Goal: Transaction & Acquisition: Purchase product/service

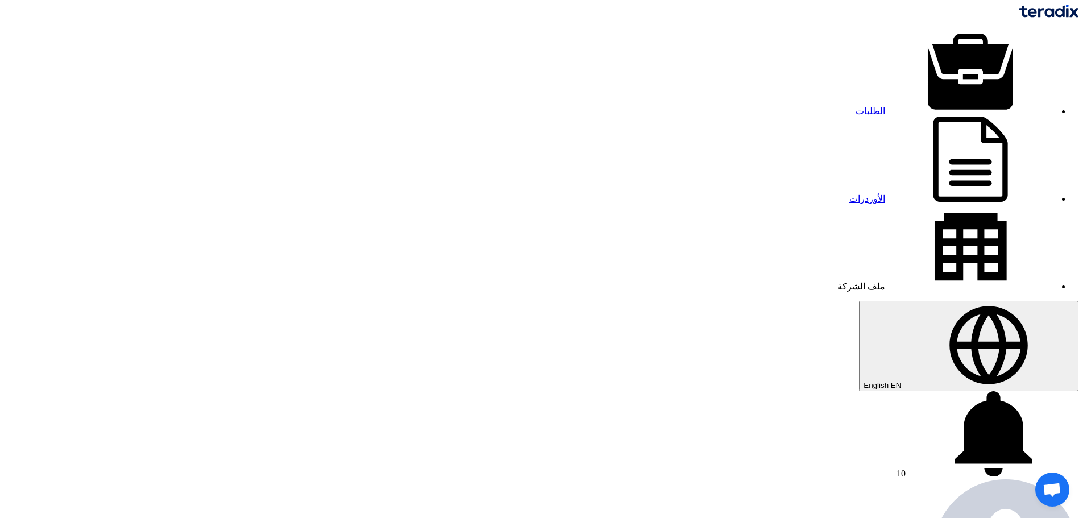
type input "71179"
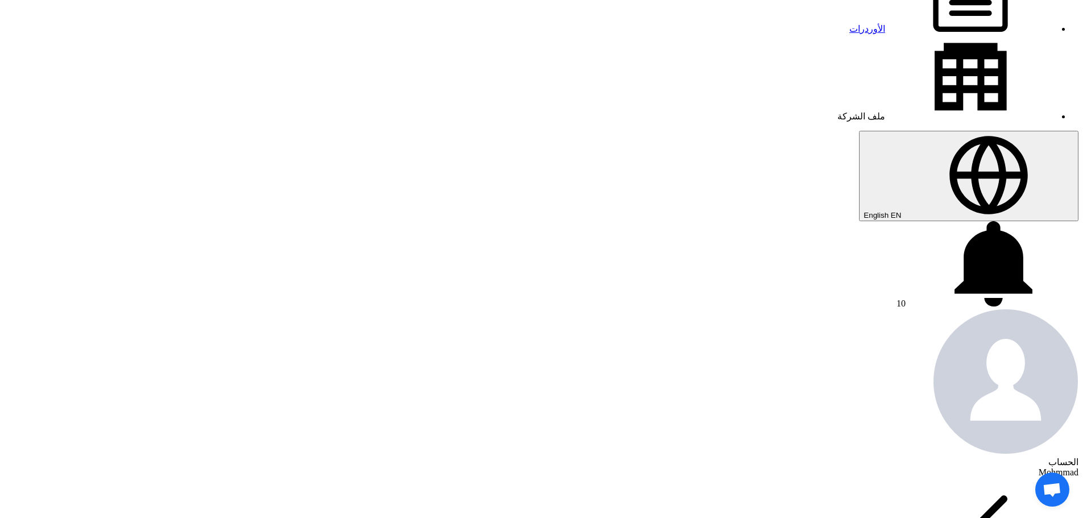
scroll to position [171, 0]
type input "620"
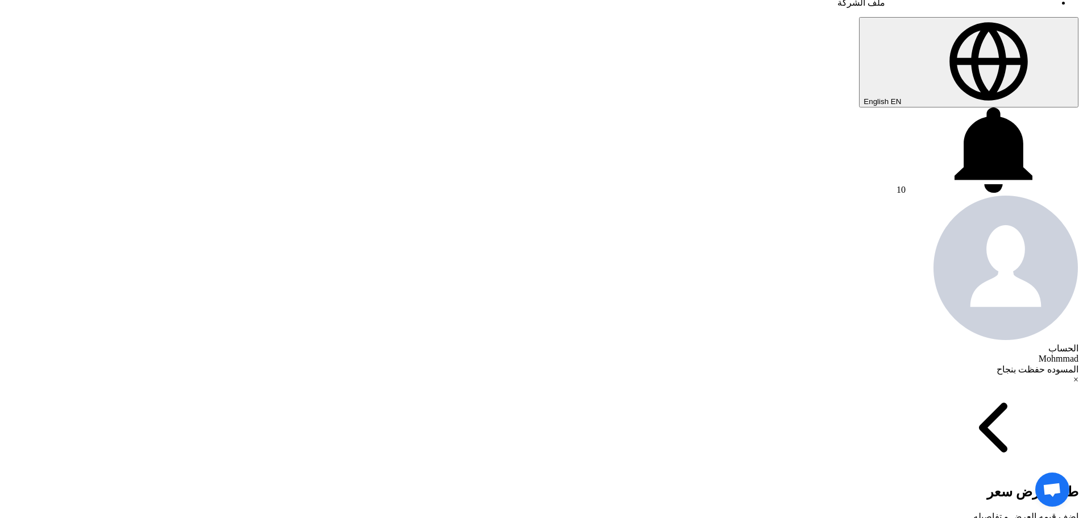
scroll to position [284, 0]
type input "[DATE]"
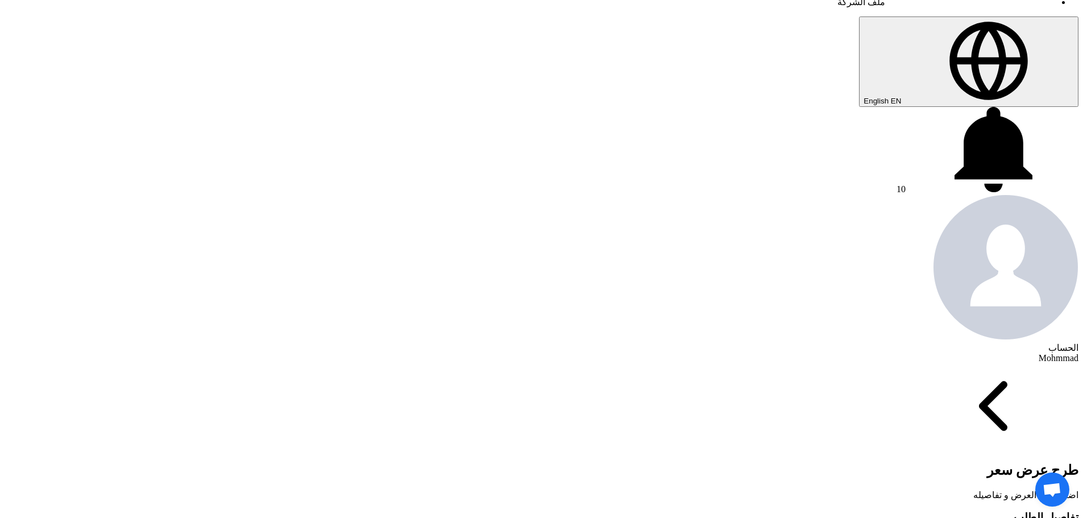
type input "100"
type input "60"
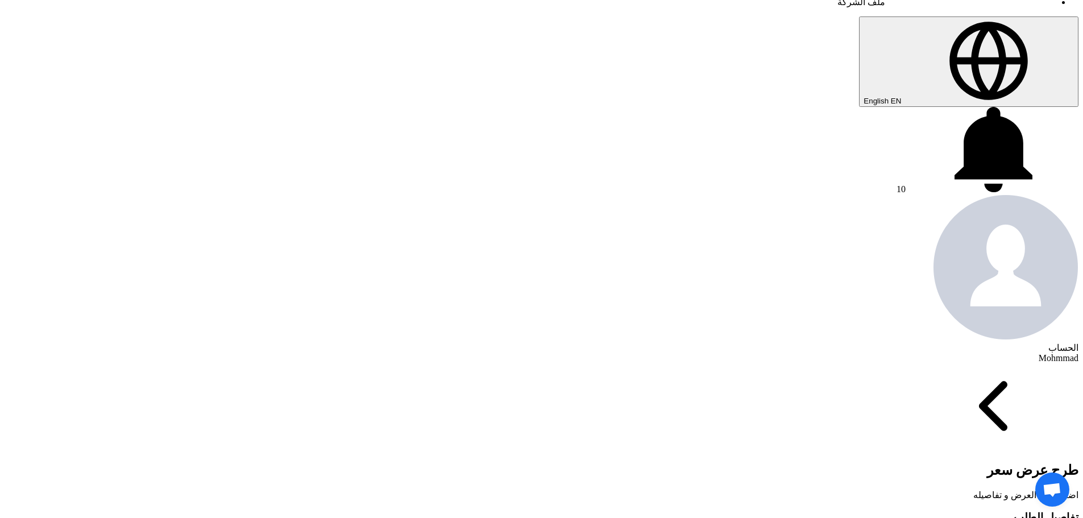
checkbox input "true"
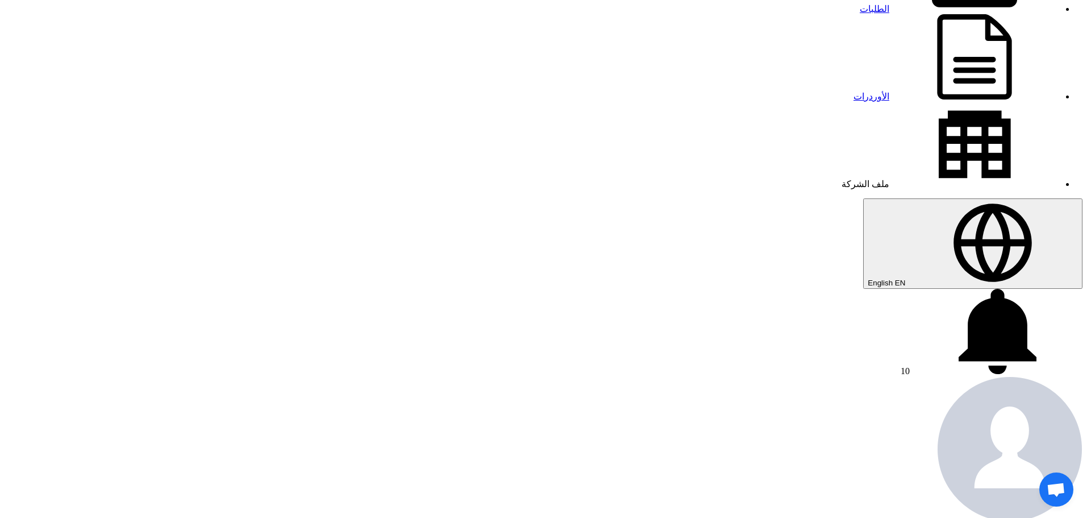
scroll to position [114, 0]
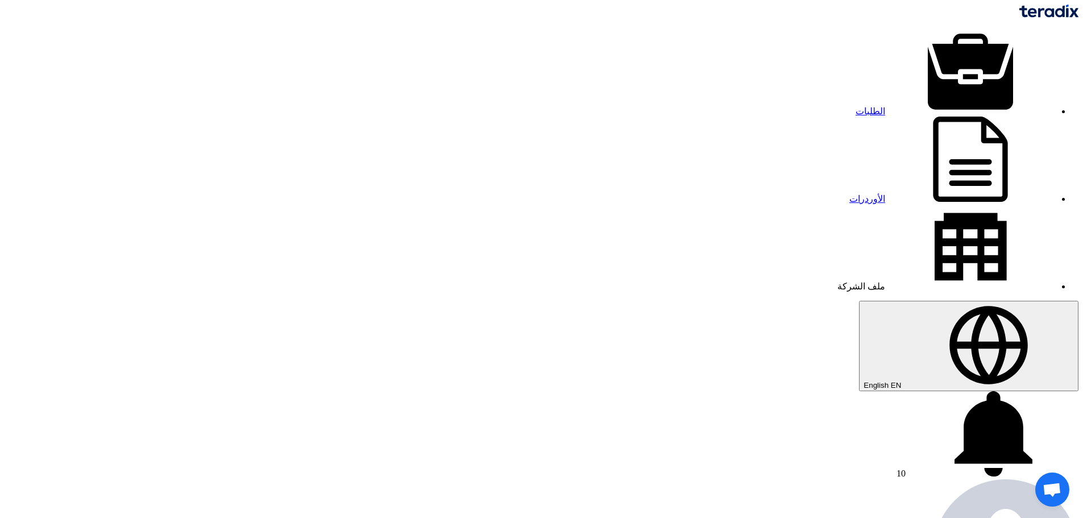
type input "500"
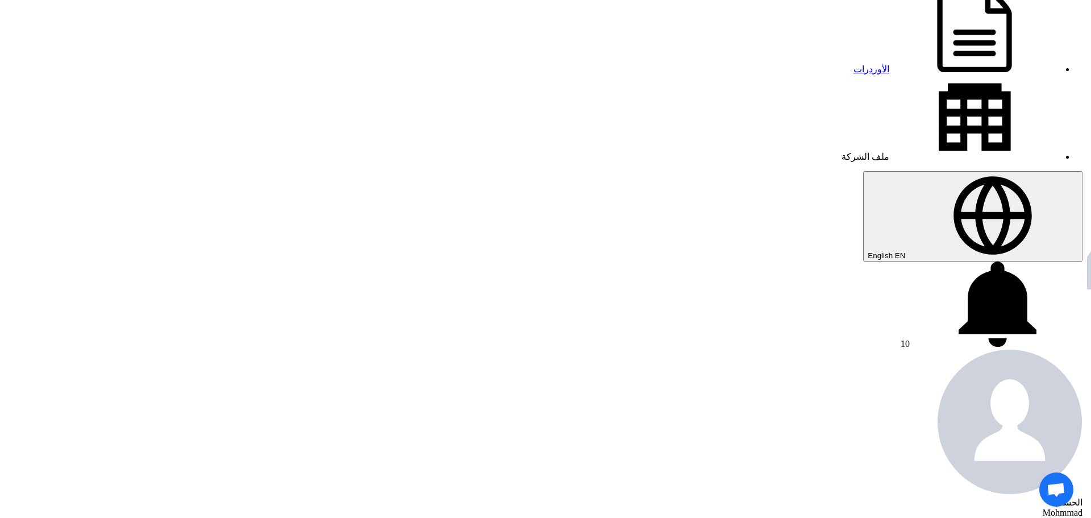
scroll to position [398, 0]
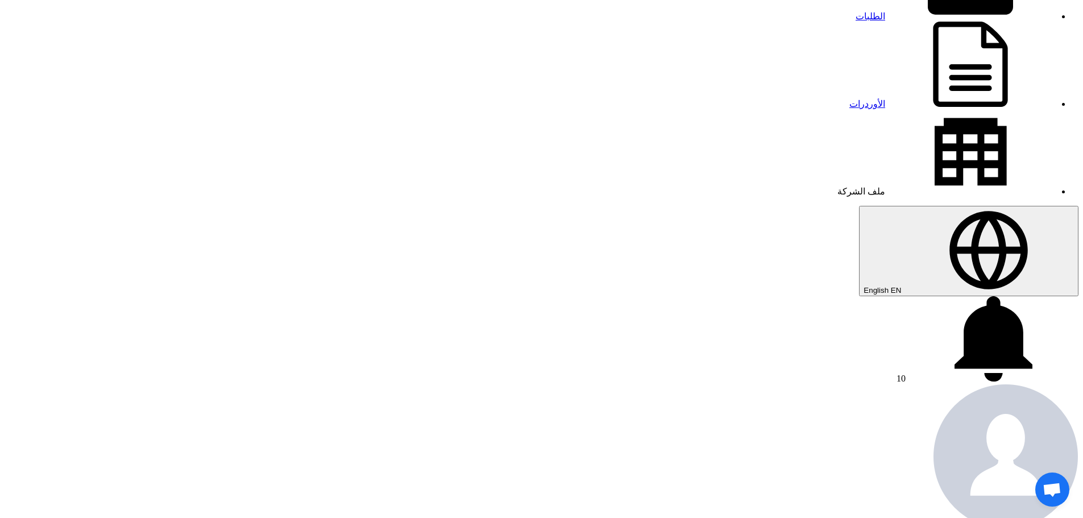
scroll to position [0, 0]
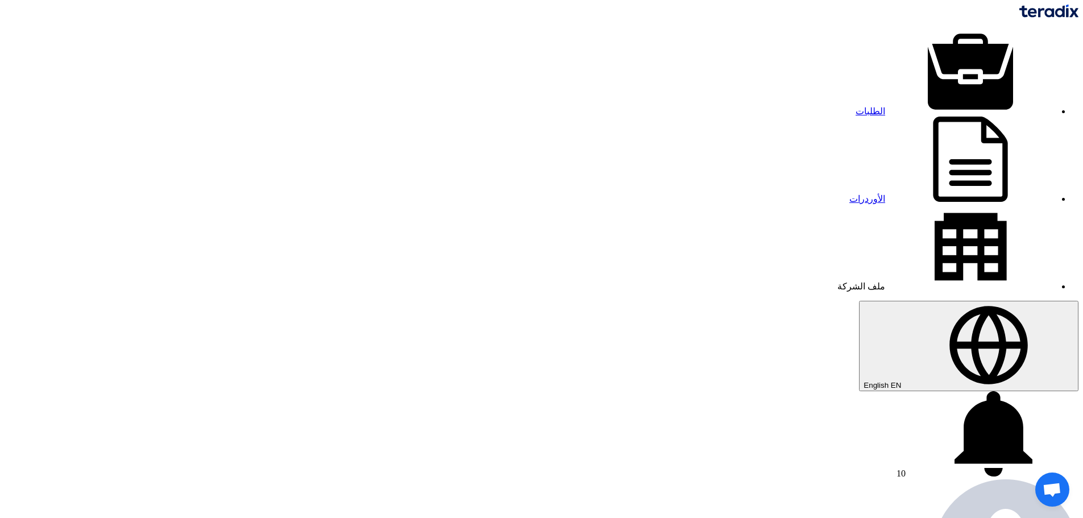
copy td "2630035505"
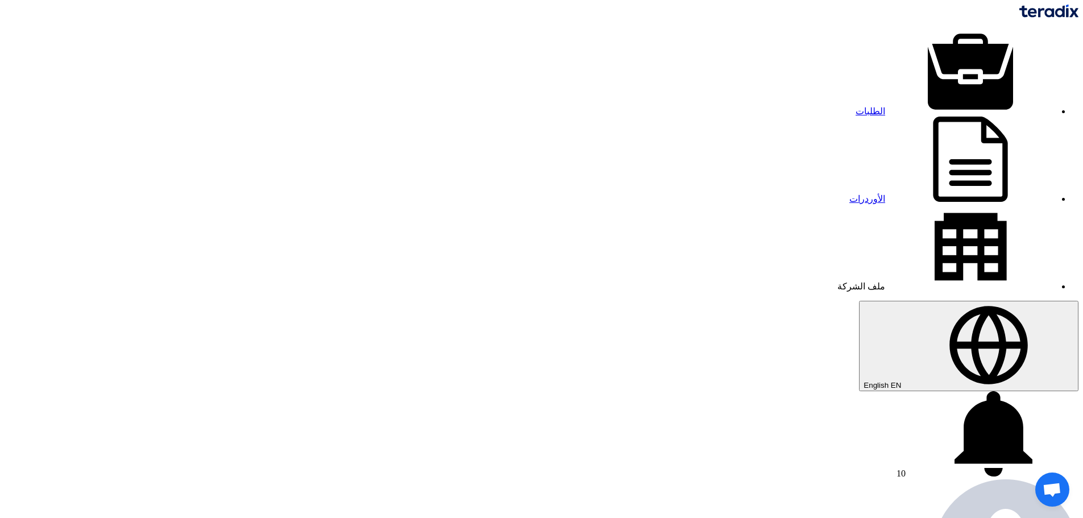
type input "15"
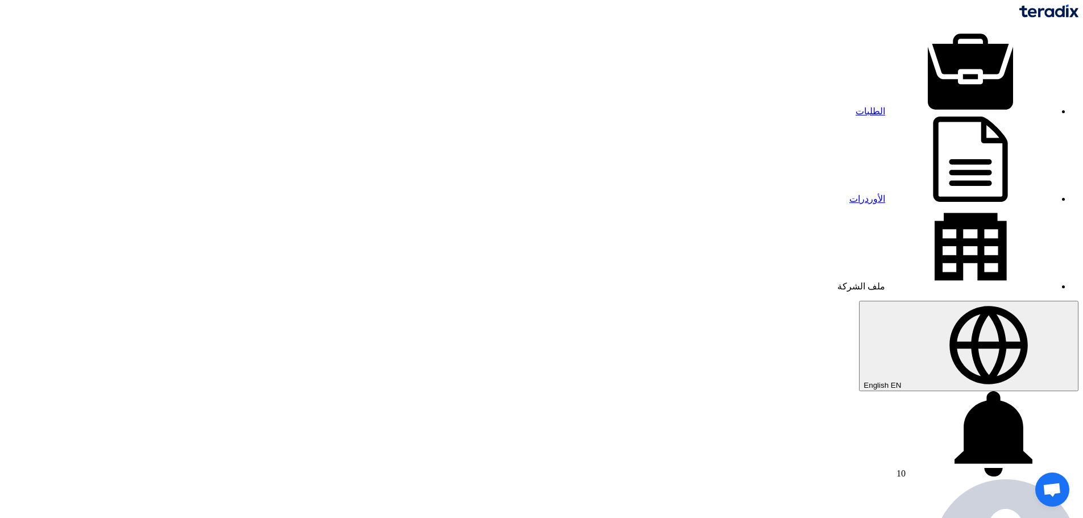
type input "35"
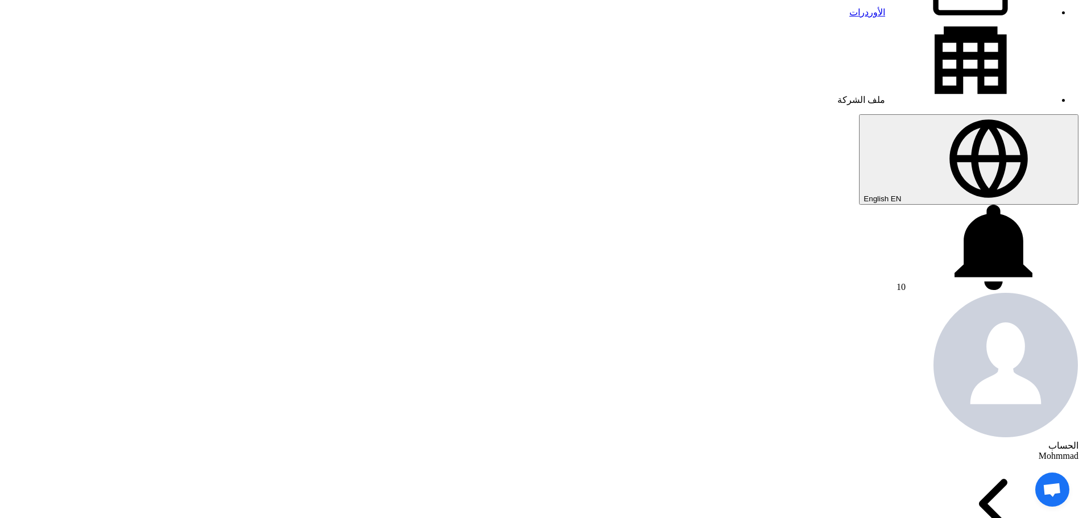
scroll to position [227, 0]
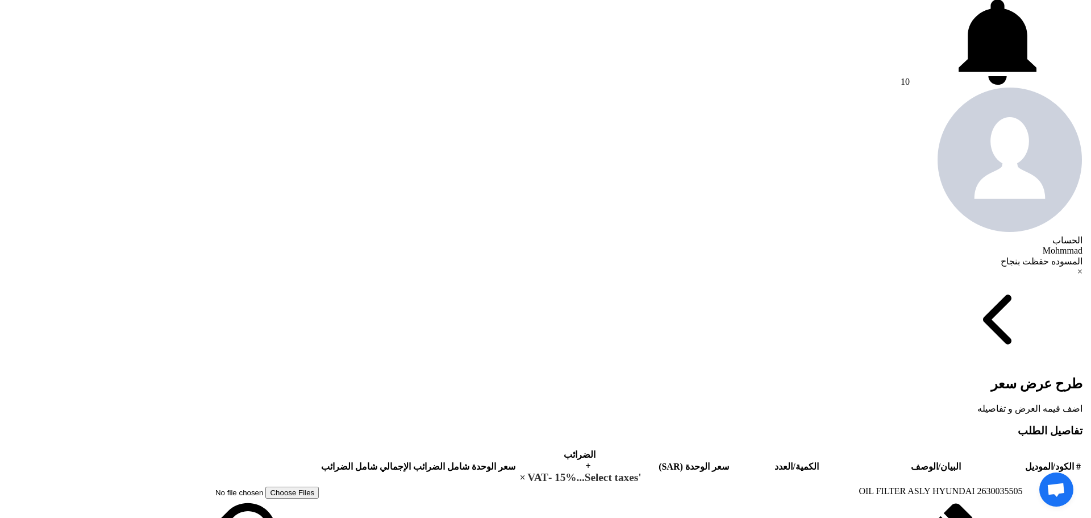
scroll to position [398, 0]
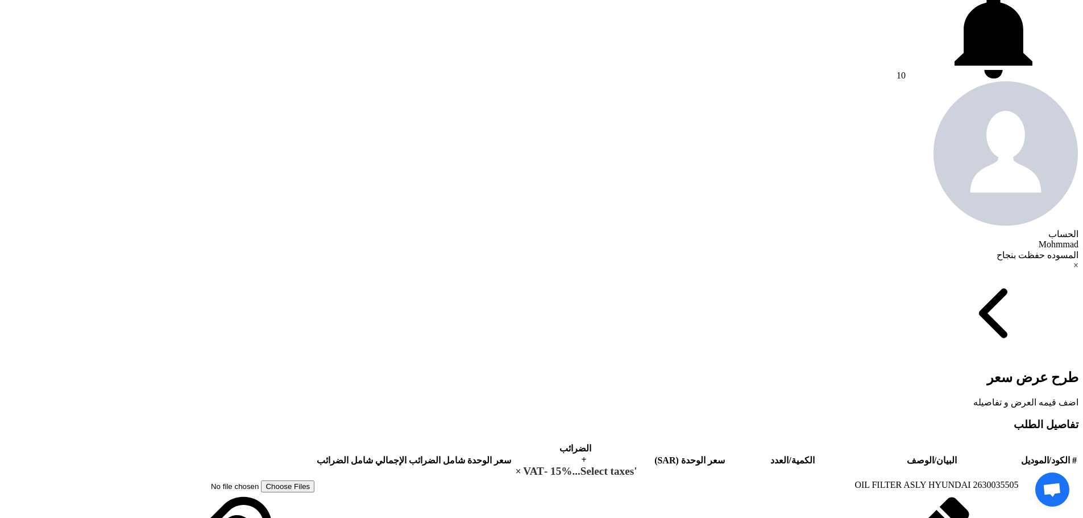
type input "[DATE]"
checkbox input "true"
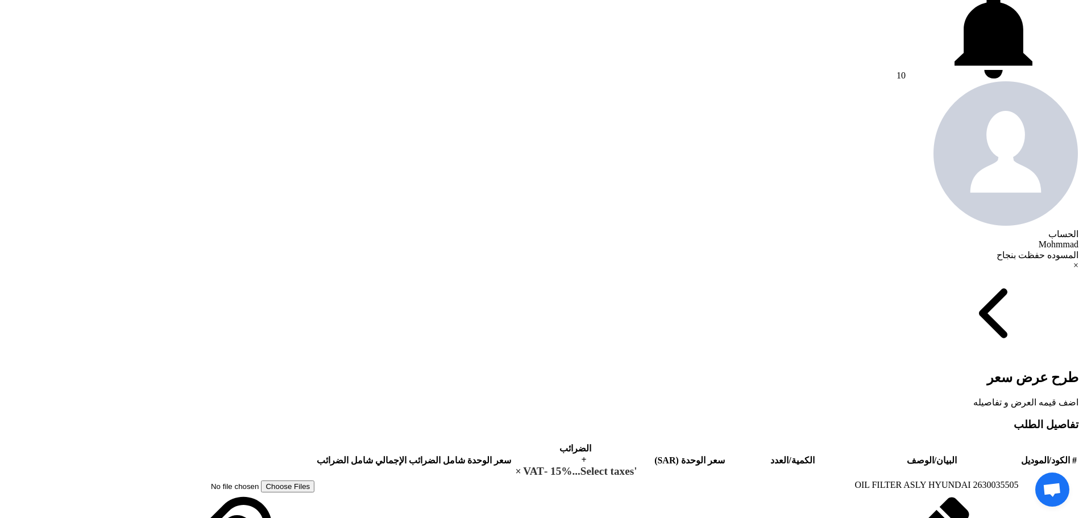
type input "100"
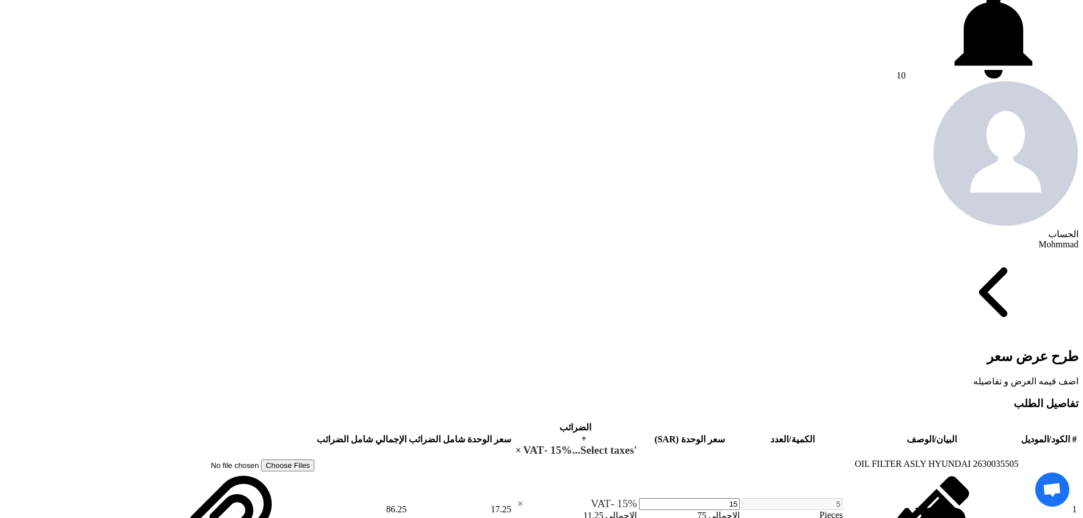
type input "60"
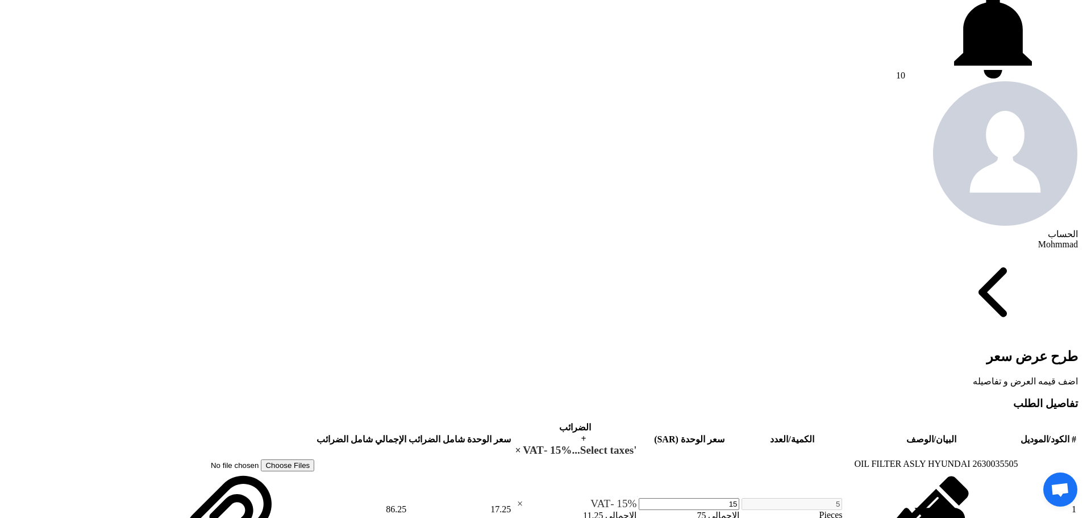
scroll to position [49, 0]
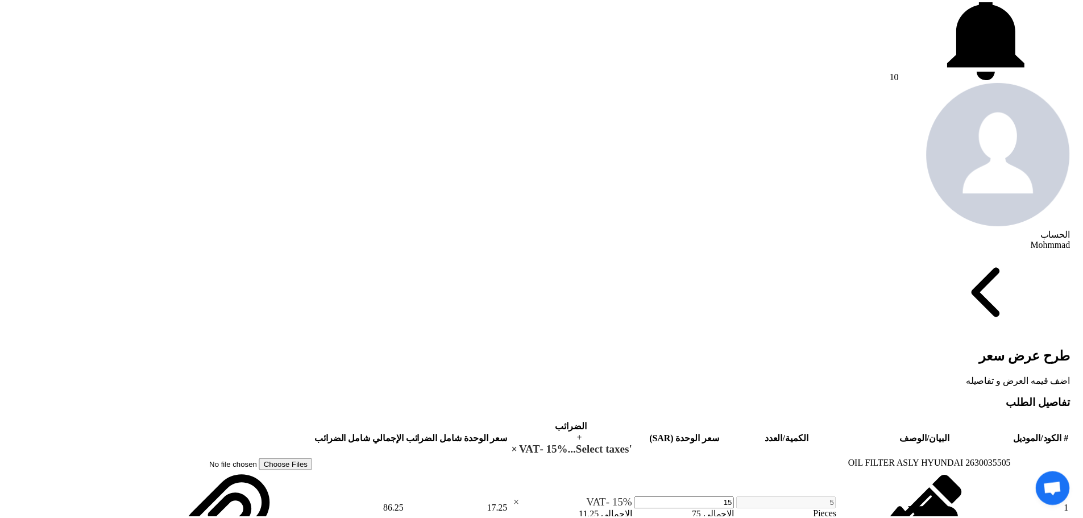
scroll to position [0, 0]
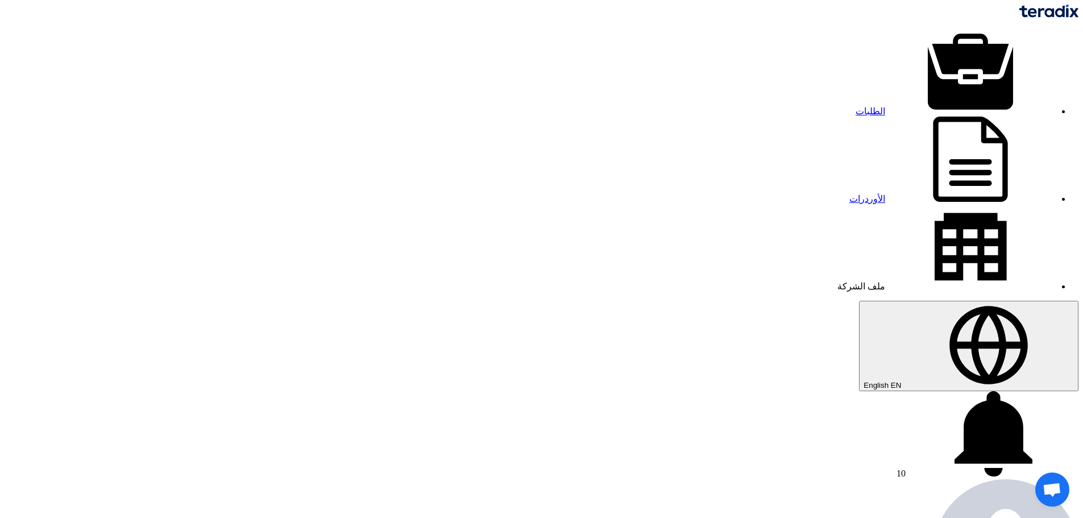
drag, startPoint x: 870, startPoint y: 54, endPoint x: 1041, endPoint y: 194, distance: 221.4
drag, startPoint x: 879, startPoint y: 334, endPoint x: 816, endPoint y: 363, distance: 68.9
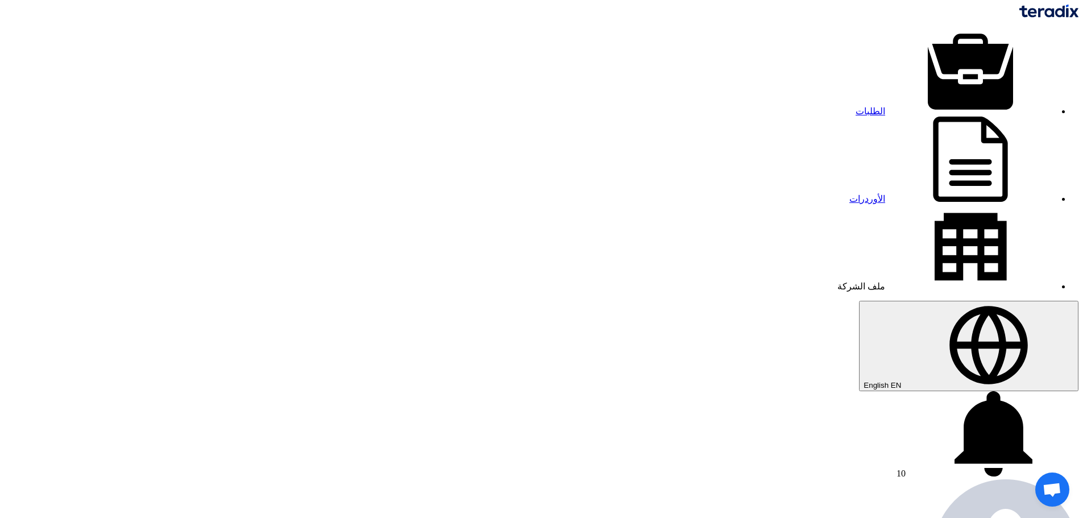
copy div "71204"
paste input "71204"
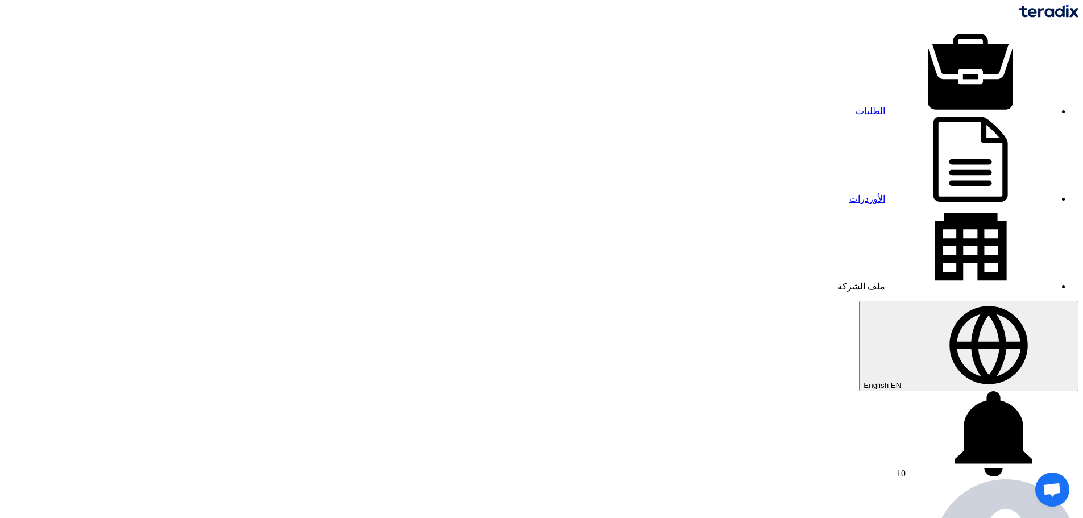
type input "71204"
drag, startPoint x: 902, startPoint y: 340, endPoint x: 551, endPoint y: 423, distance: 361.0
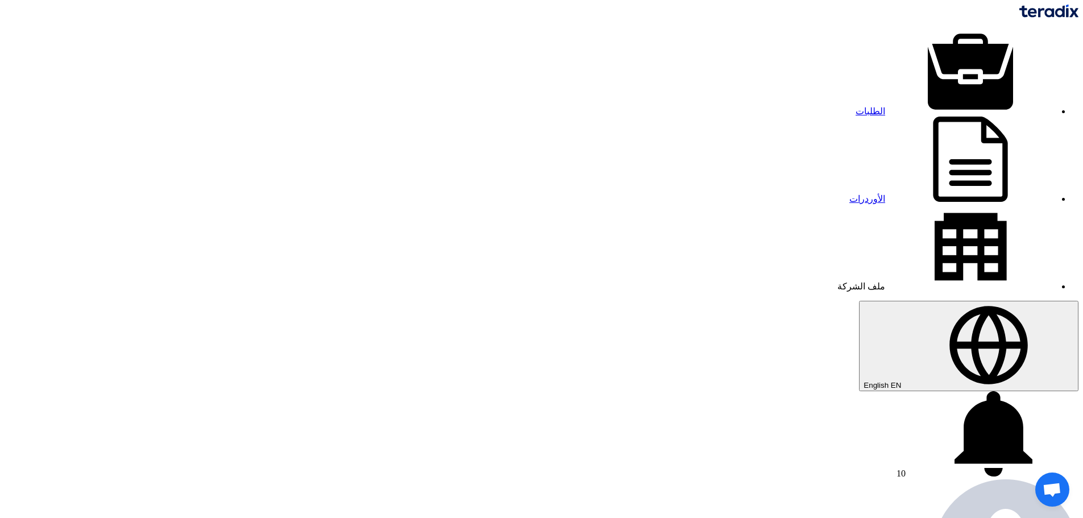
copy table "# الكود/الموديل البيان/الوصف الكمية المرفقات 1 OIL FILTER ASLY HYUNDAI 26300355…"
copy div "71204"
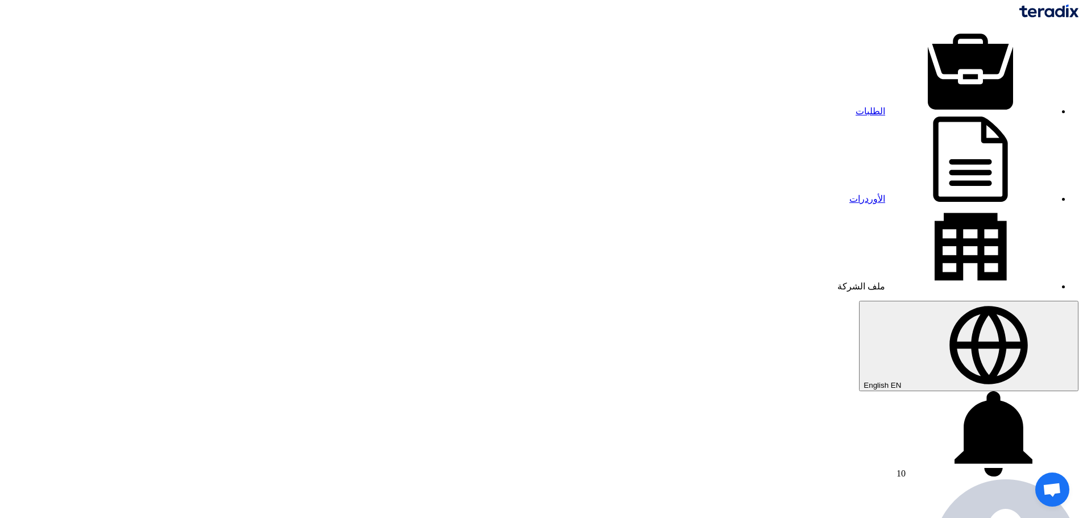
copy div "224412B002"
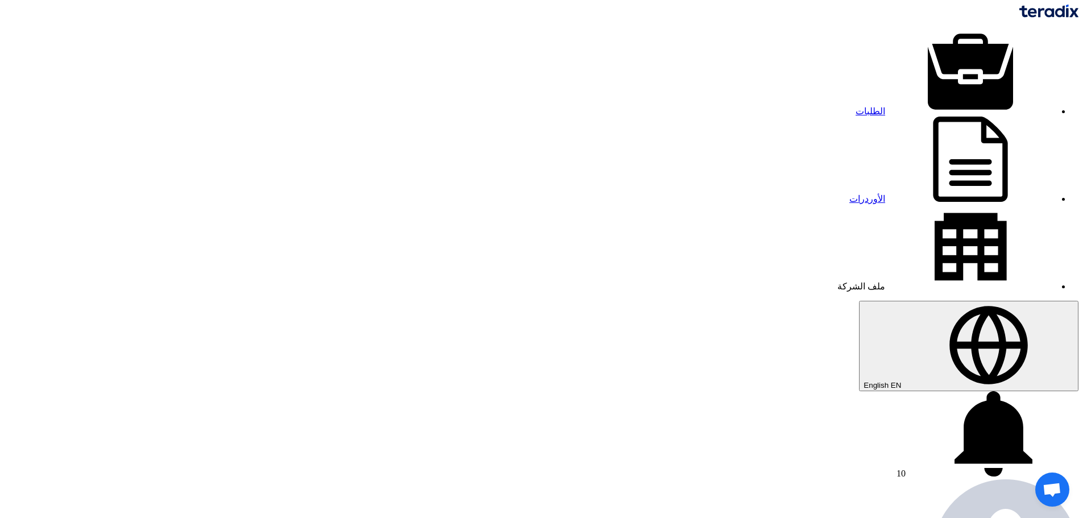
paste input "8100015307"
type input "8100015307"
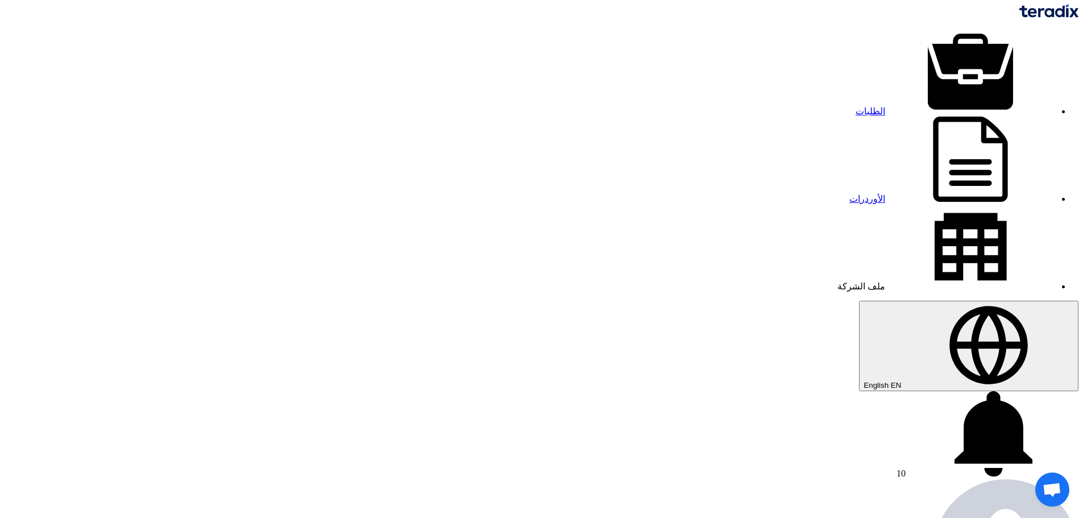
copy td "3314100170"
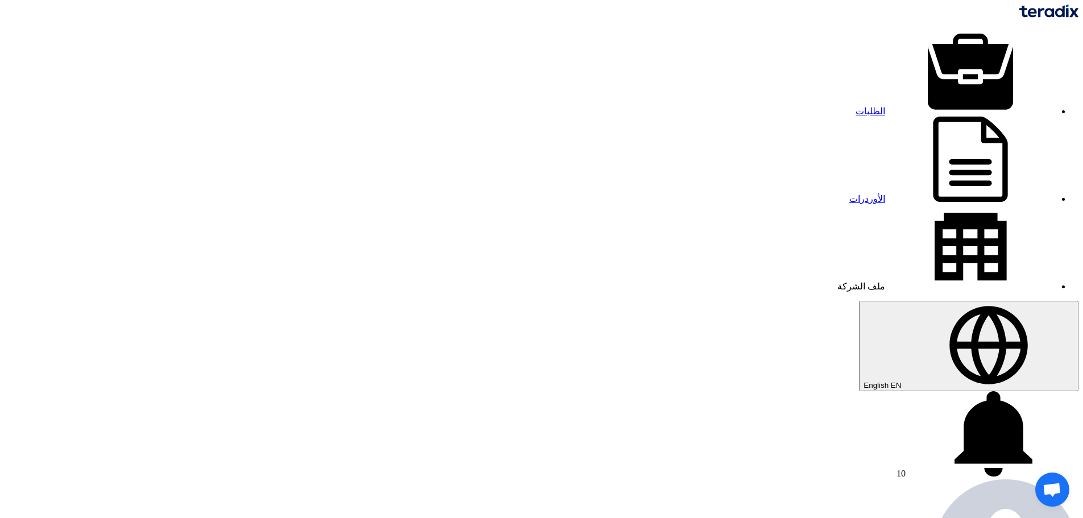
copy td "3406021A"
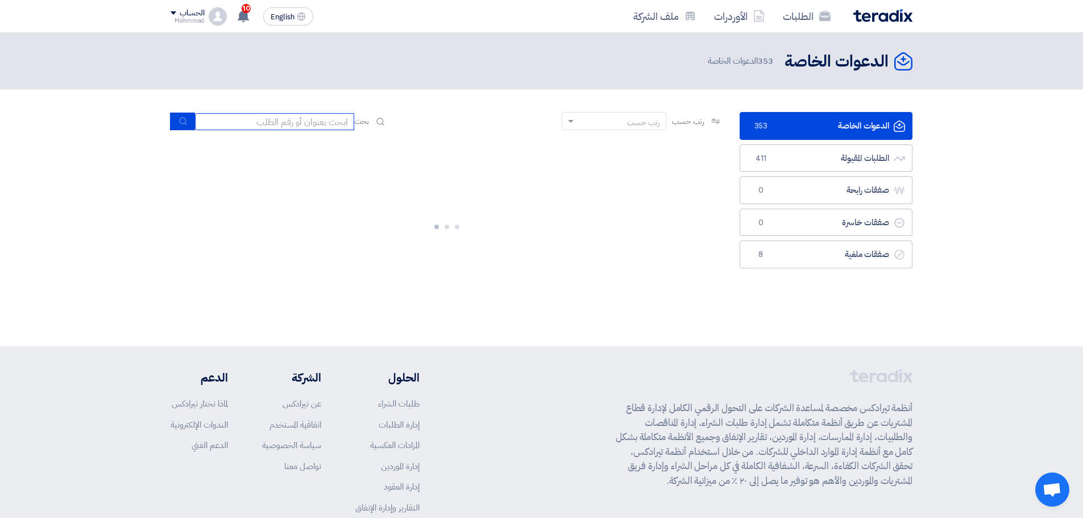
click at [318, 123] on input at bounding box center [274, 121] width 159 height 17
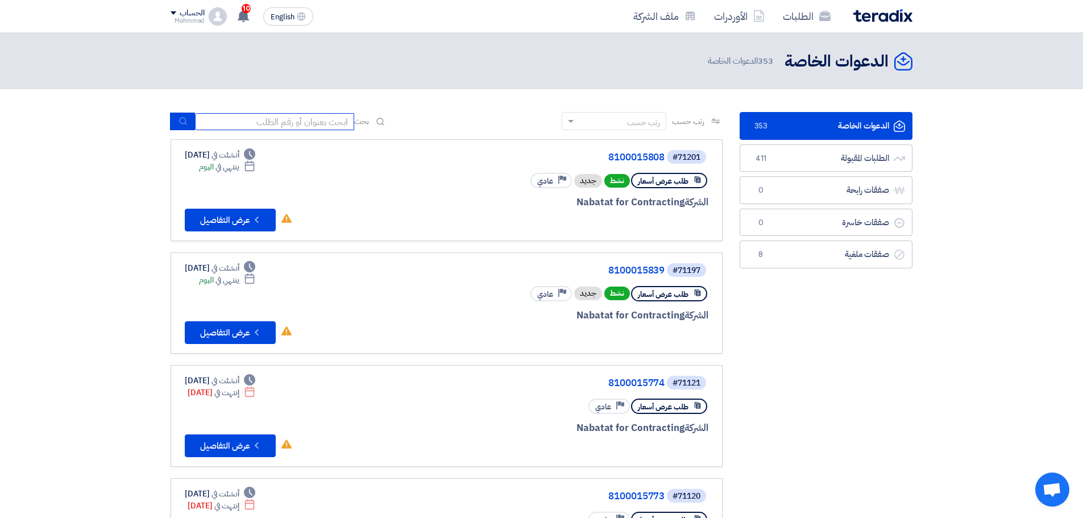
paste input "8100015809"
type input "8100015809"
click at [173, 120] on button "submit" at bounding box center [182, 122] width 25 height 18
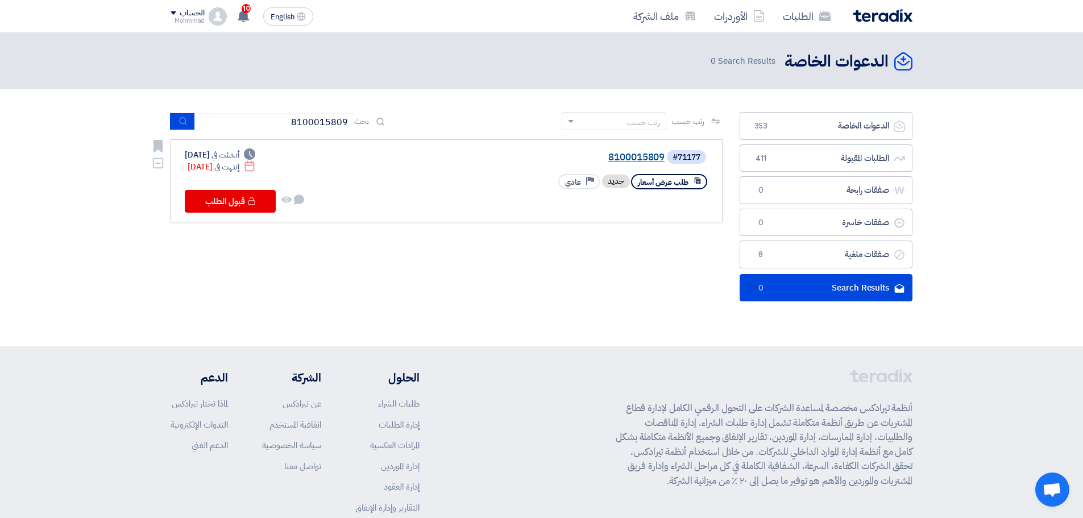
click at [638, 161] on link "8100015809" at bounding box center [550, 157] width 227 height 10
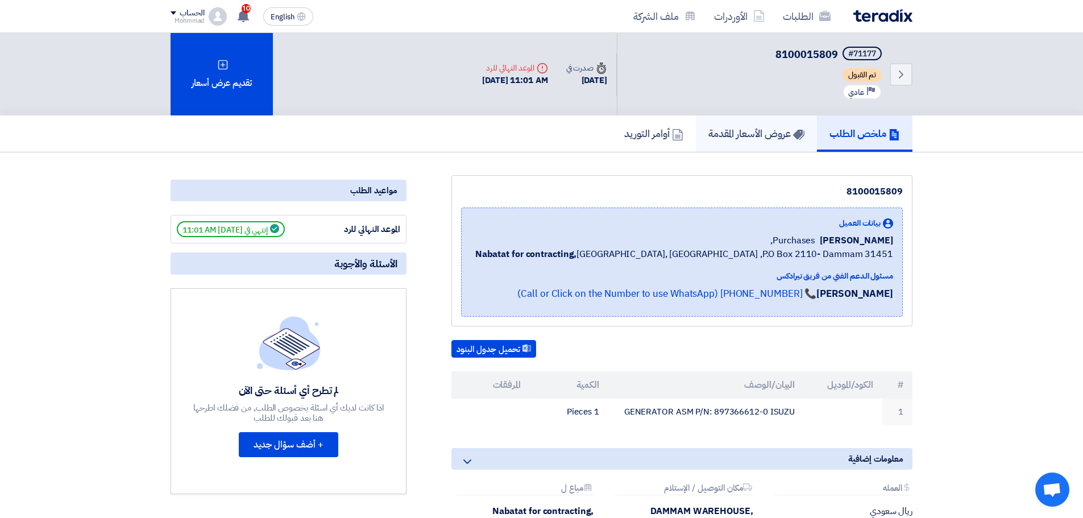
click at [757, 137] on h5 "عروض الأسعار المقدمة" at bounding box center [756, 133] width 96 height 13
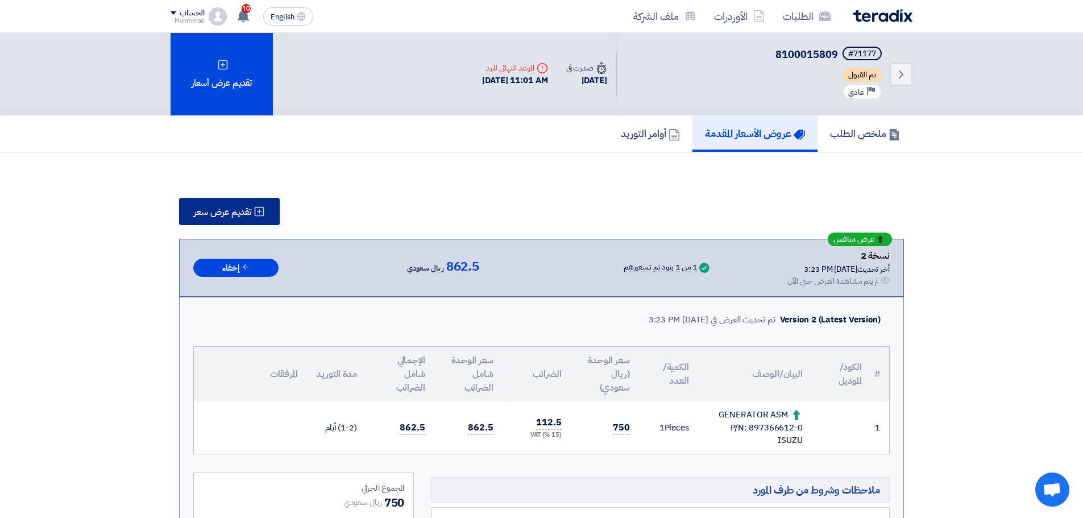
click at [251, 201] on button "تقديم عرض سعر" at bounding box center [229, 211] width 101 height 27
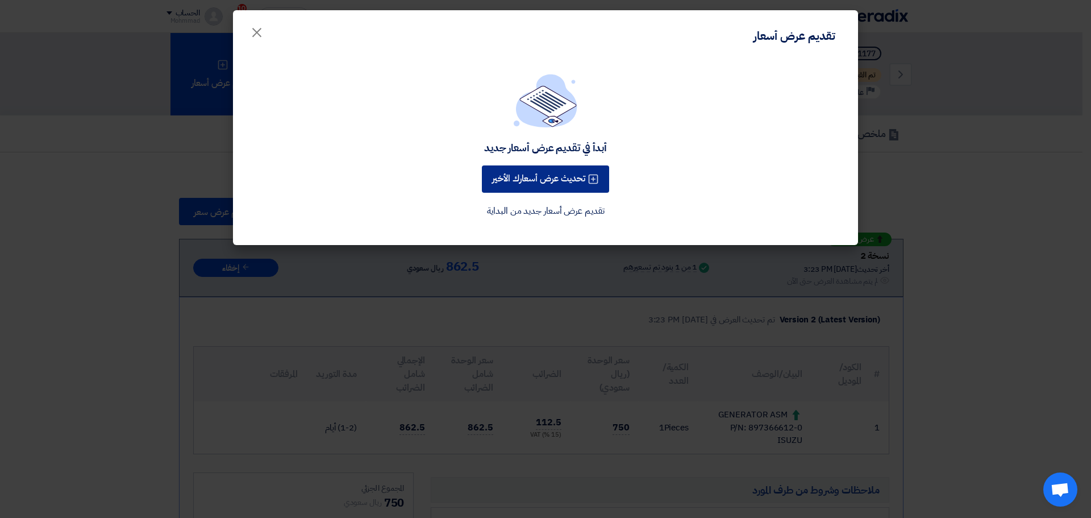
click at [526, 185] on button "تحديث عرض أسعارك الأخير" at bounding box center [545, 178] width 127 height 27
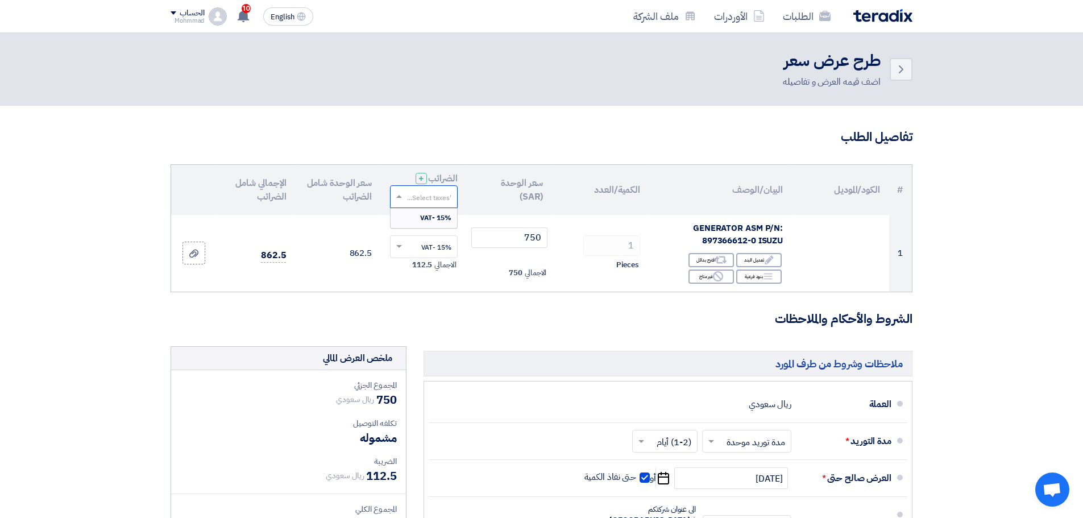
click at [412, 193] on input "text" at bounding box center [430, 197] width 45 height 19
click at [397, 198] on span at bounding box center [399, 197] width 6 height 4
click at [397, 198] on span at bounding box center [398, 197] width 14 height 10
click at [431, 217] on span "15% -VAT" at bounding box center [435, 218] width 31 height 10
click at [1058, 209] on section "تفاصيل الطلب # الكود/الموديل البيان/الوصف الكمية/العدد سعر الوحدة (SAR) الضرائب…" at bounding box center [541, 431] width 1083 height 651
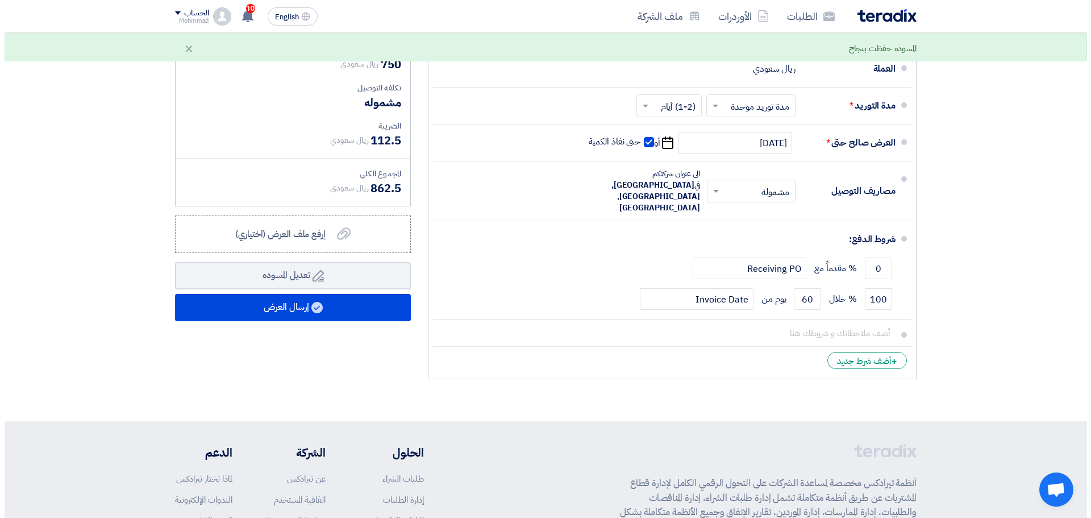
scroll to position [341, 0]
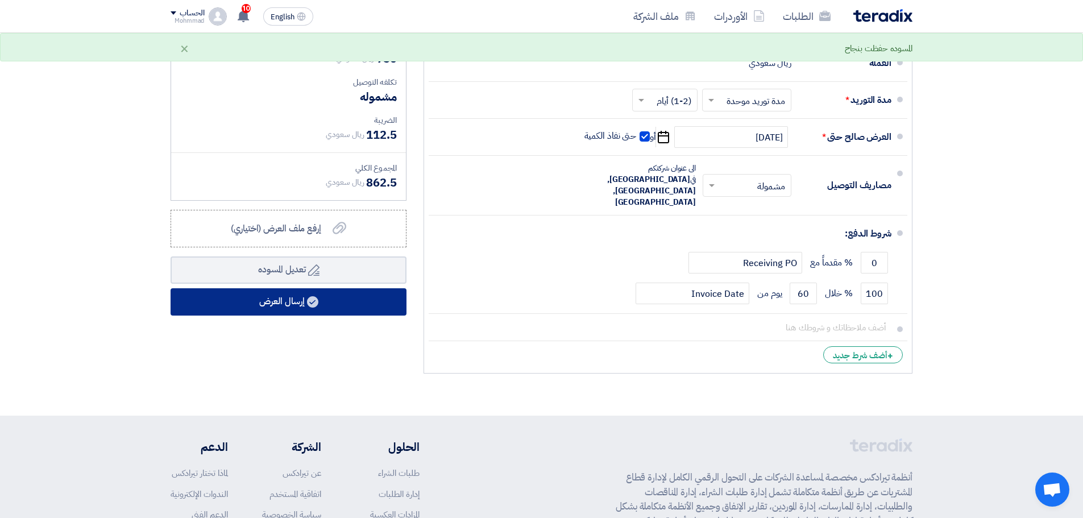
click at [294, 298] on button "إرسال العرض" at bounding box center [289, 301] width 236 height 27
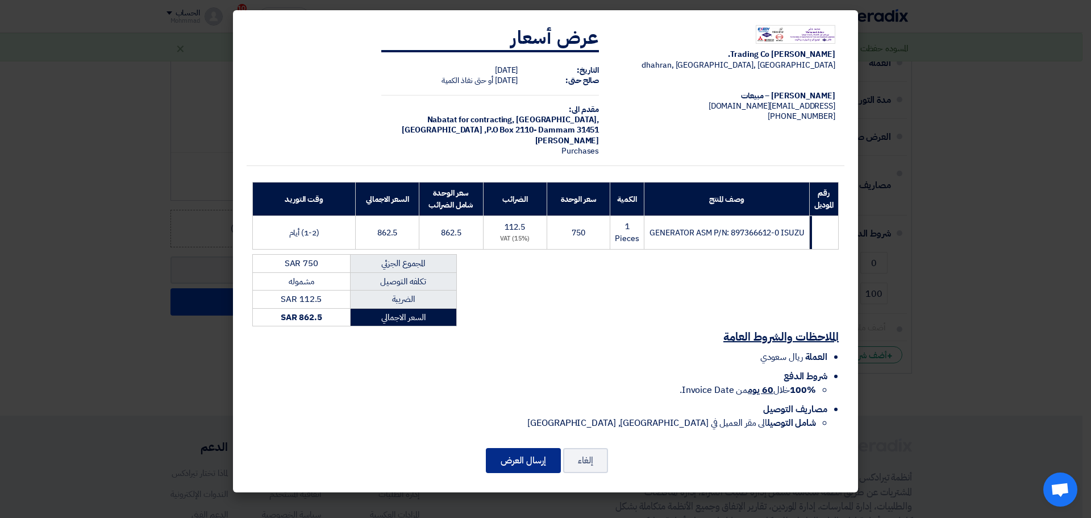
click at [518, 456] on button "إرسال العرض" at bounding box center [523, 460] width 75 height 25
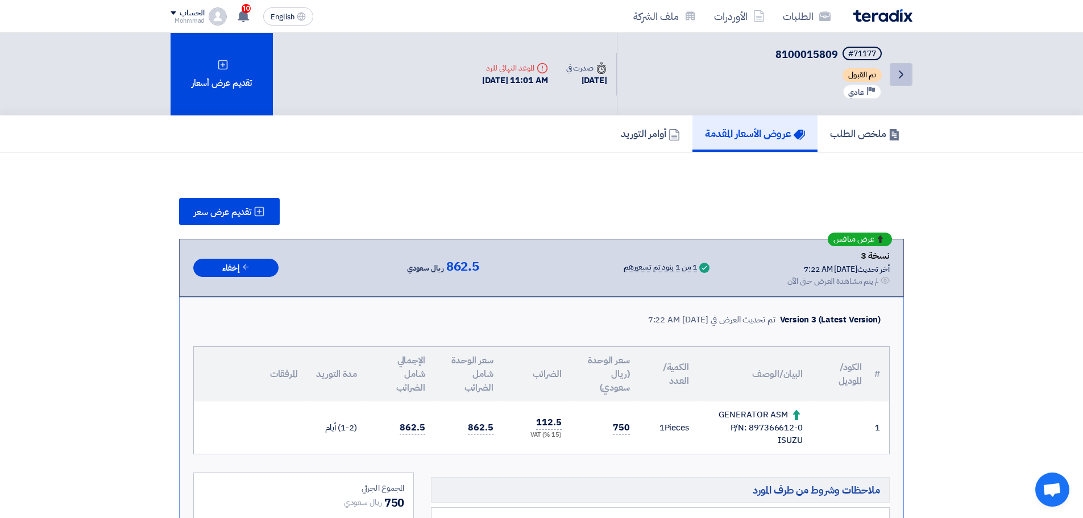
click at [905, 74] on icon "Back" at bounding box center [901, 75] width 14 height 14
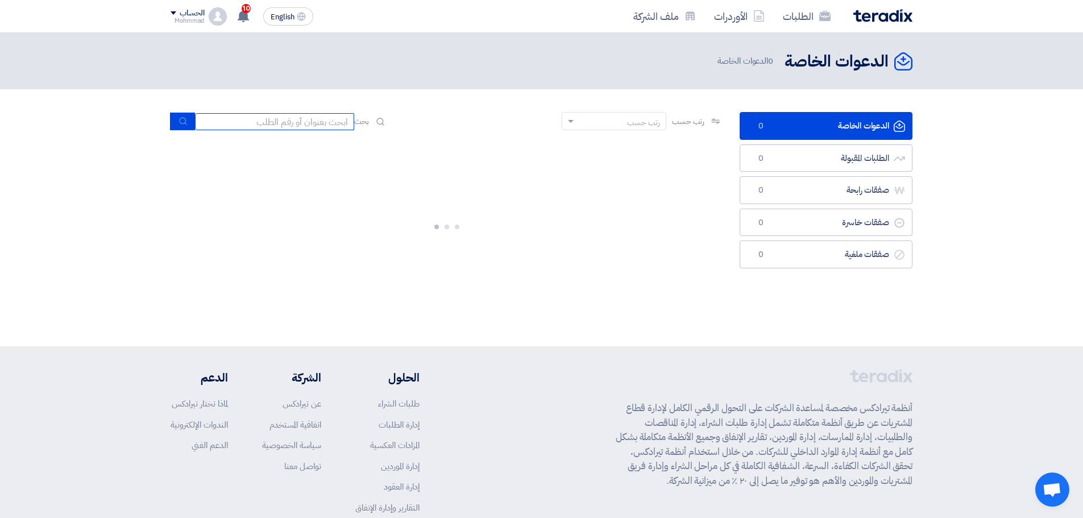
click at [286, 126] on input at bounding box center [274, 121] width 159 height 17
paste input "8100015809"
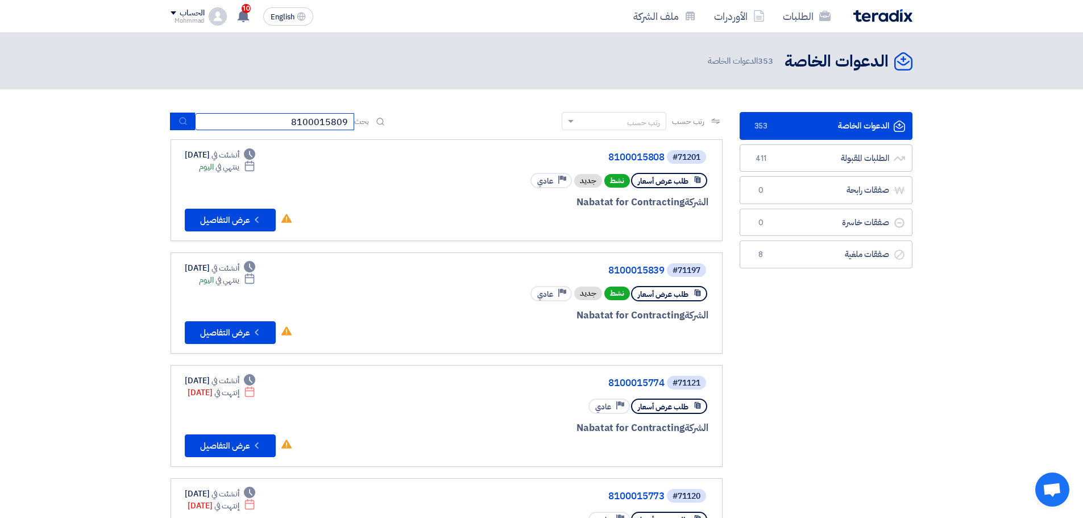
type input "8100015809"
click at [179, 119] on icon "submit" at bounding box center [182, 121] width 9 height 9
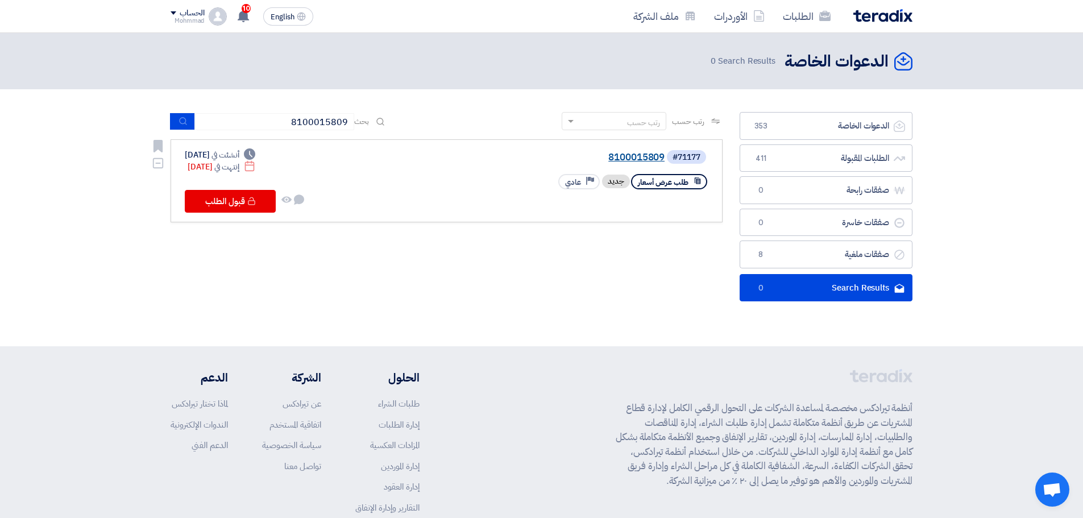
click at [644, 160] on link "8100015809" at bounding box center [550, 157] width 227 height 10
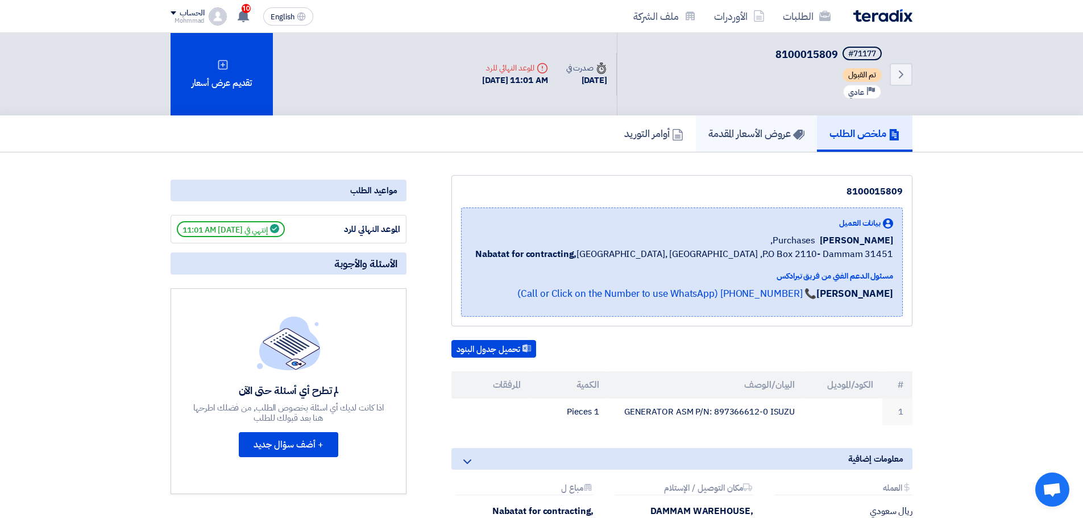
click at [788, 138] on h5 "عروض الأسعار المقدمة" at bounding box center [756, 133] width 96 height 13
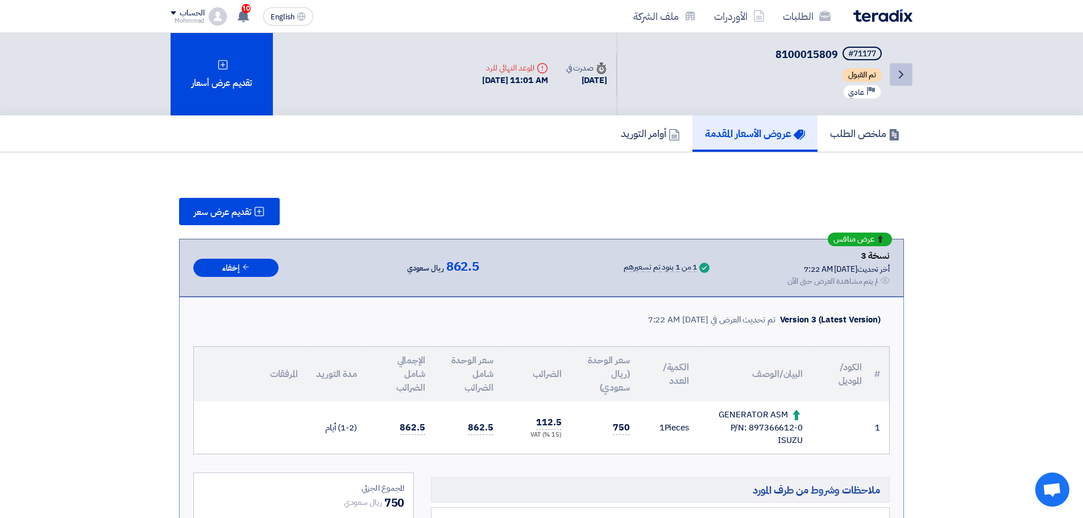
click at [897, 78] on icon "Back" at bounding box center [901, 75] width 14 height 14
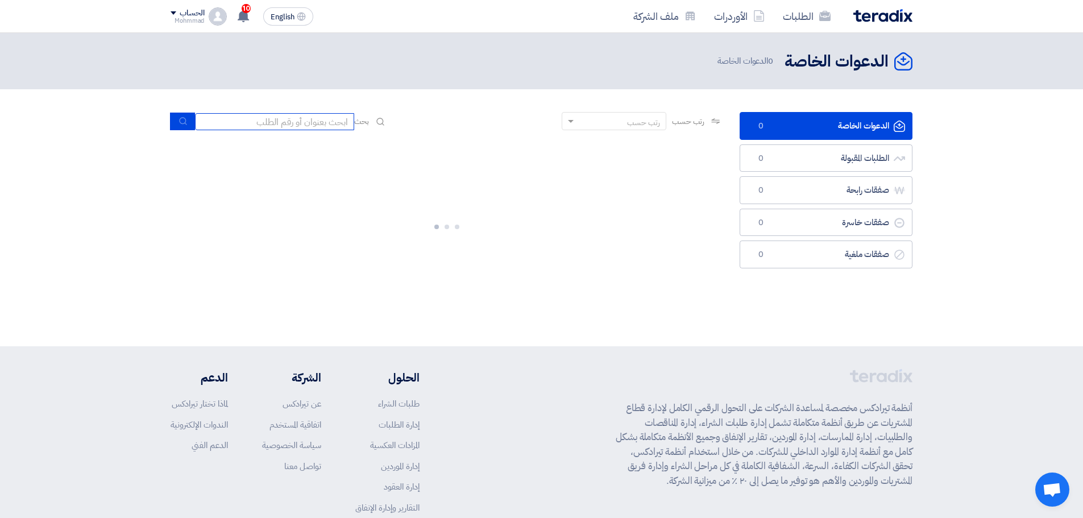
click at [274, 122] on input at bounding box center [274, 121] width 159 height 17
paste input "07:25 6 7825 72-000073 | Message: Index was out of range. Must be non-negative …"
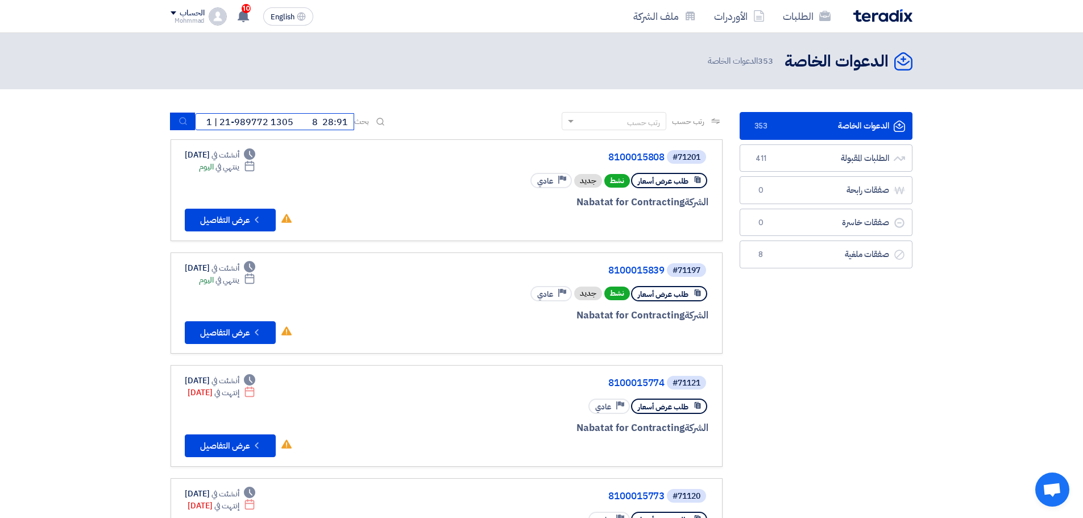
click at [236, 121] on input at bounding box center [274, 121] width 159 height 17
click at [236, 120] on input at bounding box center [274, 121] width 159 height 17
paste input "8100015808"
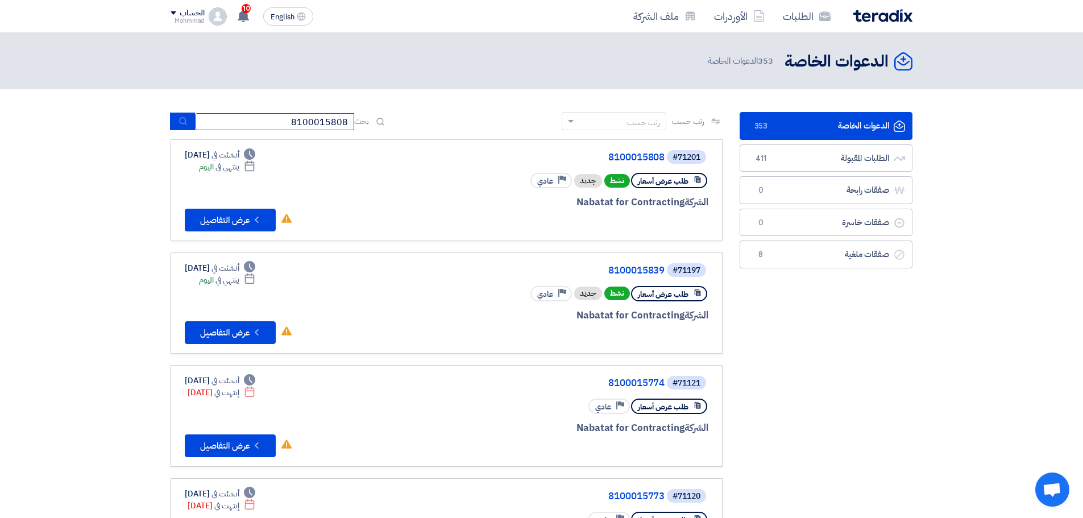
type input "8100015808"
click at [178, 117] on button "submit" at bounding box center [182, 122] width 25 height 18
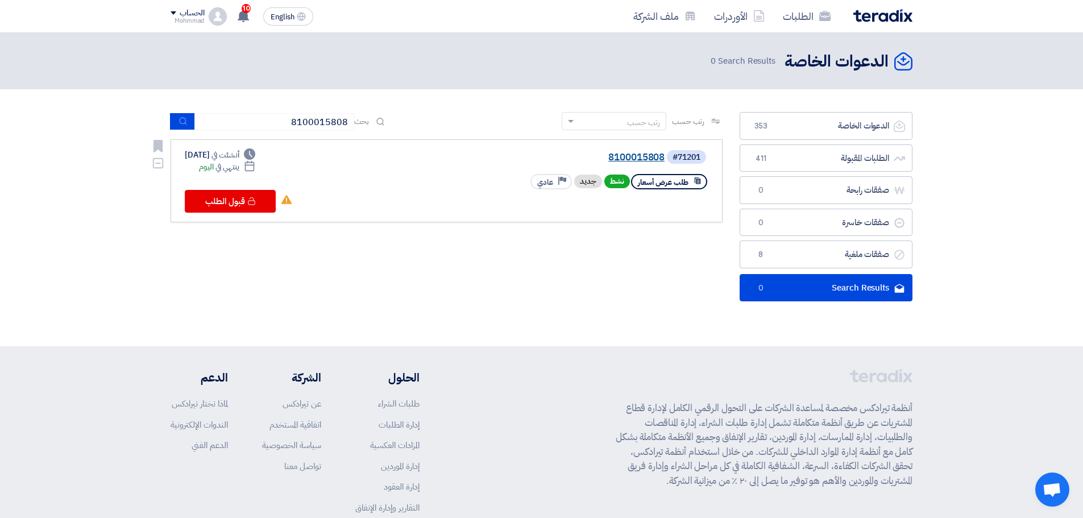
click at [630, 153] on link "8100015808" at bounding box center [550, 157] width 227 height 10
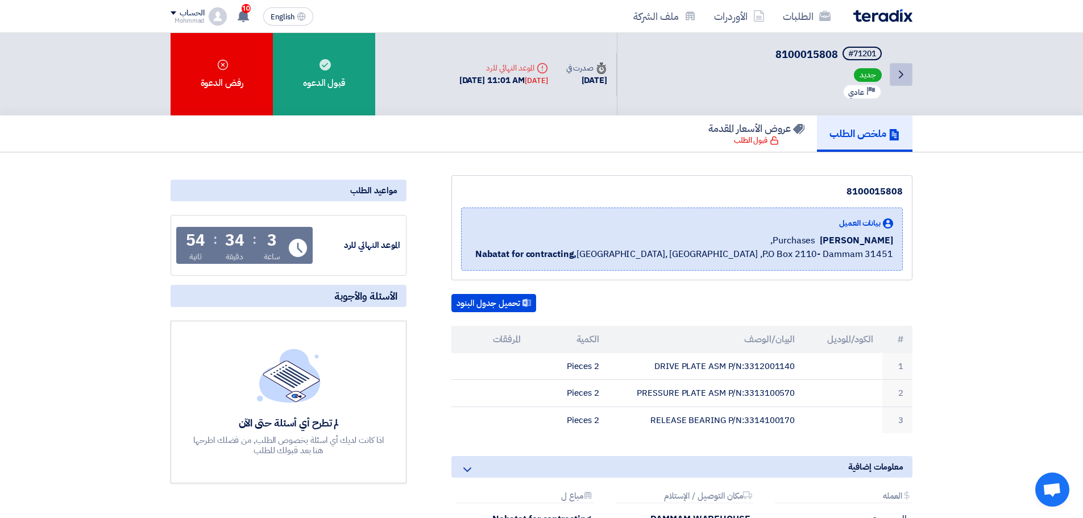
click at [900, 78] on icon "Back" at bounding box center [901, 75] width 14 height 14
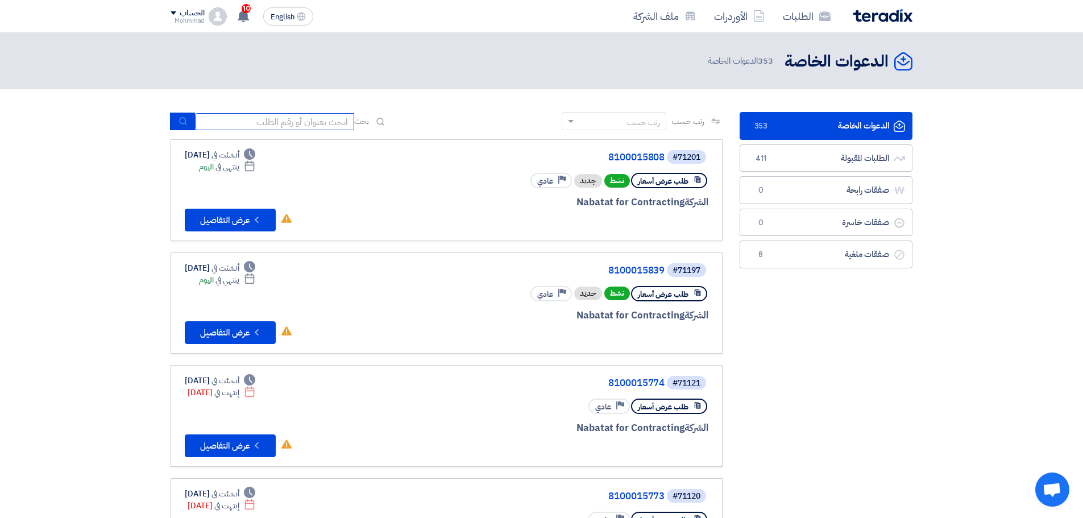
click at [242, 119] on input at bounding box center [274, 121] width 159 height 17
paste input "8100015784"
type input "8100015784"
click at [179, 114] on button "submit" at bounding box center [182, 122] width 25 height 18
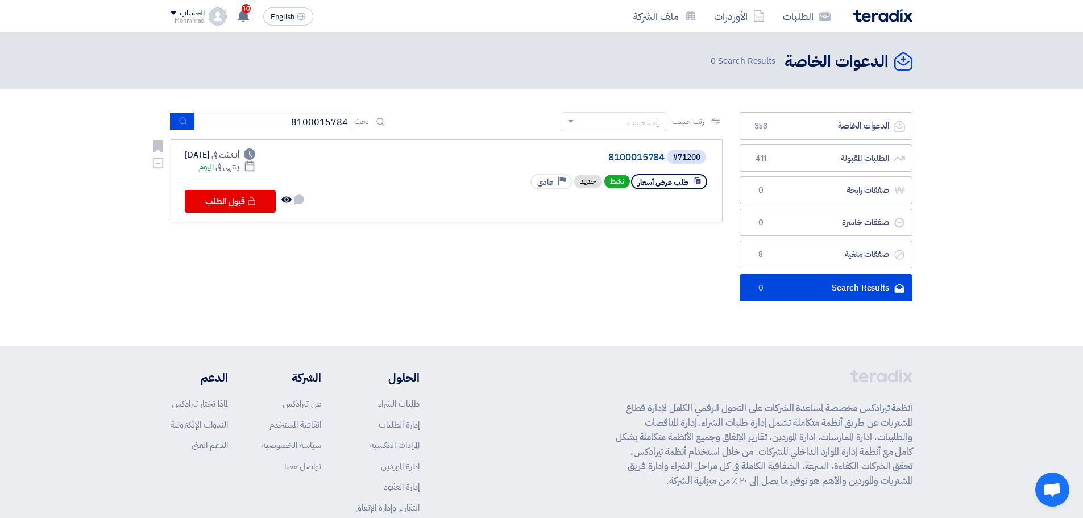
click at [638, 159] on link "8100015784" at bounding box center [550, 157] width 227 height 10
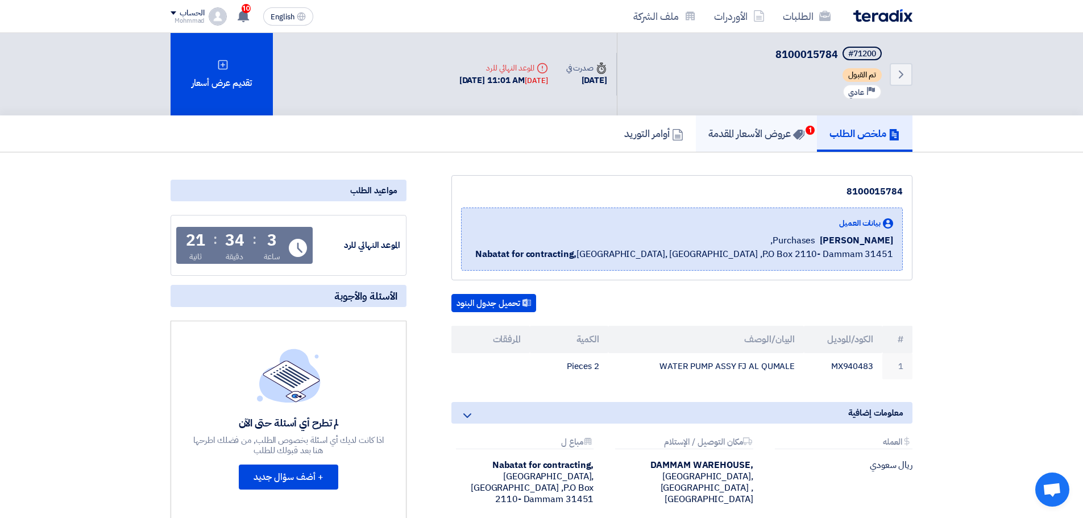
click at [762, 138] on h5 "عروض الأسعار المقدمة 1" at bounding box center [756, 133] width 96 height 13
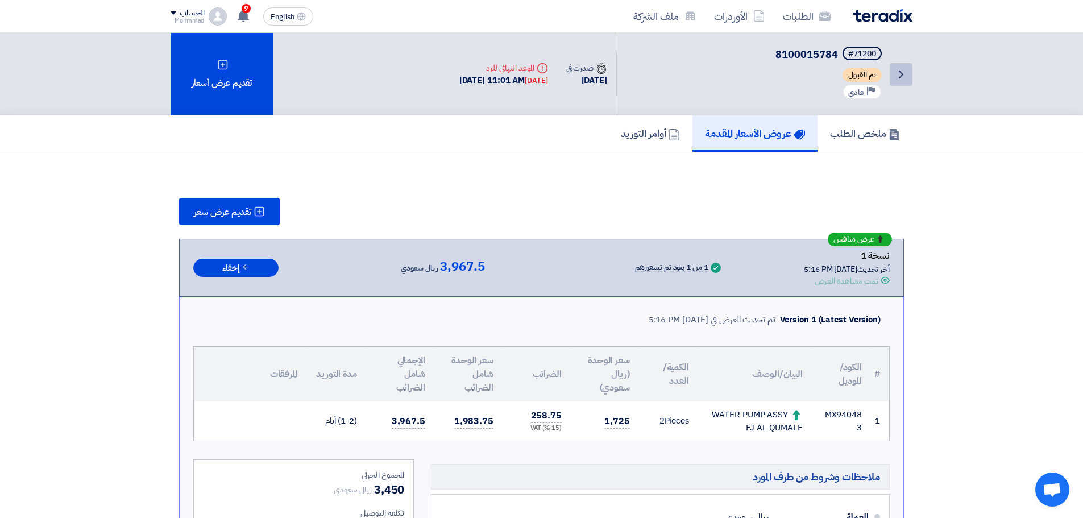
click at [904, 72] on icon "Back" at bounding box center [901, 75] width 14 height 14
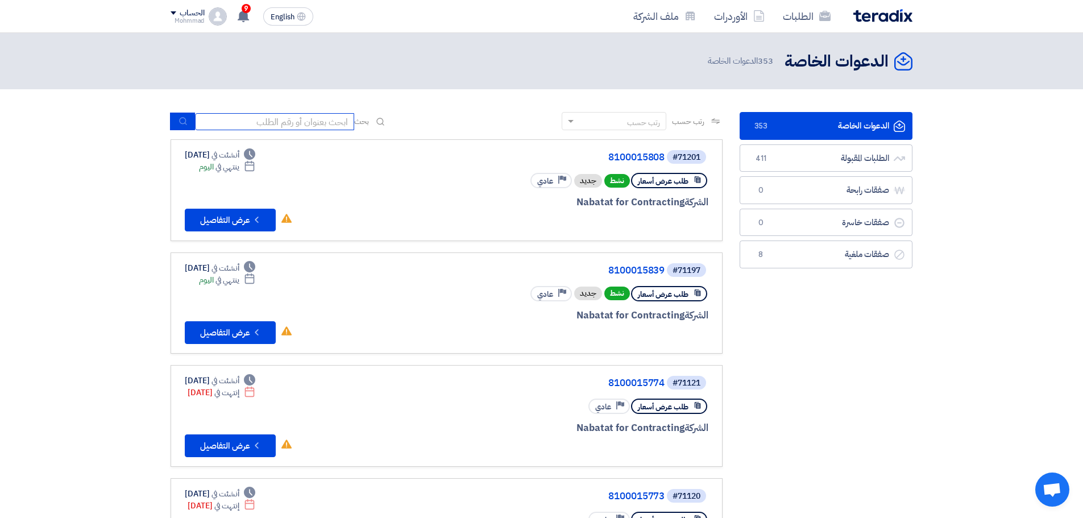
click at [292, 122] on input at bounding box center [274, 121] width 159 height 17
paste input "8000020844"
type input "8000020844"
click at [180, 122] on use "submit" at bounding box center [182, 121] width 7 height 7
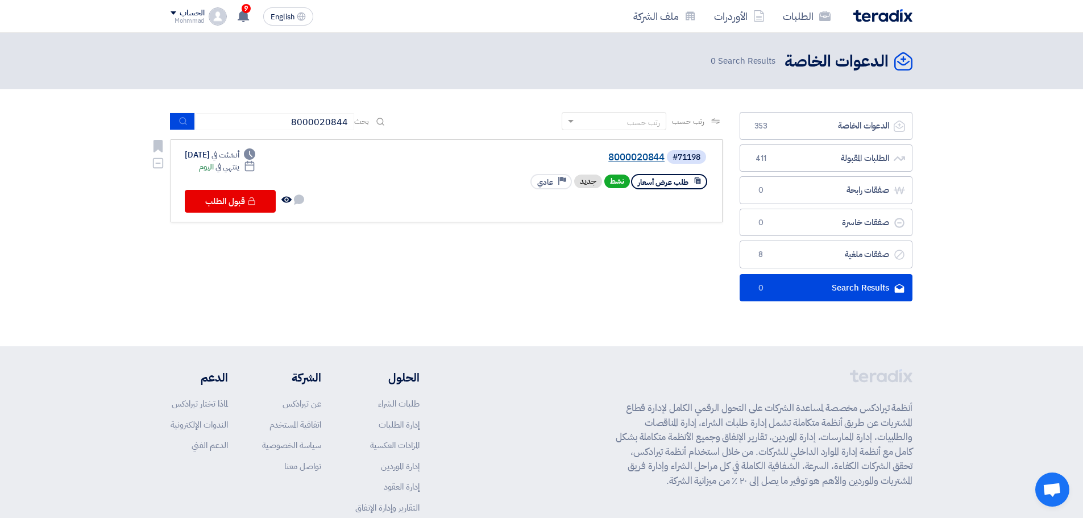
click at [638, 160] on link "8000020844" at bounding box center [550, 157] width 227 height 10
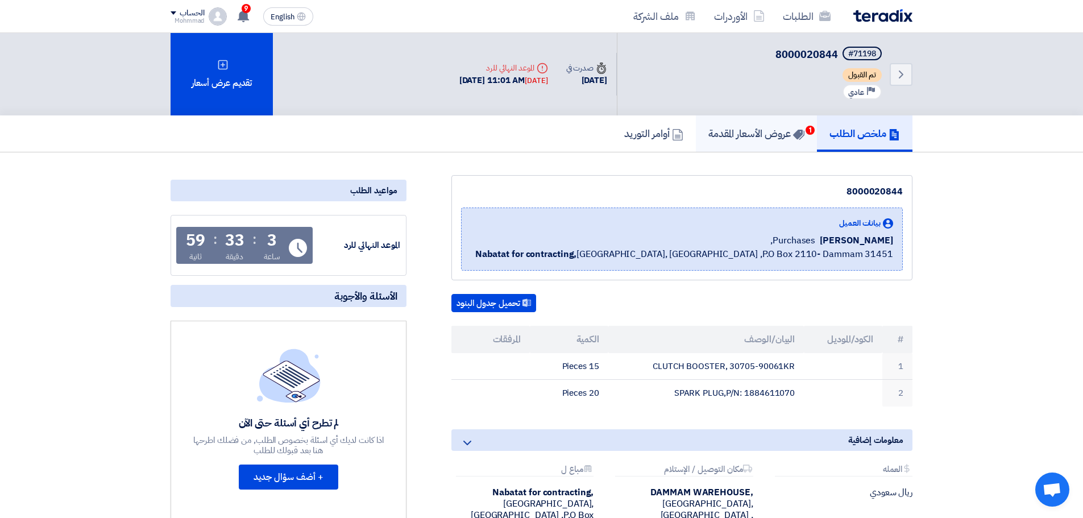
click at [782, 131] on h5 "عروض الأسعار المقدمة 1" at bounding box center [756, 133] width 96 height 13
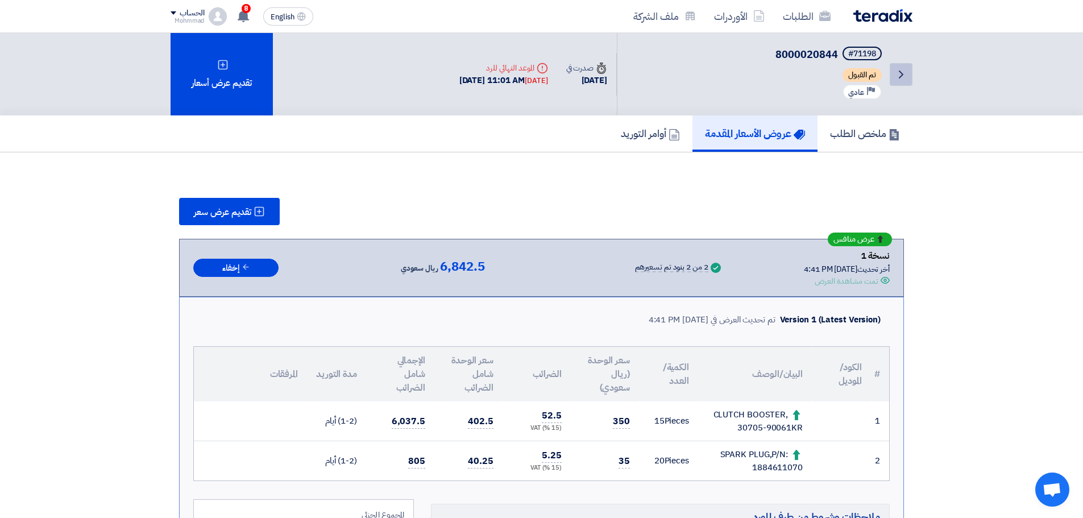
click at [896, 74] on icon "Back" at bounding box center [901, 75] width 14 height 14
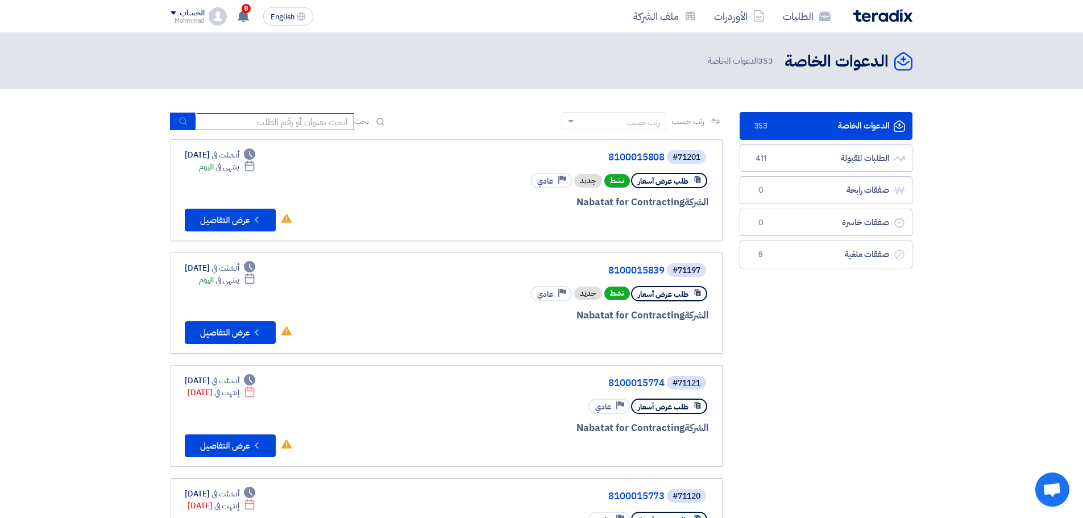
click at [293, 128] on input at bounding box center [274, 121] width 159 height 17
paste input "8100015839"
type input "8100015839"
click at [186, 123] on icon "submit" at bounding box center [182, 121] width 9 height 9
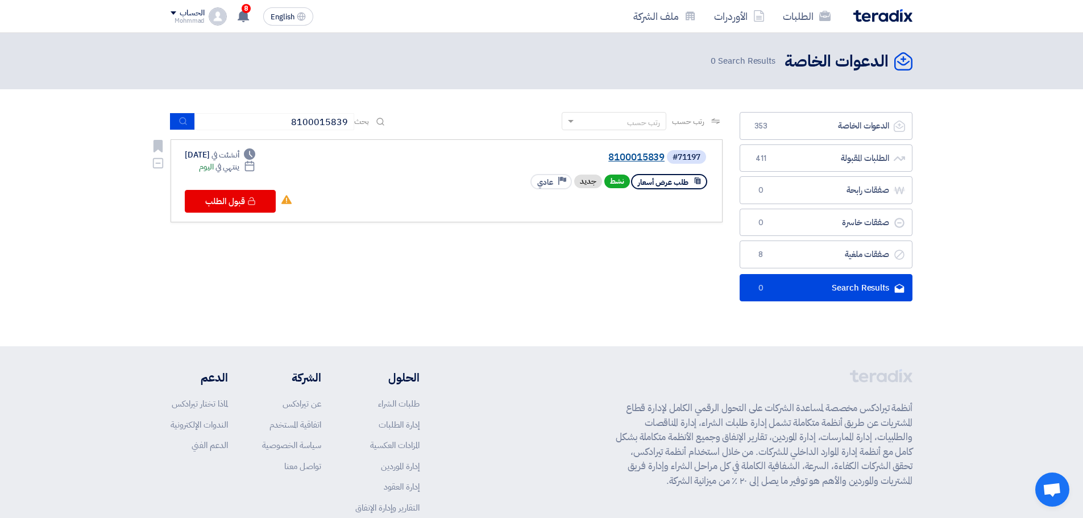
click at [644, 152] on link "8100015839" at bounding box center [550, 157] width 227 height 10
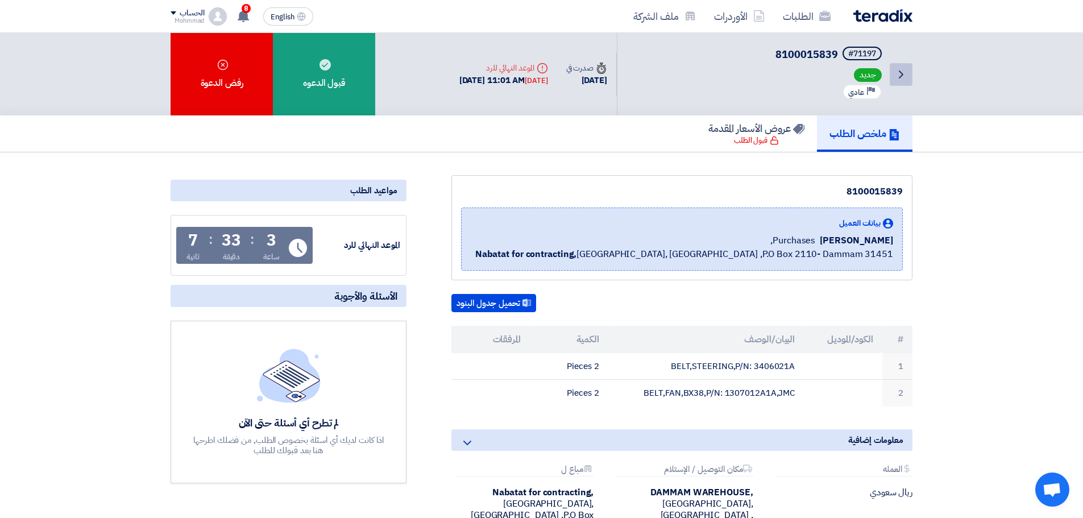
click at [905, 79] on icon "Back" at bounding box center [901, 75] width 14 height 14
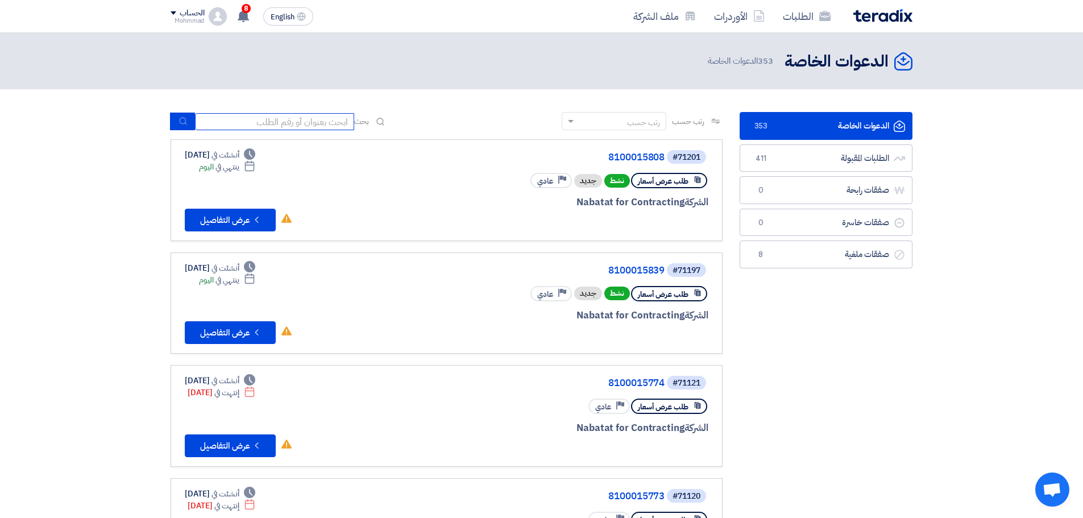
click at [327, 118] on input at bounding box center [274, 121] width 159 height 17
paste input "8100015825"
type input "8100015825"
click at [192, 122] on button "submit" at bounding box center [182, 122] width 25 height 18
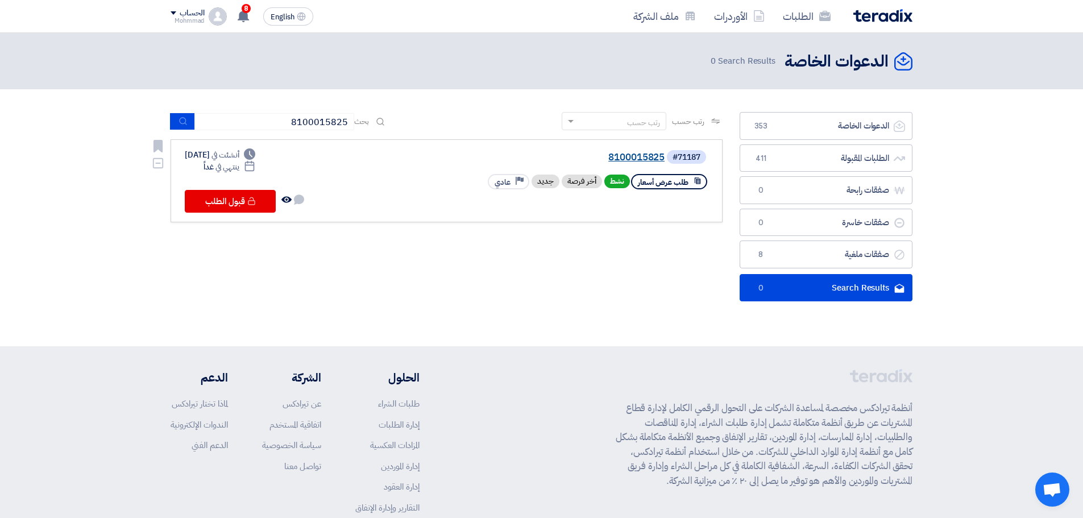
click at [630, 152] on link "8100015825" at bounding box center [550, 157] width 227 height 10
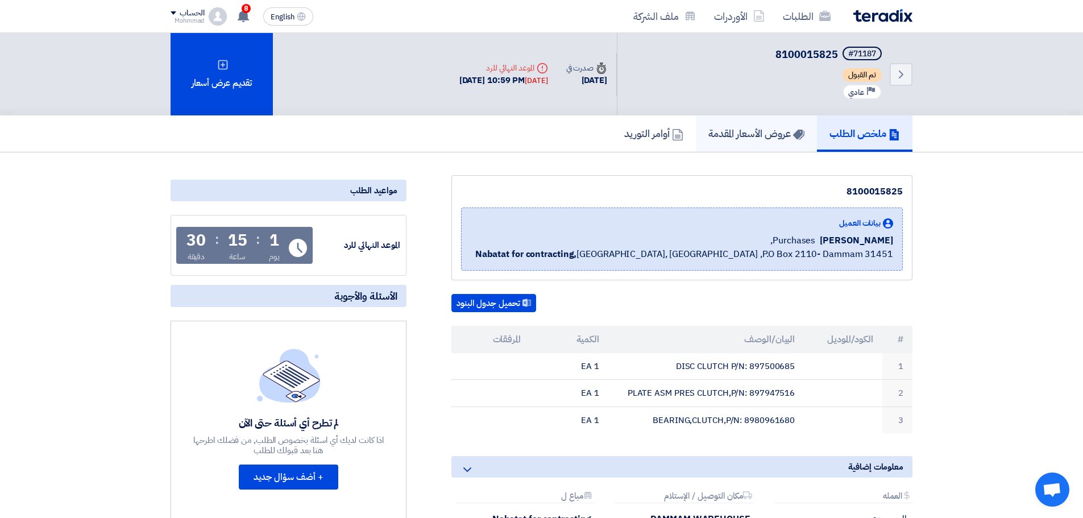
click at [753, 130] on h5 "عروض الأسعار المقدمة" at bounding box center [756, 133] width 96 height 13
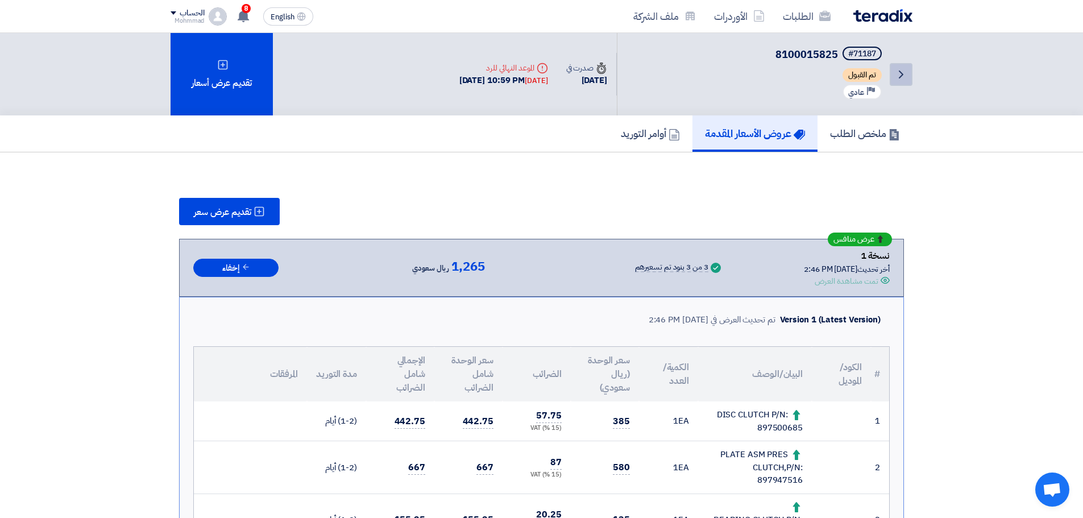
click at [905, 74] on icon "Back" at bounding box center [901, 75] width 14 height 14
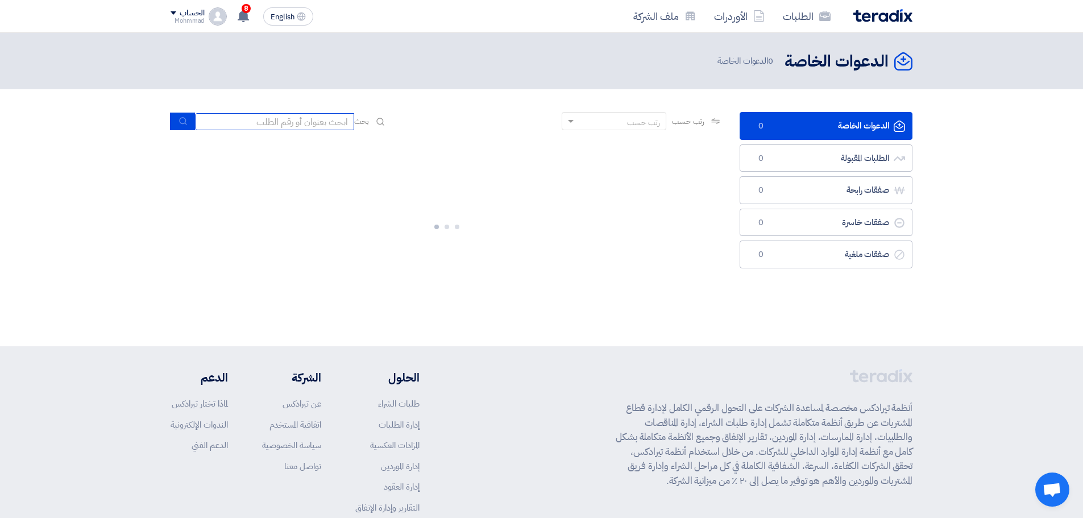
click at [351, 121] on input at bounding box center [274, 121] width 159 height 17
paste input "8100015821"
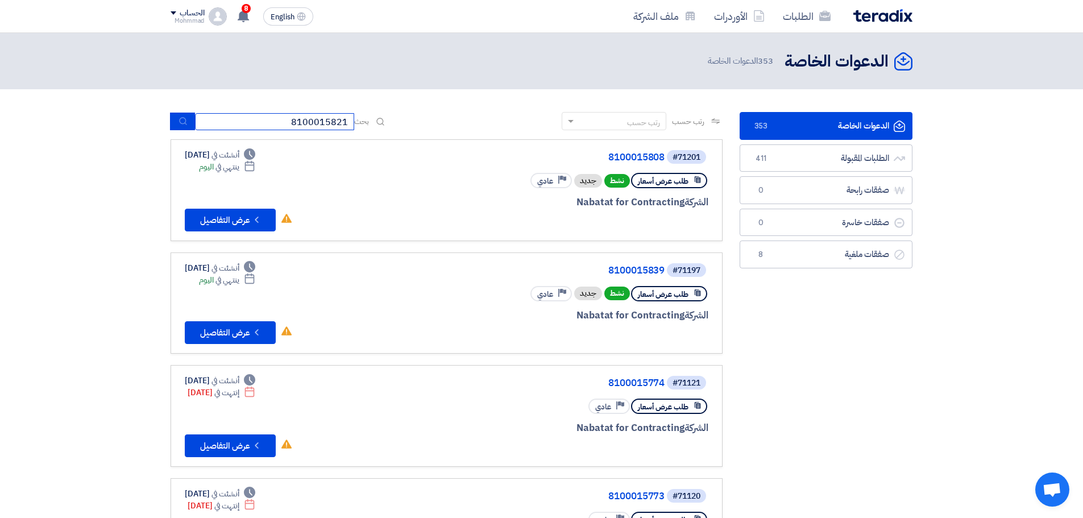
type input "8100015821"
click at [170, 123] on button "submit" at bounding box center [182, 122] width 25 height 18
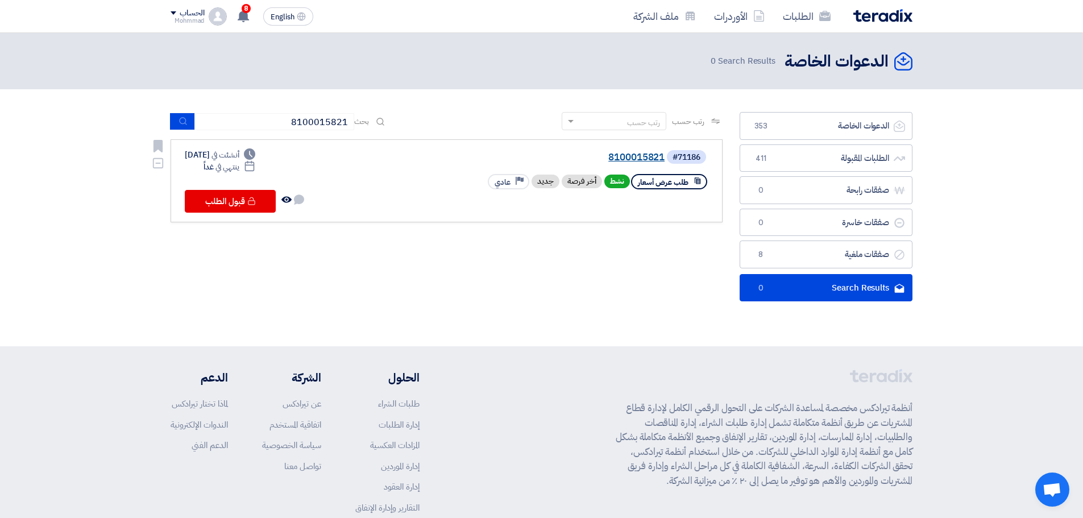
click at [652, 155] on link "8100015821" at bounding box center [550, 157] width 227 height 10
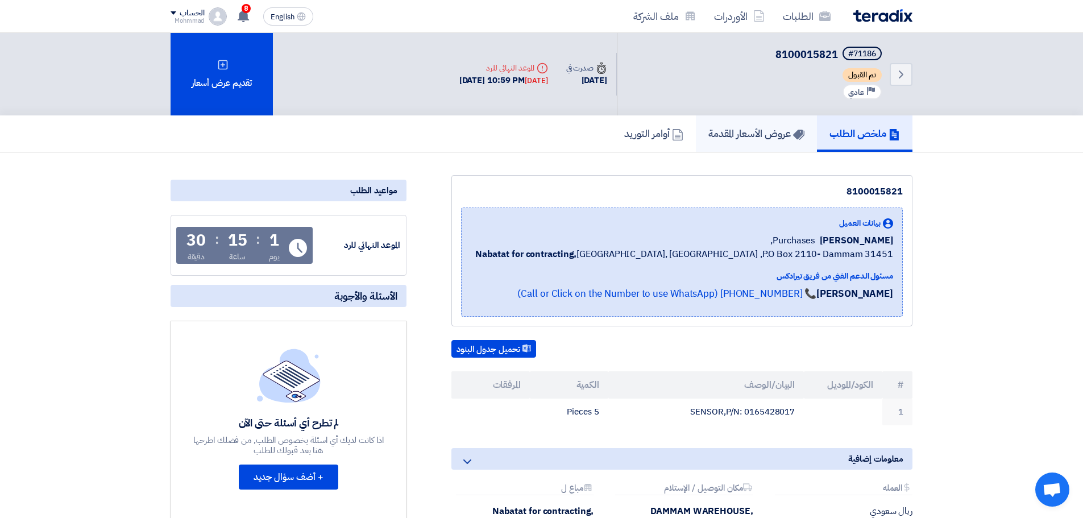
click at [747, 140] on h5 "عروض الأسعار المقدمة" at bounding box center [756, 133] width 96 height 13
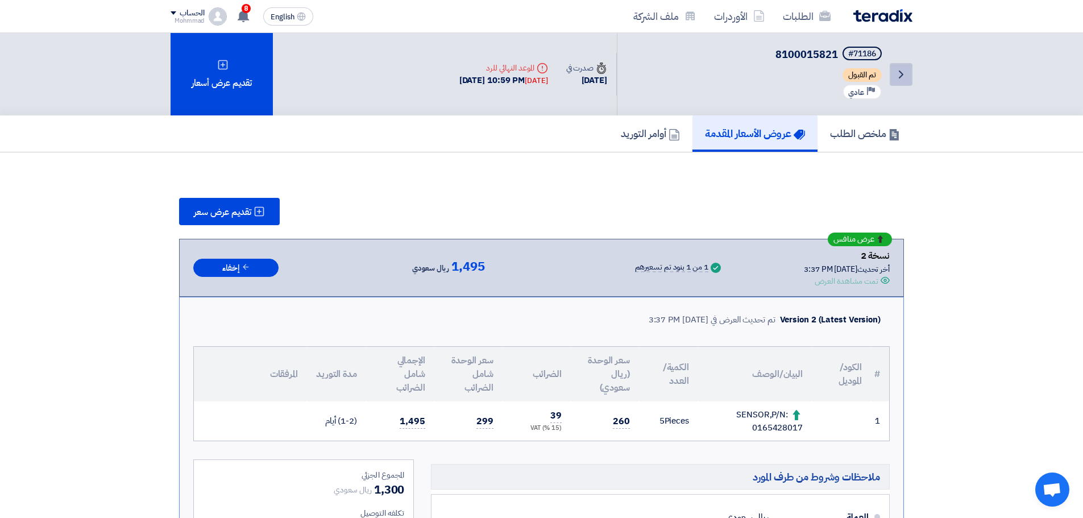
click at [900, 79] on icon "Back" at bounding box center [901, 75] width 14 height 14
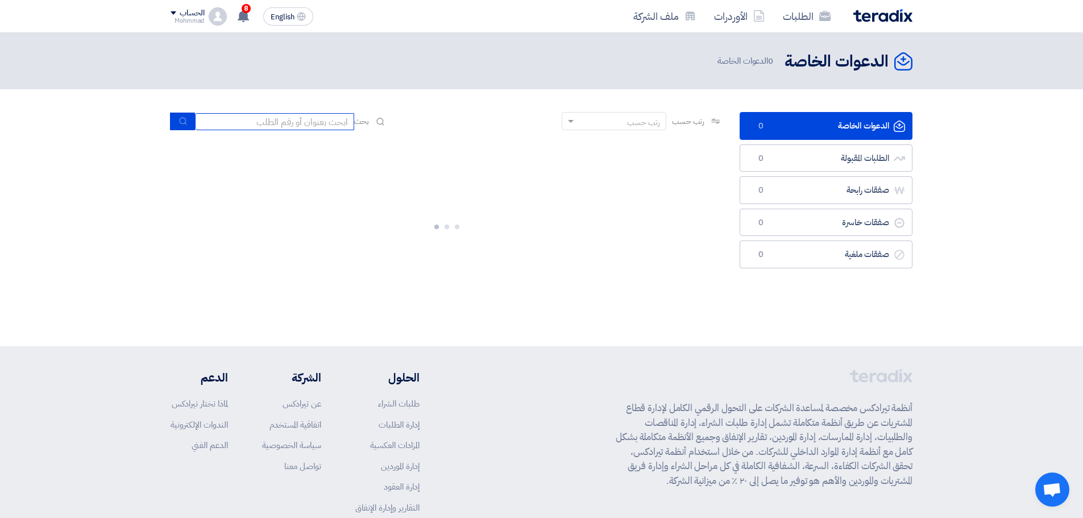
click at [276, 124] on input at bounding box center [274, 121] width 159 height 17
paste input "8100015823"
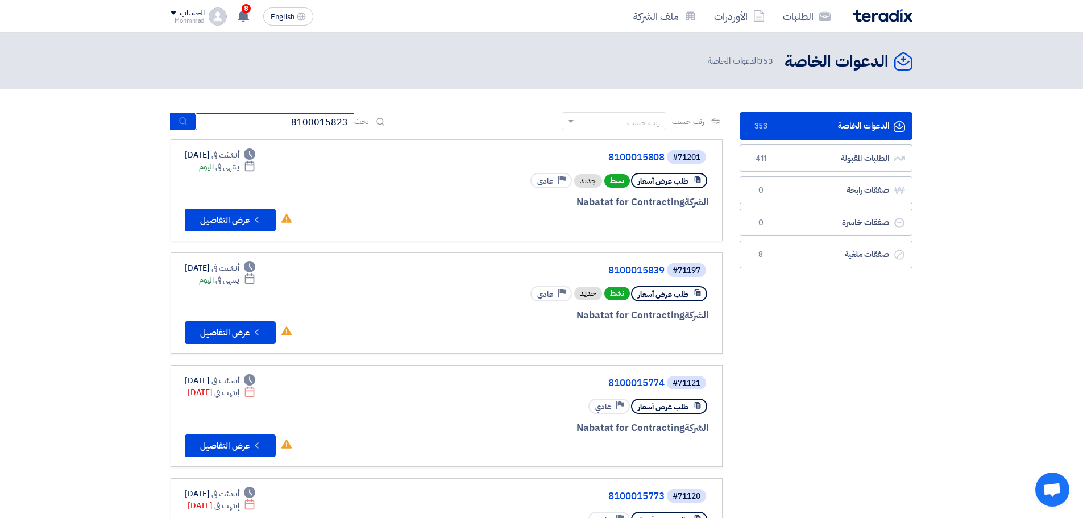
type input "8100015823"
click at [177, 123] on button "submit" at bounding box center [182, 122] width 25 height 18
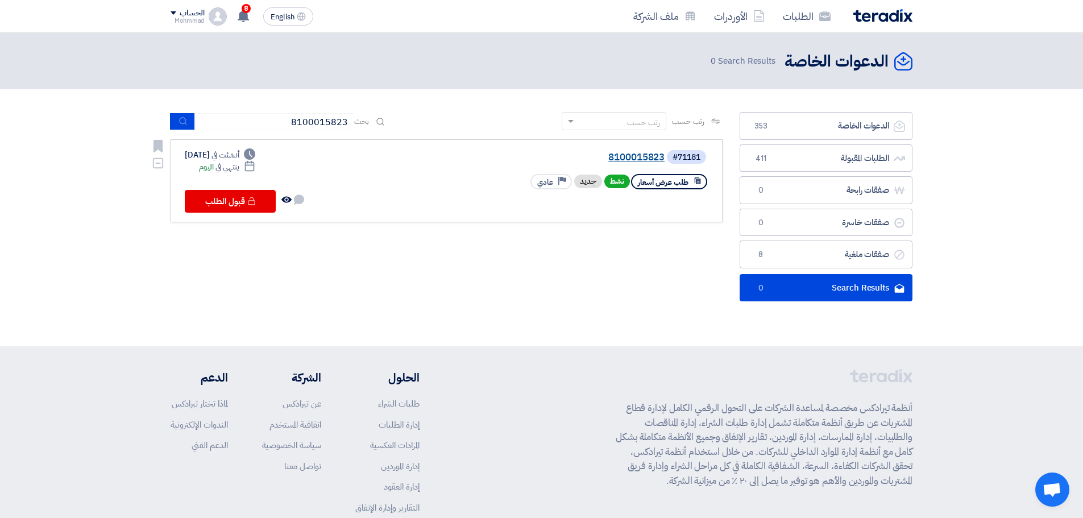
click at [635, 159] on link "8100015823" at bounding box center [550, 157] width 227 height 10
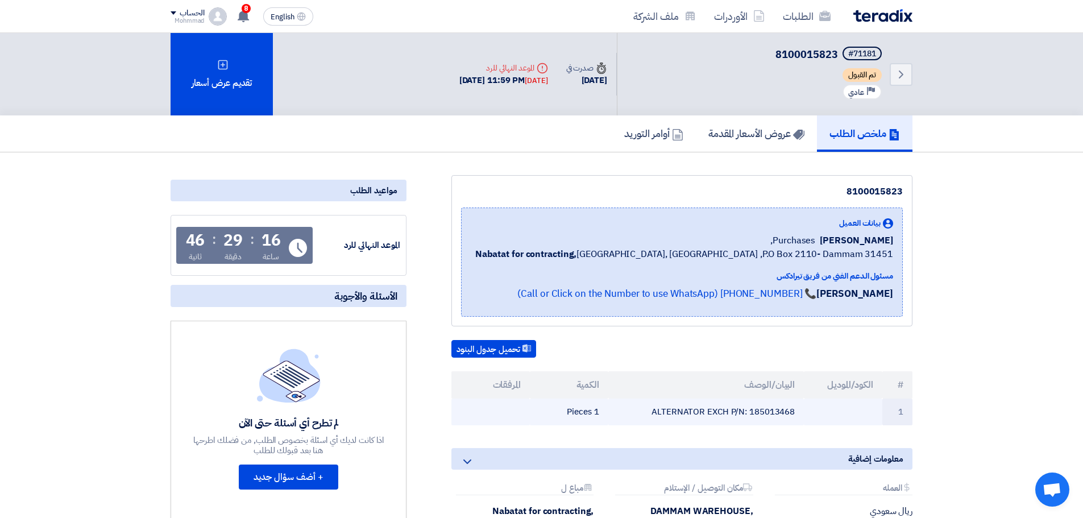
click at [780, 414] on td "ALTERNATOR EXCH P/N: 185013468" at bounding box center [706, 411] width 196 height 27
copy td "185013468"
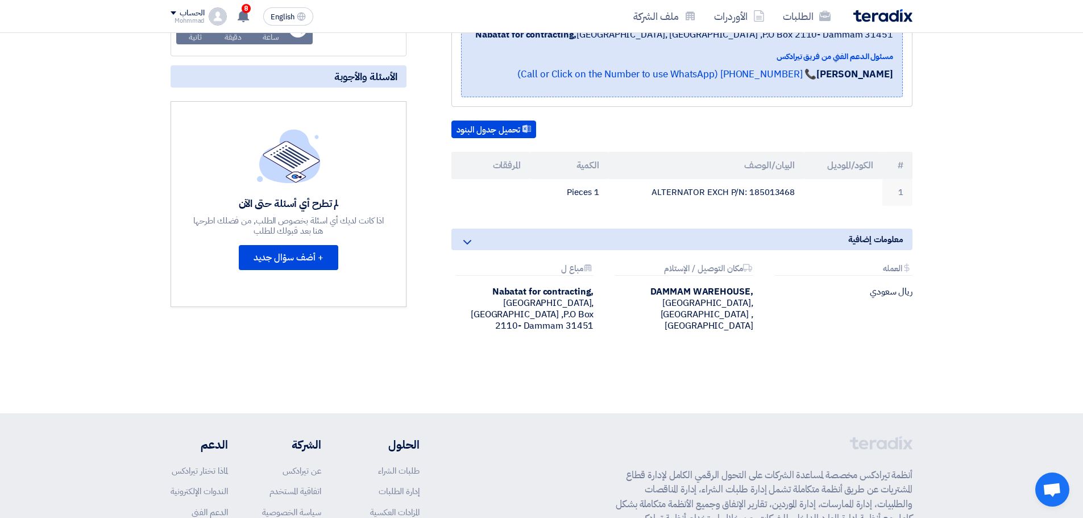
scroll to position [284, 0]
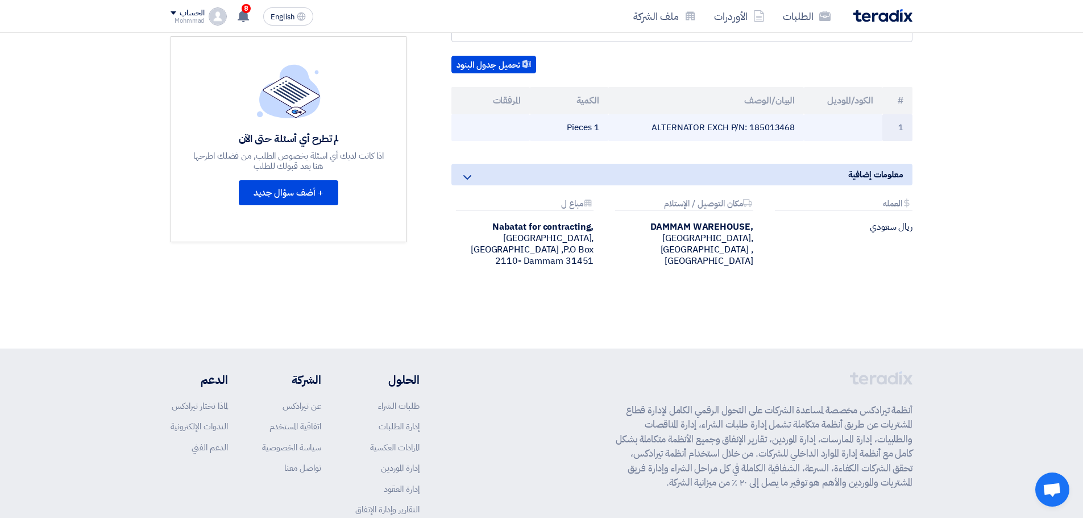
click at [671, 127] on td "ALTERNATOR EXCH P/N: 185013468" at bounding box center [706, 127] width 196 height 27
copy tr "ALTERNATOR EXCH P/N: 185013468"
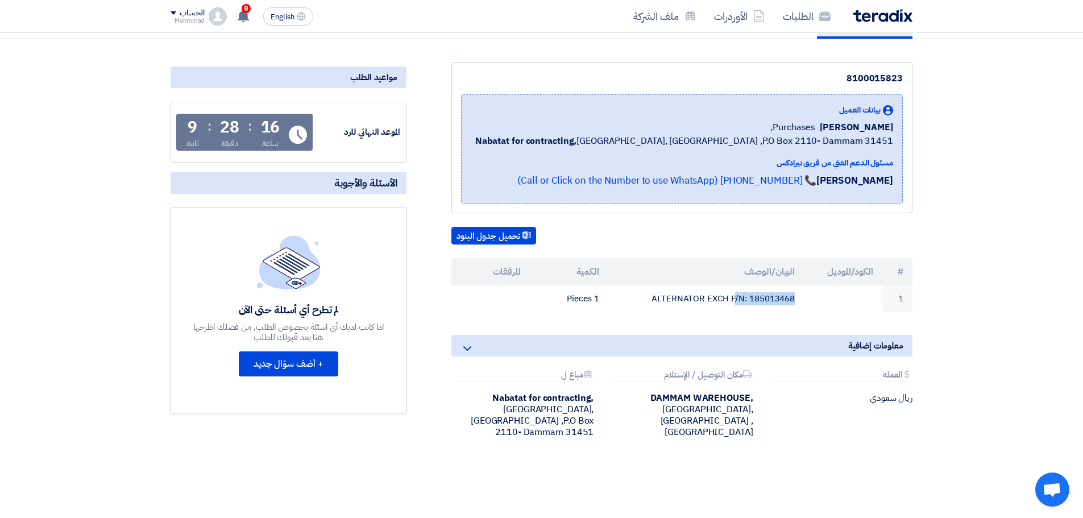
scroll to position [114, 0]
click at [288, 359] on button "+ أضف سؤال جديد" at bounding box center [288, 363] width 99 height 25
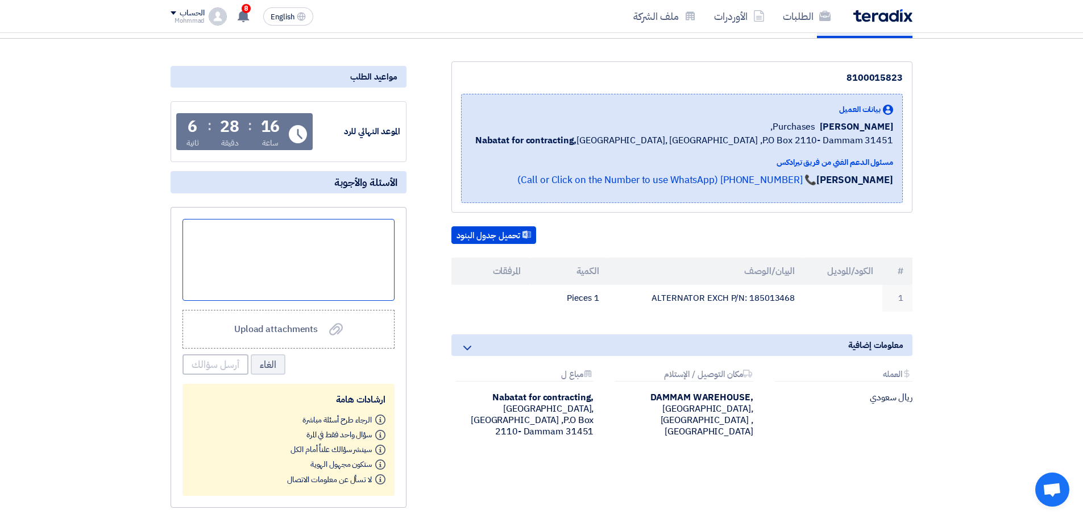
click at [354, 259] on div at bounding box center [288, 260] width 212 height 82
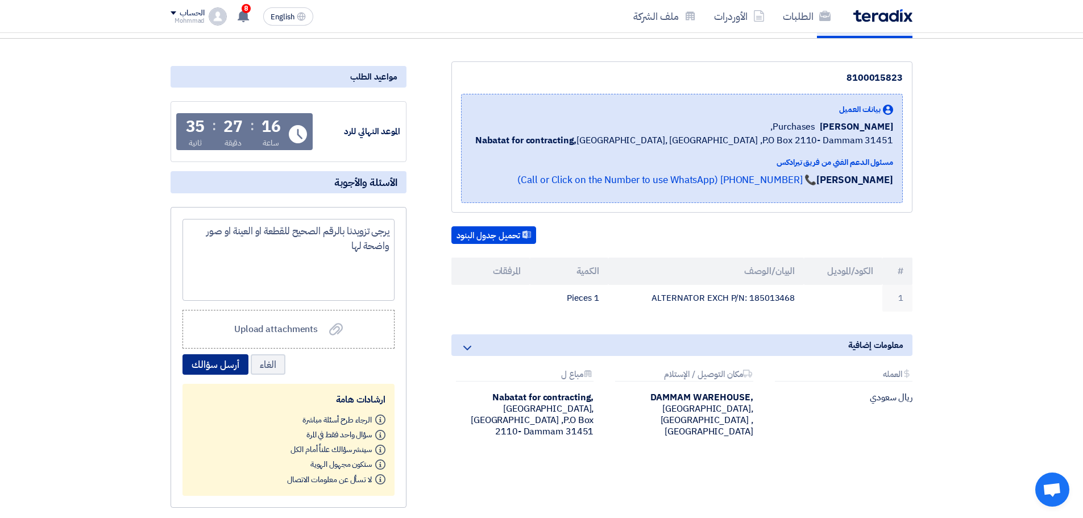
click at [221, 366] on button "أرسل سؤالك" at bounding box center [215, 364] width 66 height 20
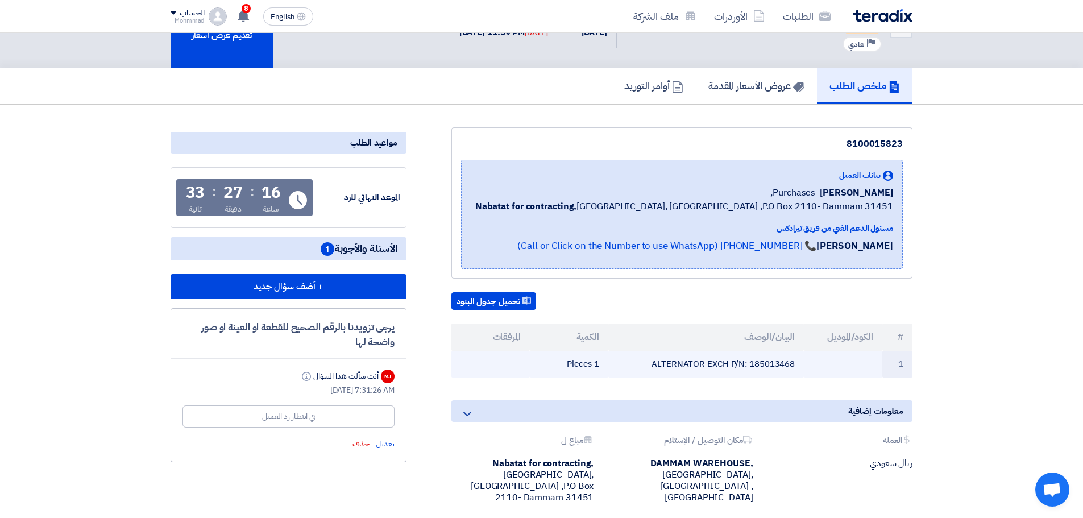
scroll to position [0, 0]
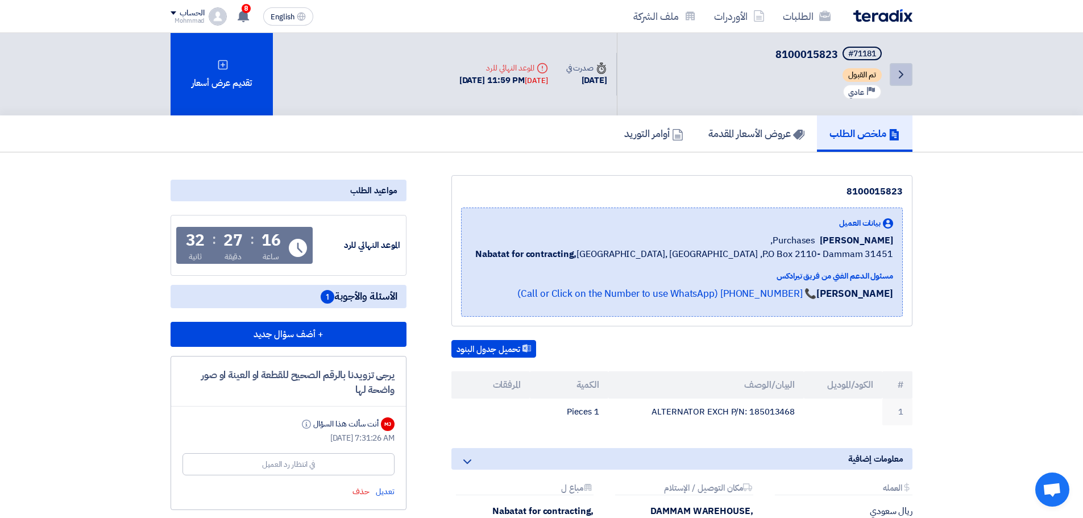
click at [910, 78] on link "Back" at bounding box center [901, 74] width 23 height 23
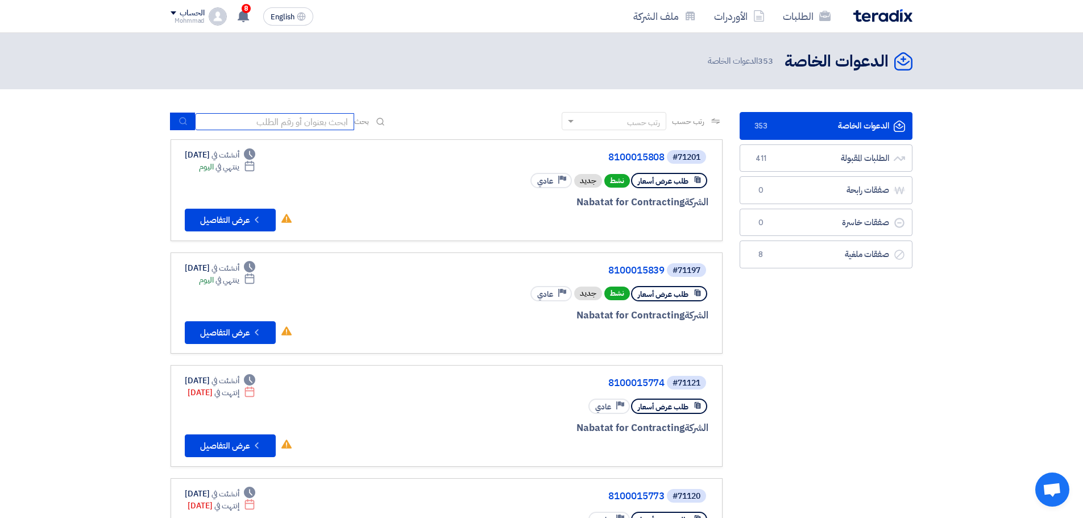
click at [242, 124] on input at bounding box center [274, 121] width 159 height 17
paste input "8100015826"
type input "8100015826"
click at [182, 123] on icon "submit" at bounding box center [182, 121] width 9 height 9
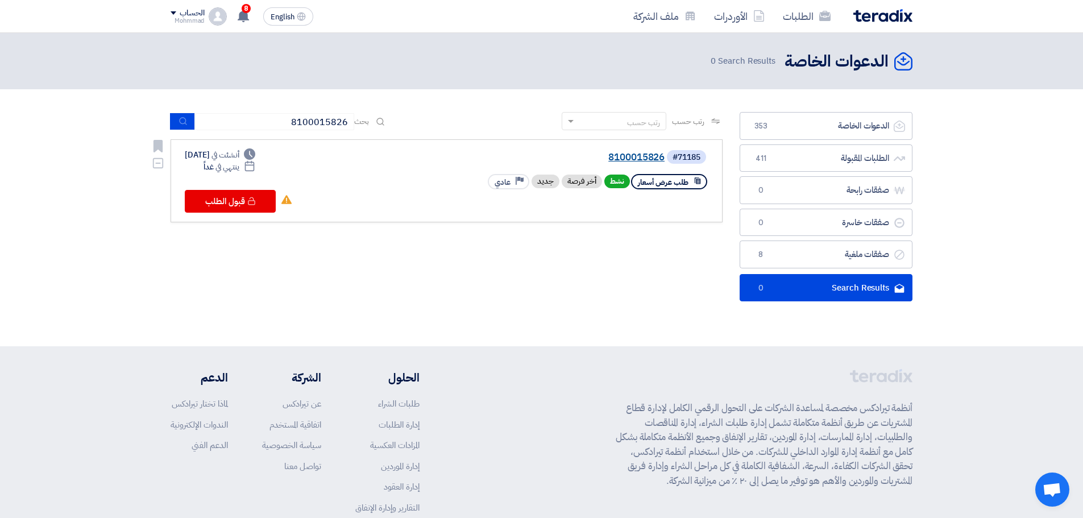
click at [639, 152] on link "8100015826" at bounding box center [550, 157] width 227 height 10
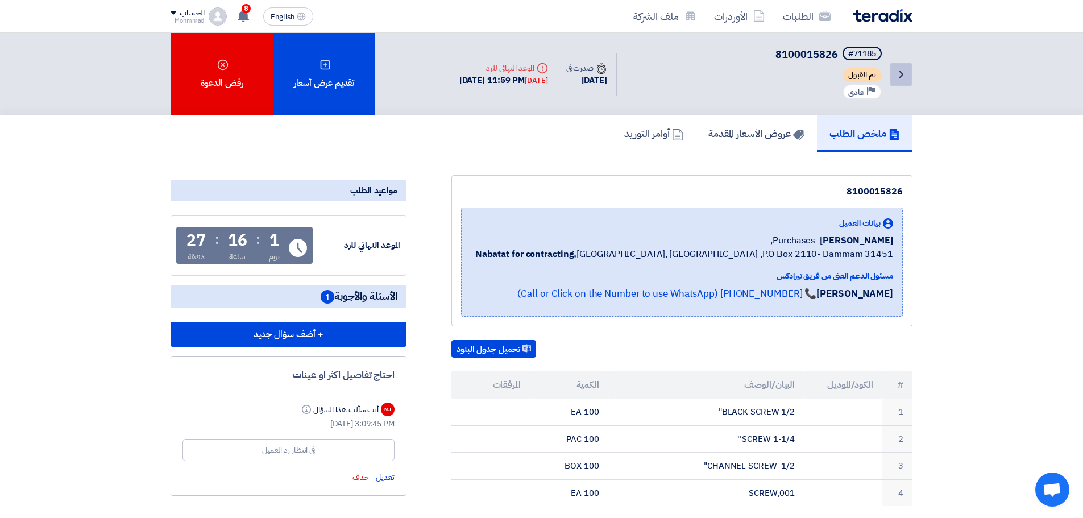
click at [896, 74] on icon "Back" at bounding box center [901, 75] width 14 height 14
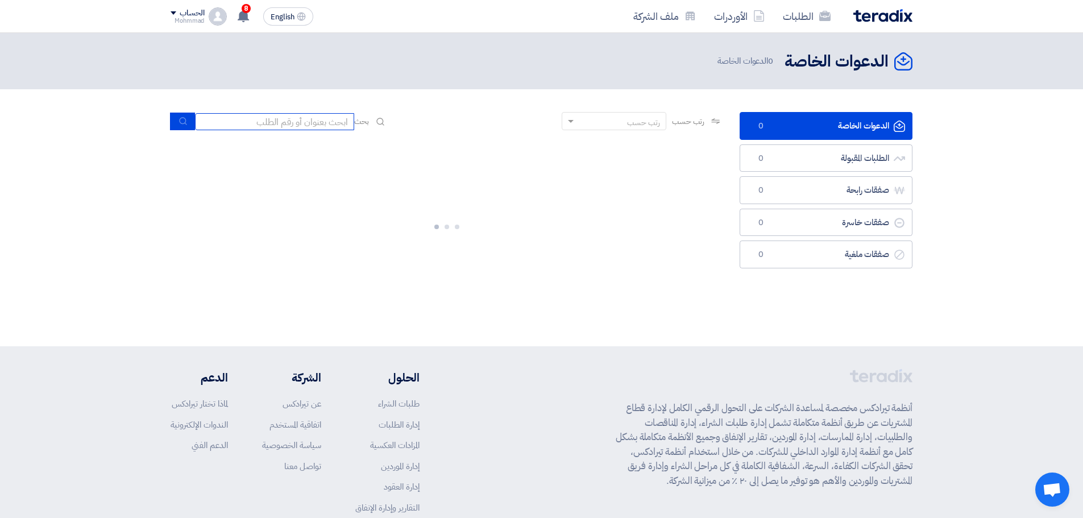
click at [305, 126] on input at bounding box center [274, 121] width 159 height 17
paste input "8100015824"
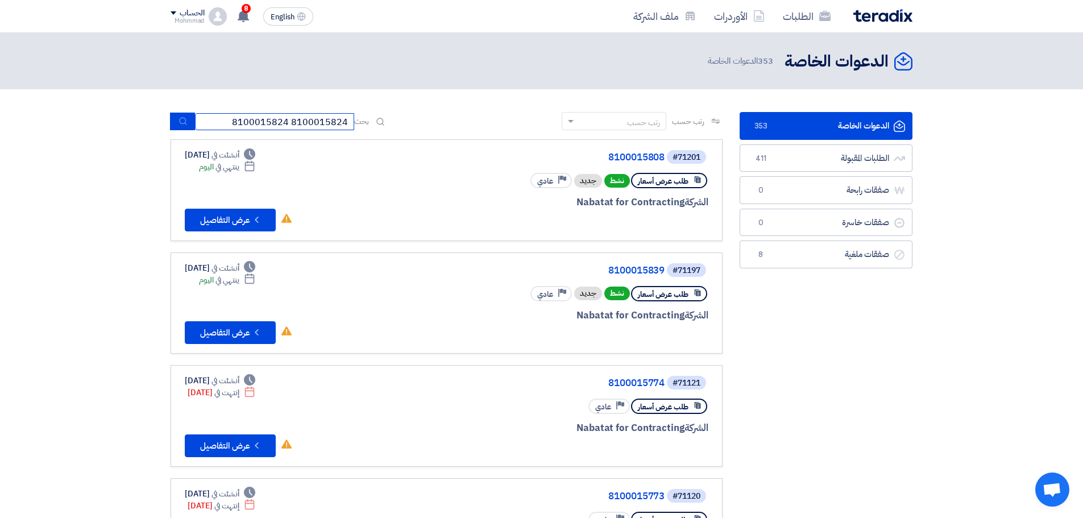
click at [225, 123] on input "8100015824 8100015824" at bounding box center [274, 121] width 159 height 17
paste input
type input "8100015824"
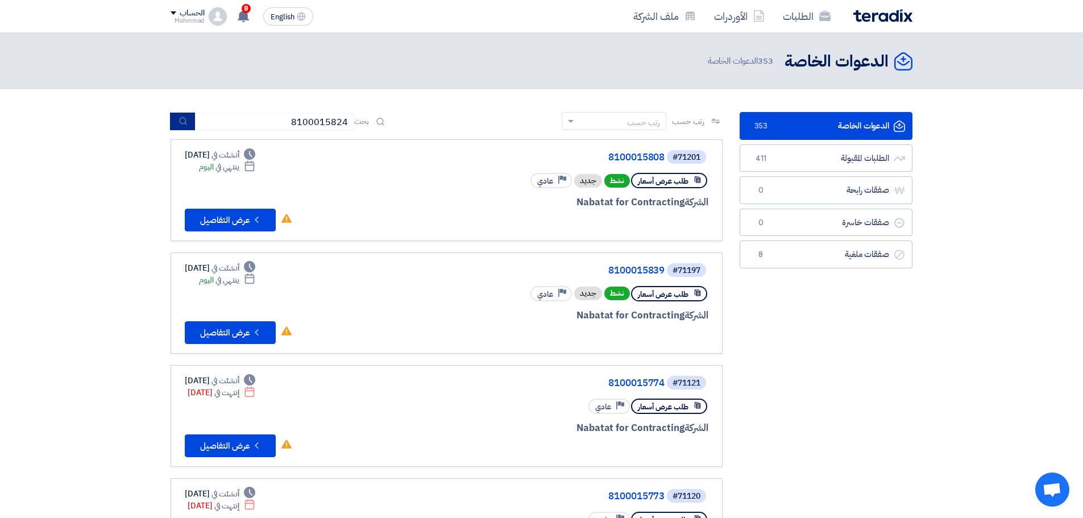
click at [182, 116] on button "submit" at bounding box center [182, 122] width 25 height 18
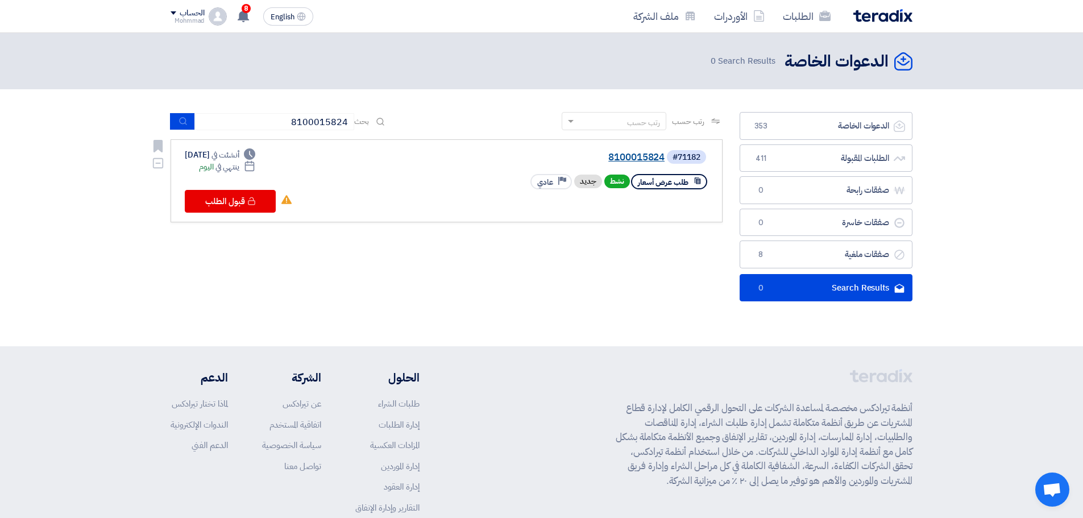
click at [630, 156] on link "8100015824" at bounding box center [550, 157] width 227 height 10
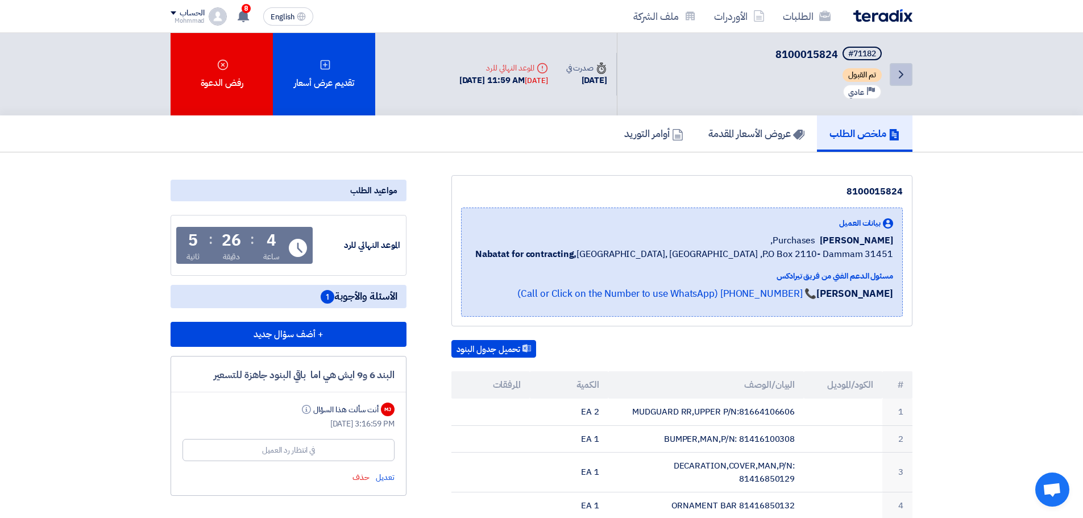
click at [899, 76] on icon "Back" at bounding box center [901, 75] width 14 height 14
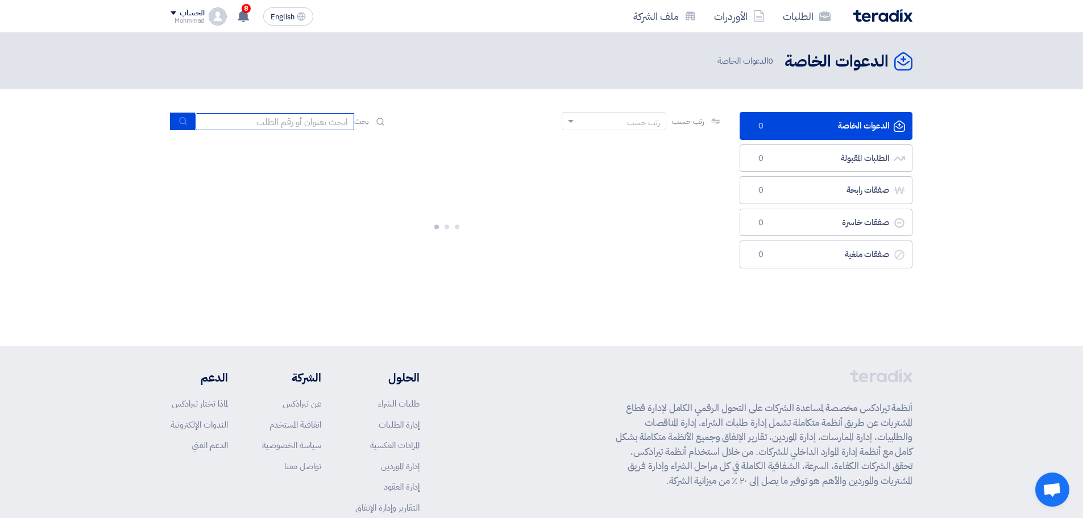
click at [238, 118] on input at bounding box center [274, 121] width 159 height 17
paste input "8100015823"
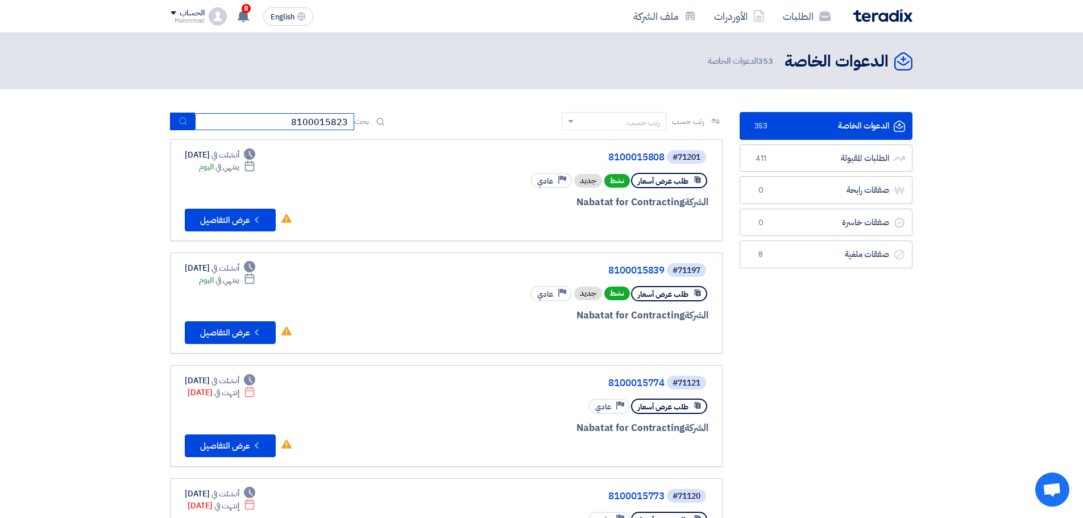
type input "8100015823"
click at [184, 124] on icon "submit" at bounding box center [182, 121] width 9 height 9
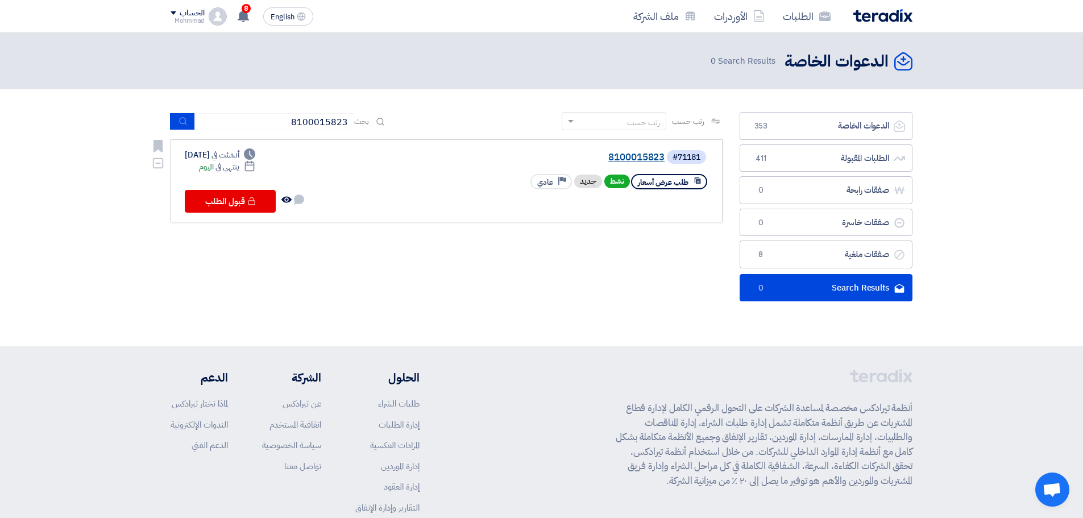
click at [646, 159] on link "8100015823" at bounding box center [550, 157] width 227 height 10
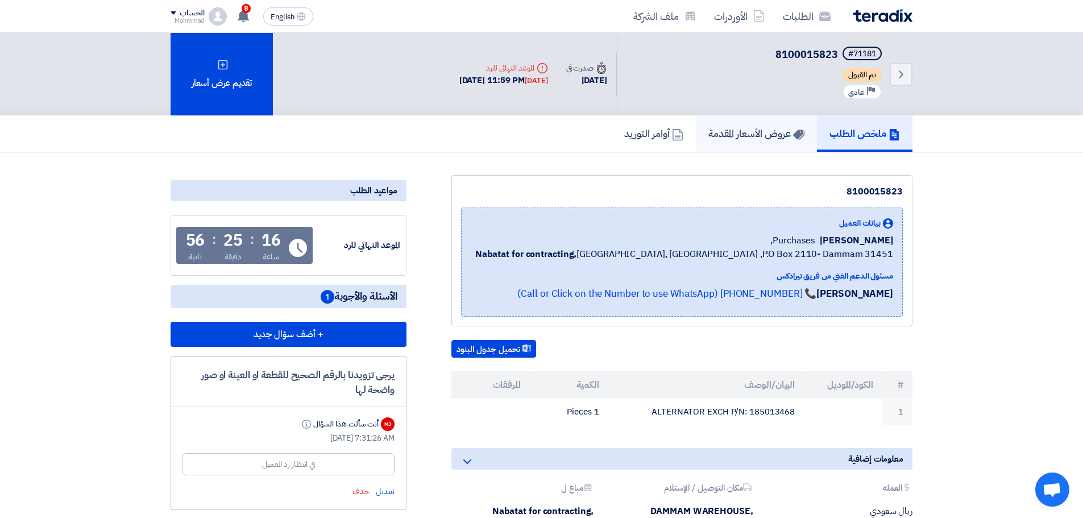
click at [763, 138] on h5 "عروض الأسعار المقدمة" at bounding box center [756, 133] width 96 height 13
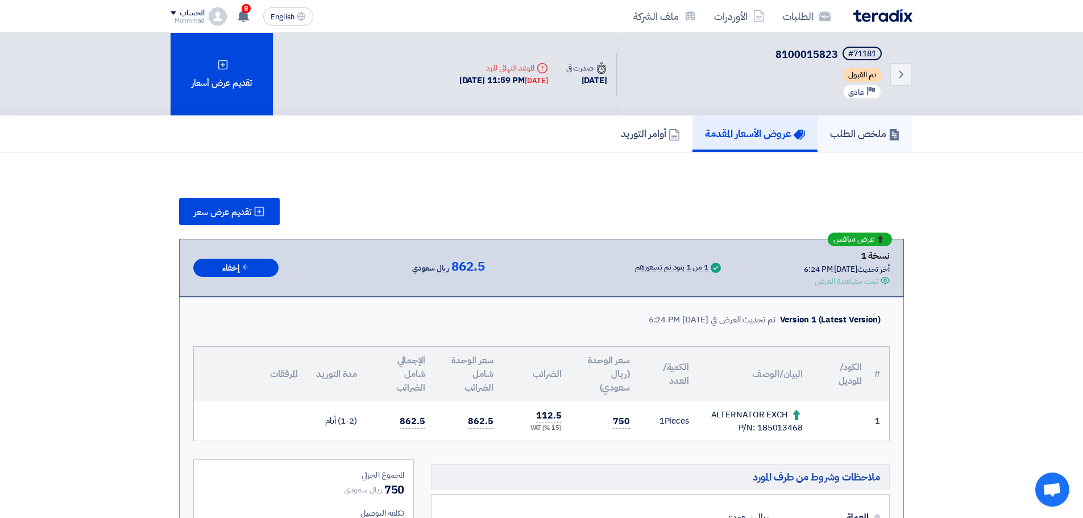
click at [852, 130] on h5 "ملخص الطلب" at bounding box center [865, 133] width 70 height 13
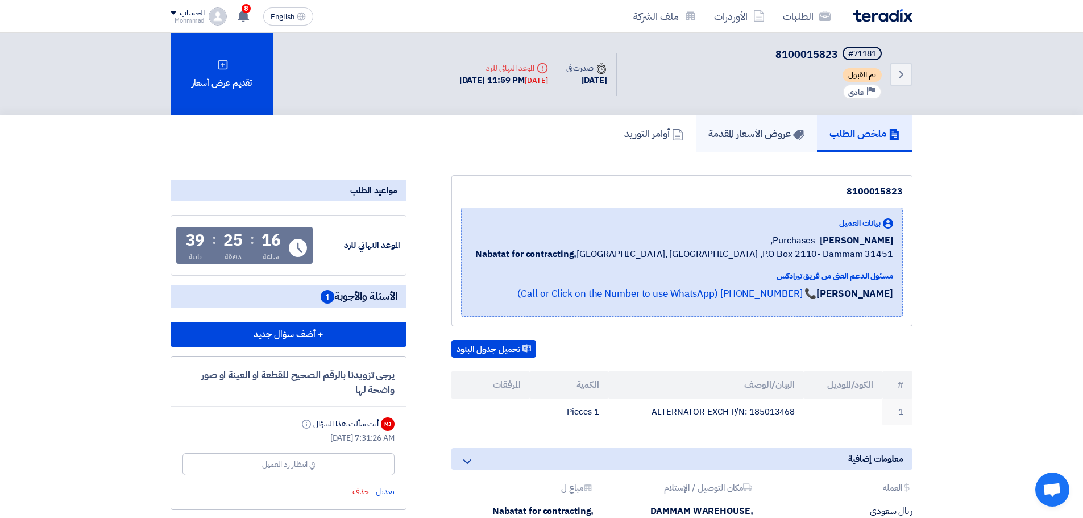
click at [767, 127] on h5 "عروض الأسعار المقدمة" at bounding box center [756, 133] width 96 height 13
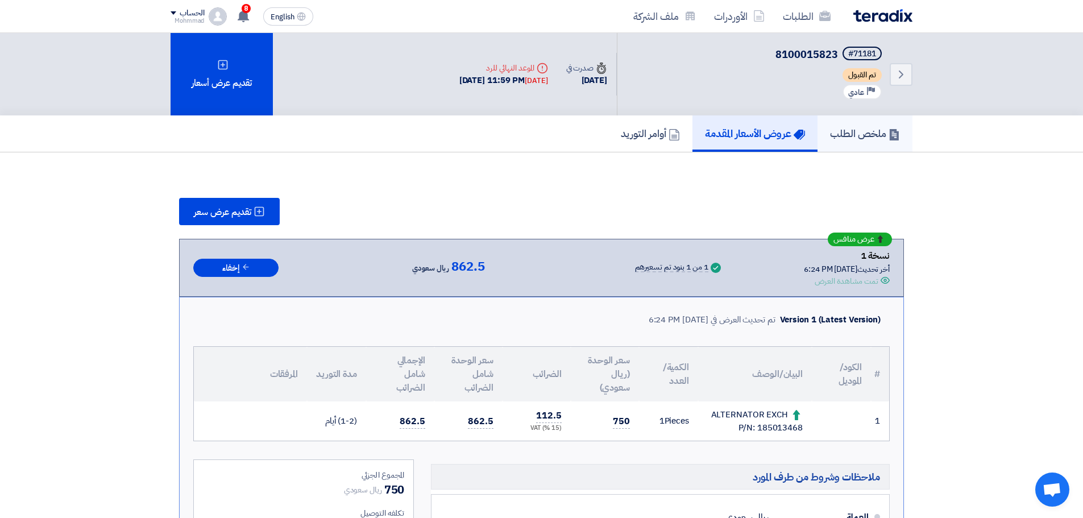
click at [837, 128] on h5 "ملخص الطلب" at bounding box center [865, 133] width 70 height 13
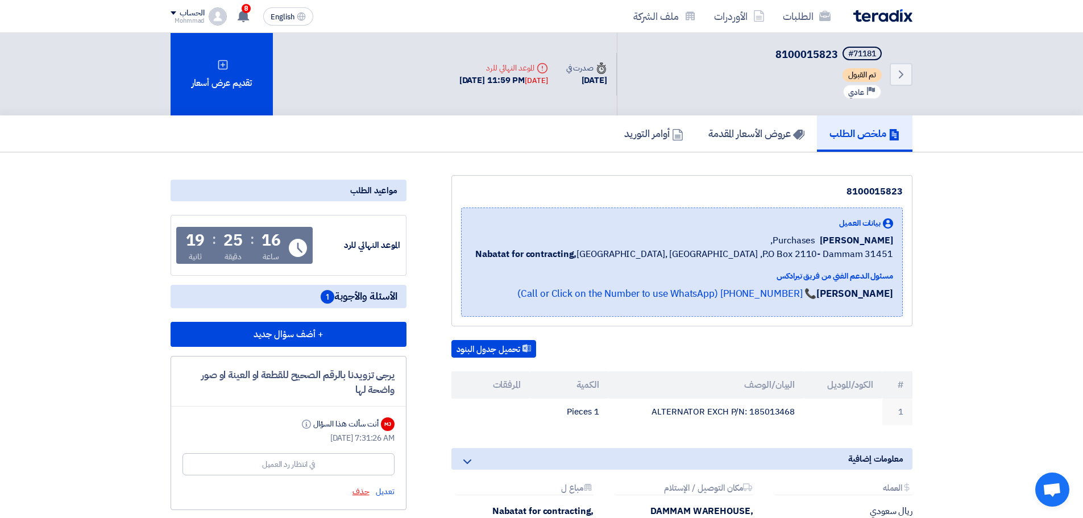
click at [359, 492] on span "حذف" at bounding box center [360, 491] width 17 height 12
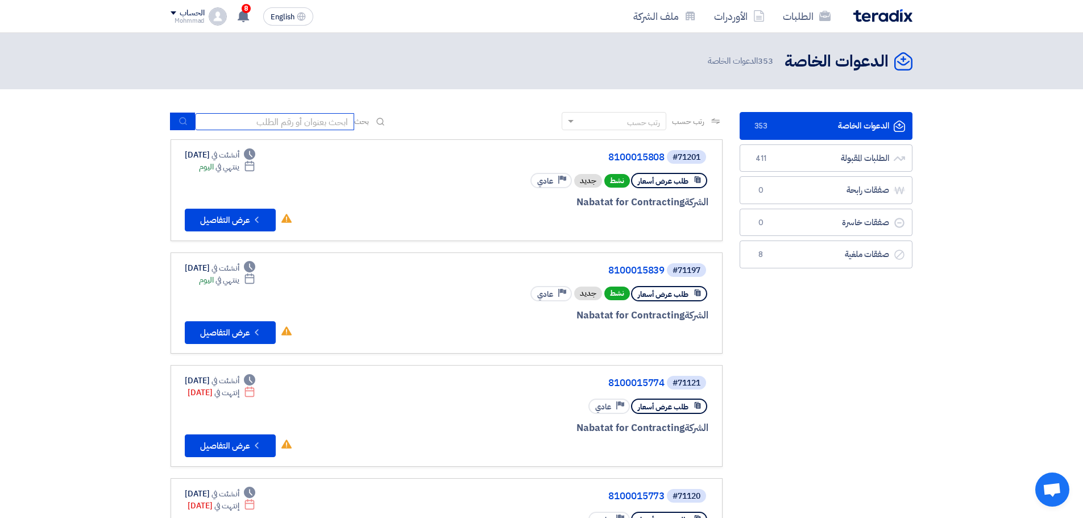
click at [249, 119] on input at bounding box center [274, 121] width 159 height 17
paste input "8100015816"
type input "8100015816"
click at [172, 124] on button "submit" at bounding box center [182, 122] width 25 height 18
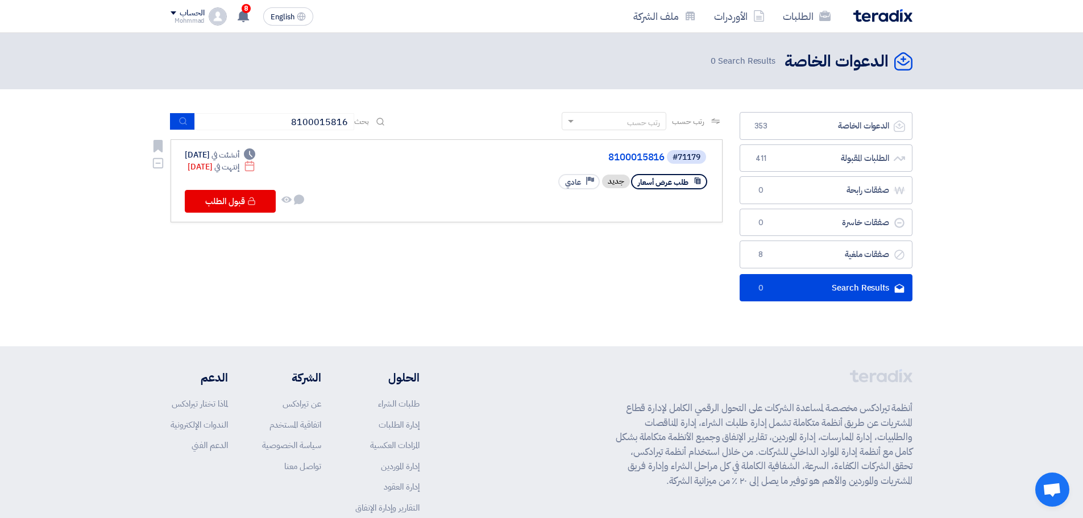
click at [655, 164] on div "#71179 8100015816" at bounding box center [571, 157] width 273 height 16
click at [651, 159] on link "8100015816" at bounding box center [550, 157] width 227 height 10
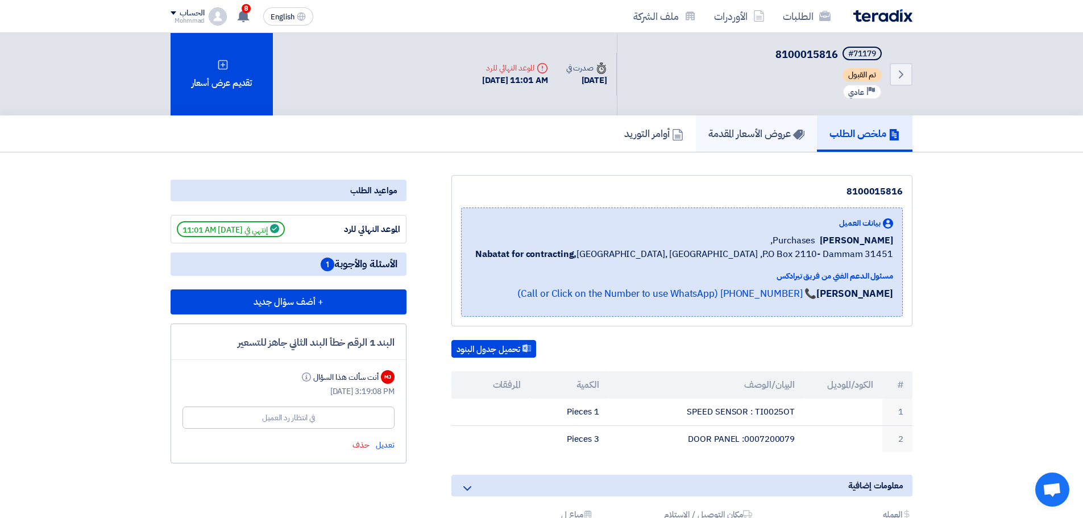
click at [755, 142] on link "عروض الأسعار المقدمة" at bounding box center [756, 133] width 121 height 36
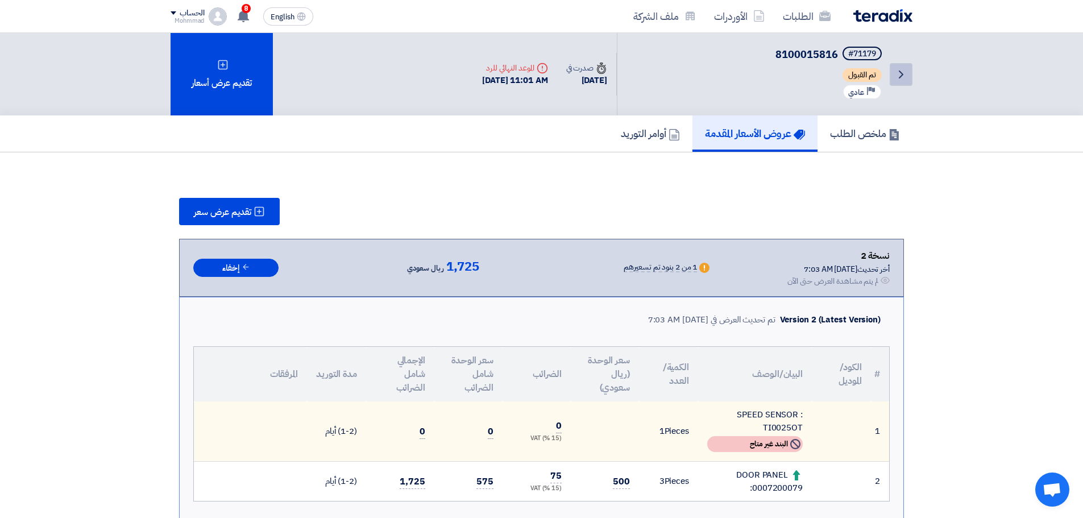
click at [898, 76] on icon "Back" at bounding box center [901, 75] width 14 height 14
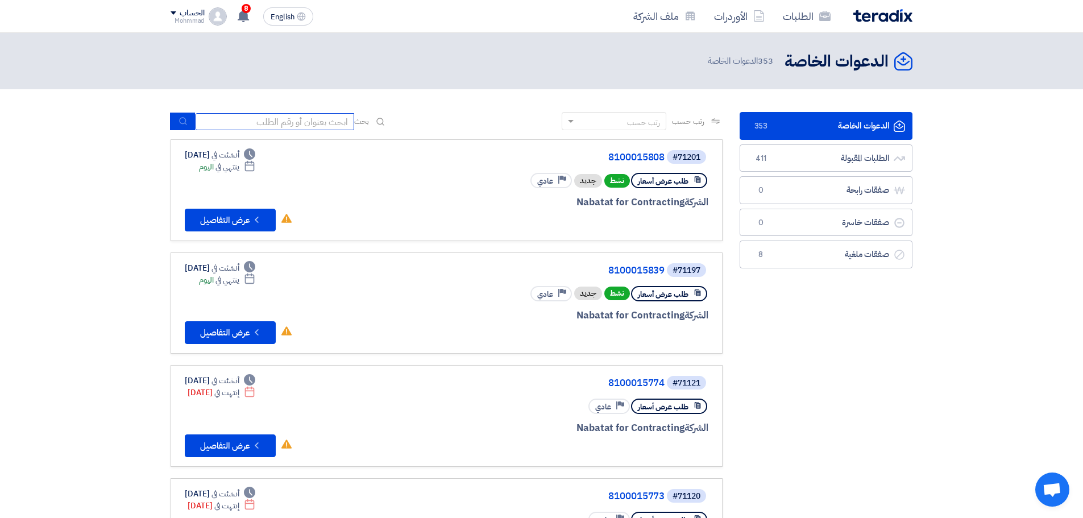
click at [304, 127] on input at bounding box center [274, 121] width 159 height 17
paste input "8100015817"
type input "8100015817"
click at [187, 124] on icon "submit" at bounding box center [182, 121] width 9 height 9
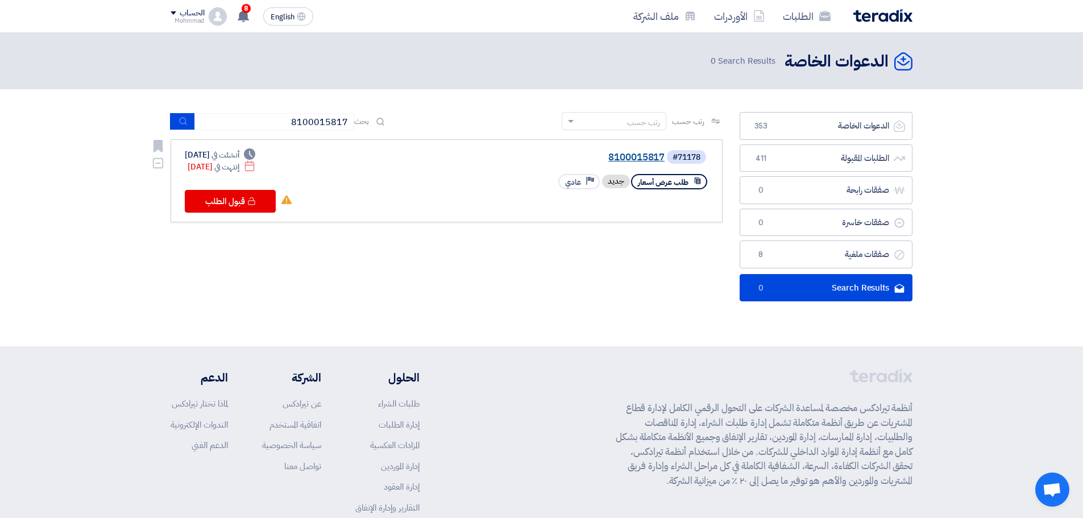
click at [644, 163] on link "8100015817" at bounding box center [550, 157] width 227 height 10
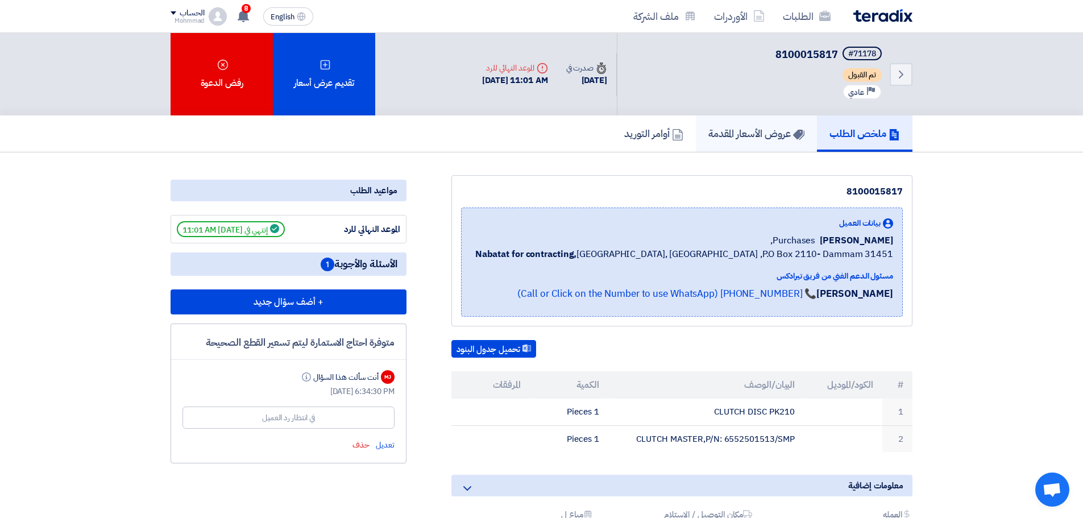
click at [762, 128] on h5 "عروض الأسعار المقدمة" at bounding box center [756, 133] width 96 height 13
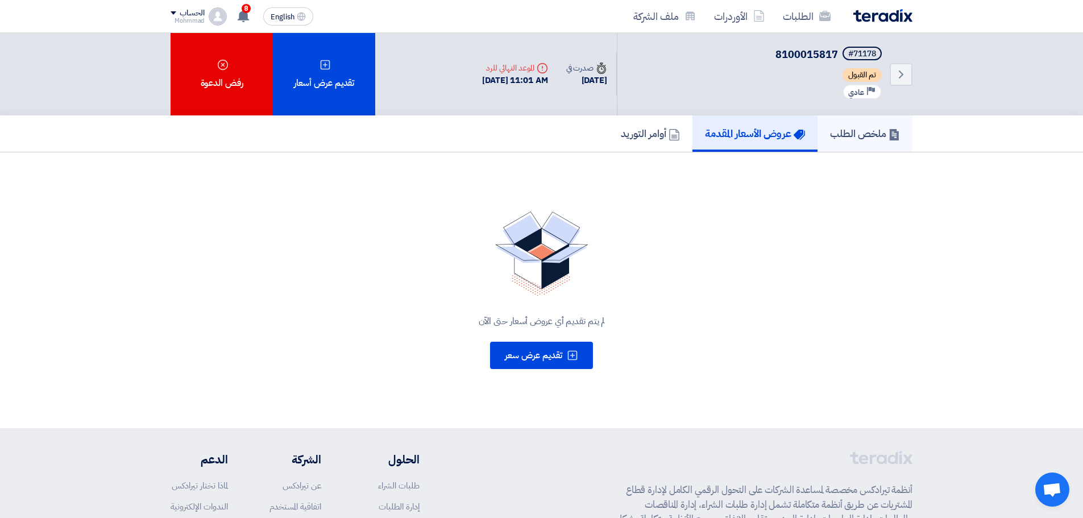
click at [851, 134] on h5 "ملخص الطلب" at bounding box center [865, 133] width 70 height 13
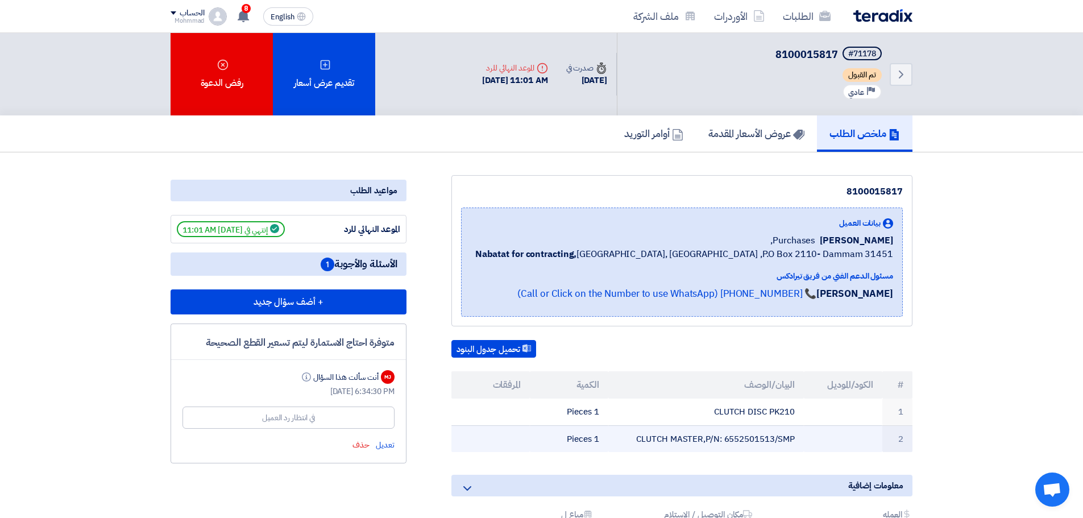
click at [739, 441] on td "CLUTCH MASTER,P/N: 6552501513/SMP" at bounding box center [706, 438] width 196 height 27
copy td "6552501513"
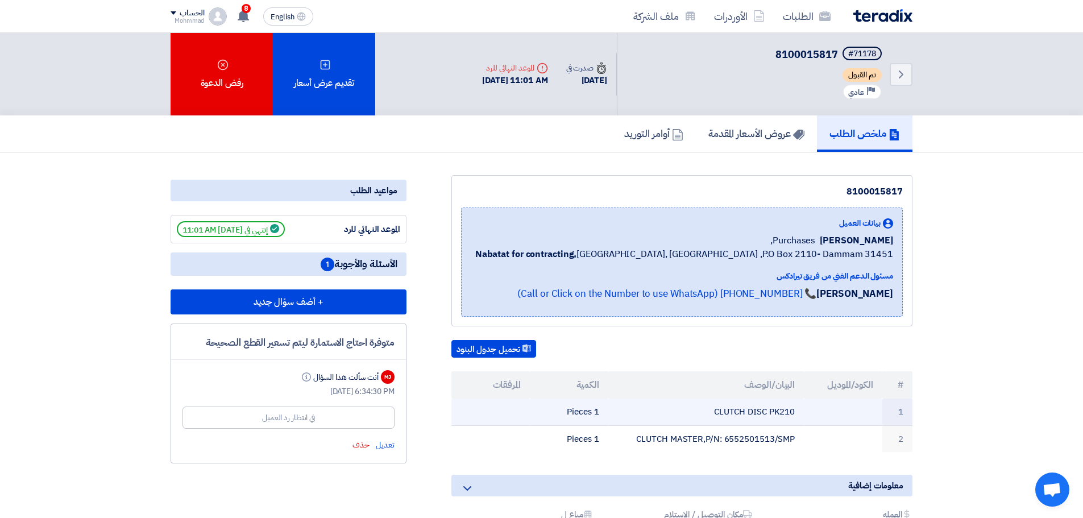
click at [786, 409] on td "CLUTCH DISC PK210" at bounding box center [706, 411] width 196 height 27
copy td "PK210"
click at [721, 409] on td "CLUTCH DISC PK210" at bounding box center [706, 411] width 196 height 27
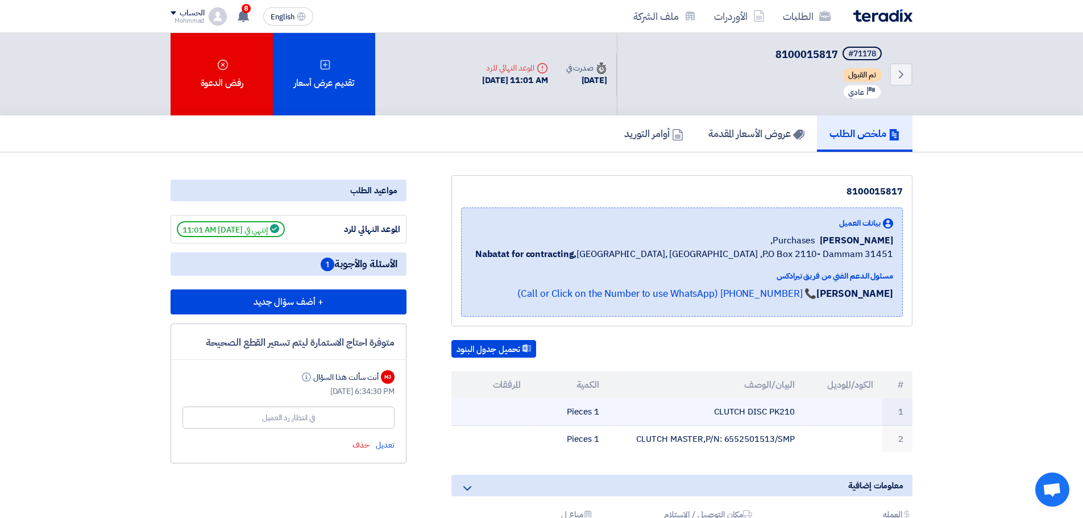
click at [721, 409] on td "CLUTCH DISC PK210" at bounding box center [706, 411] width 196 height 27
copy tr "CLUTCH DISC PK210"
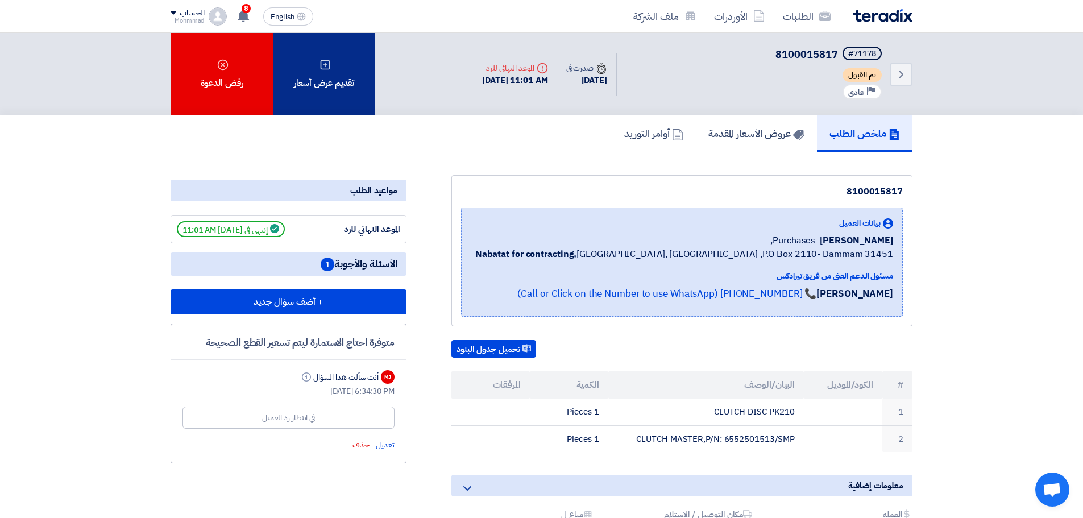
click at [351, 92] on div "تقديم عرض أسعار" at bounding box center [324, 74] width 102 height 82
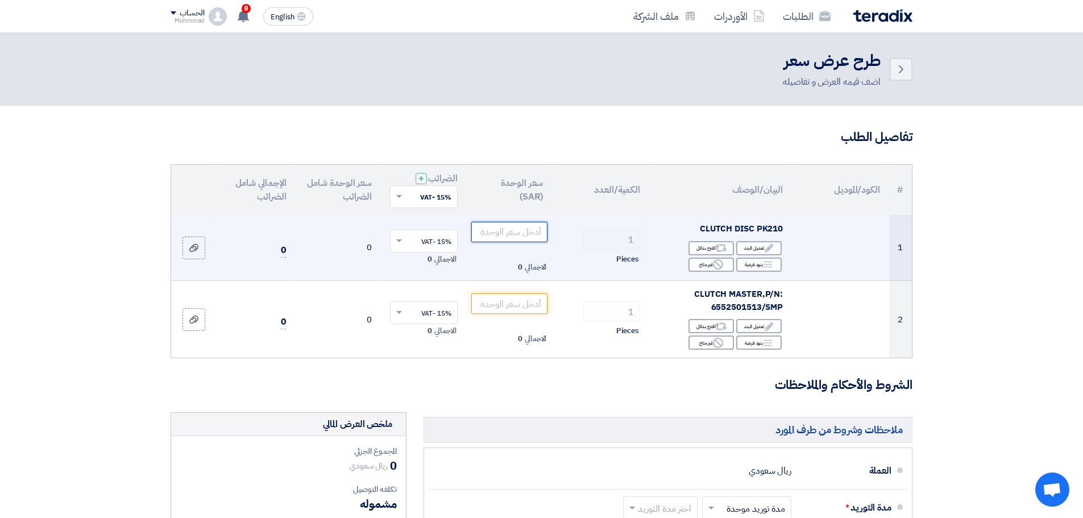
click at [517, 239] on input "number" at bounding box center [509, 232] width 77 height 20
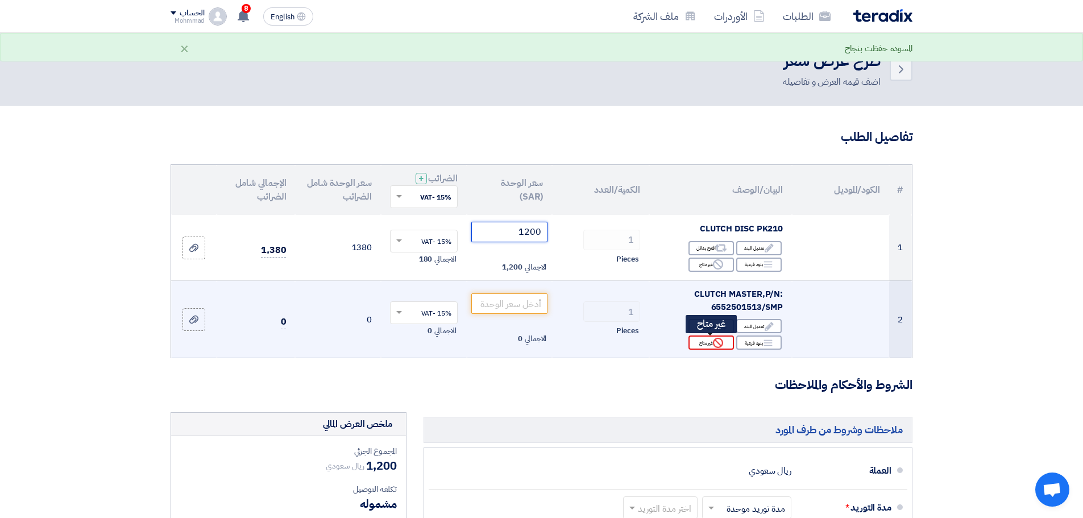
type input "1200"
click at [707, 339] on div "Reject غير متاح" at bounding box center [710, 342] width 45 height 14
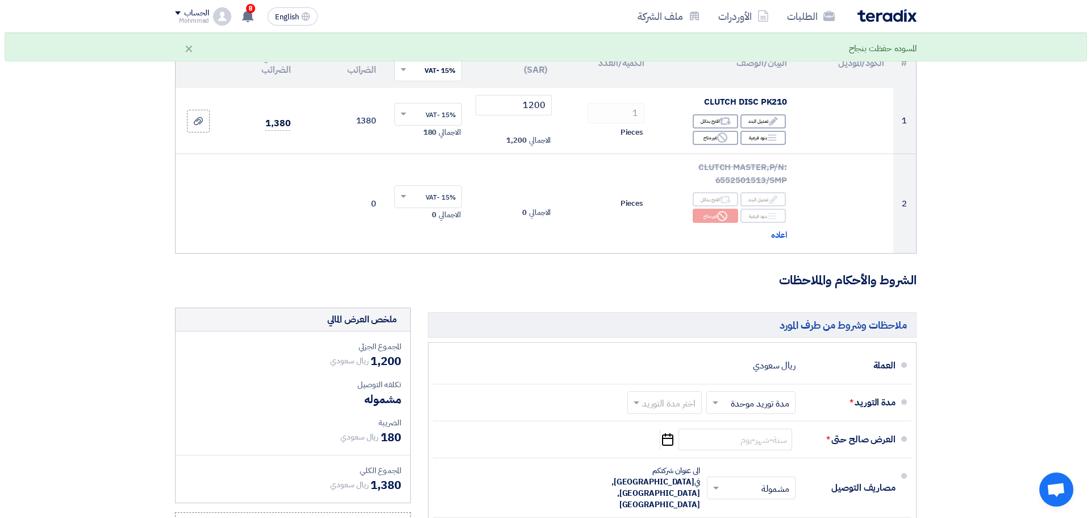
scroll to position [284, 0]
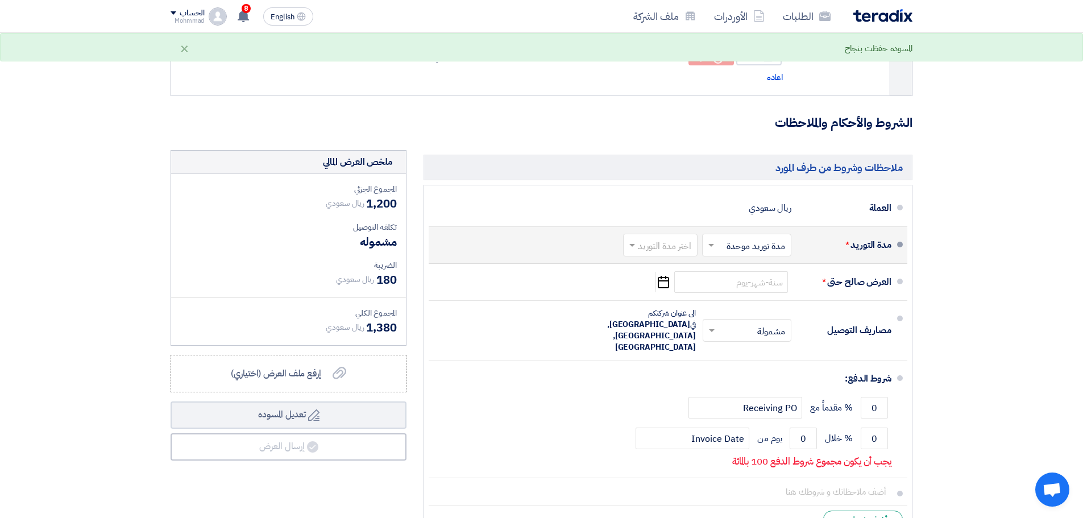
click at [666, 247] on input "text" at bounding box center [658, 246] width 69 height 16
click at [662, 268] on span "(1-2) أيام" at bounding box center [676, 270] width 35 height 14
click at [664, 280] on icon "Pick a date" at bounding box center [662, 282] width 15 height 20
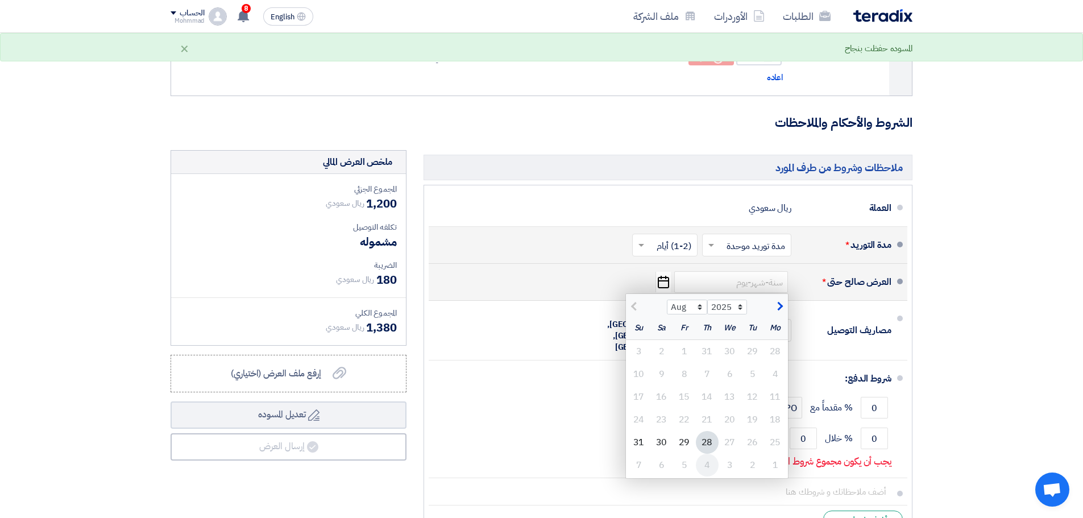
click at [708, 461] on div "4" at bounding box center [707, 465] width 23 height 23
type input "[DATE]"
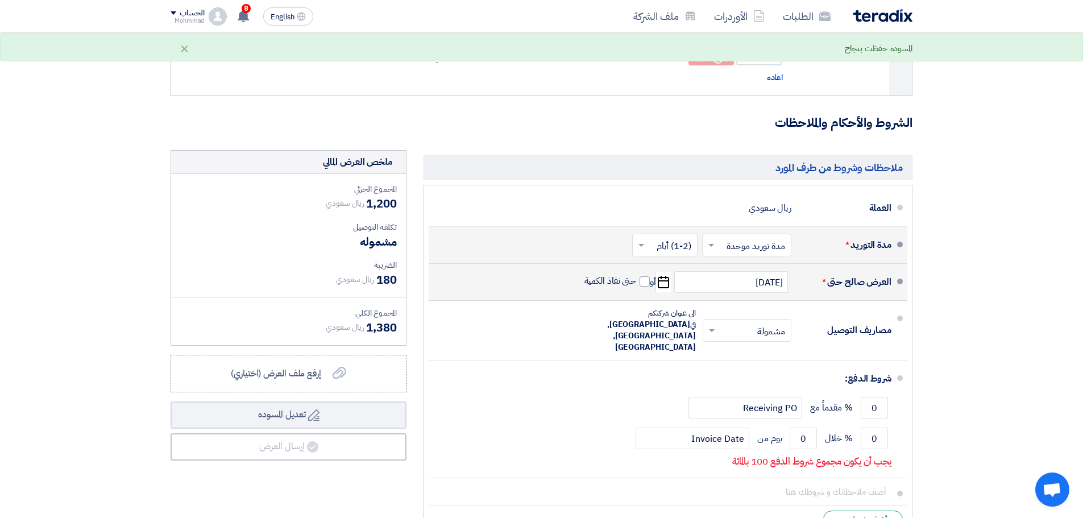
click at [643, 286] on span "حتى نفاذ الكمية" at bounding box center [617, 282] width 66 height 14
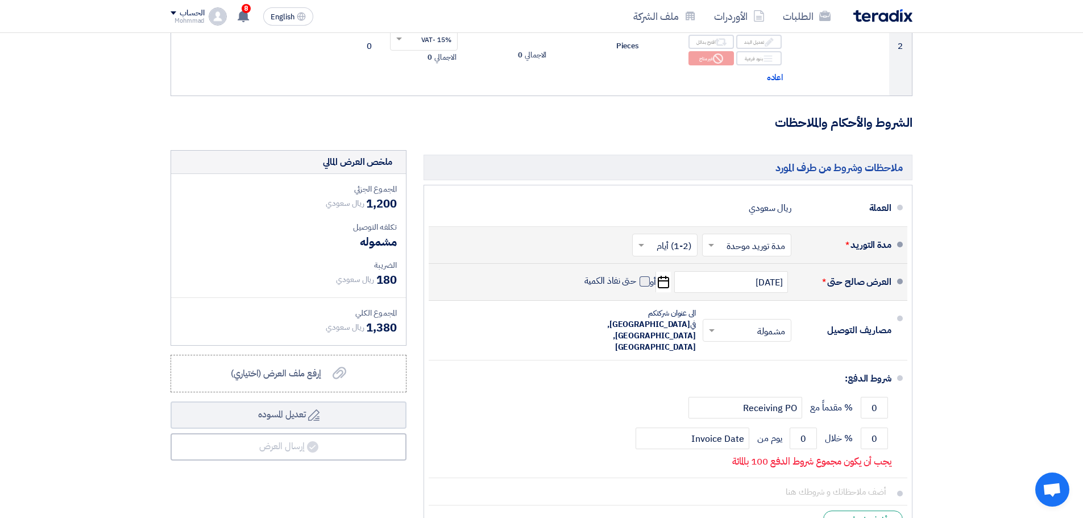
click at [644, 279] on span at bounding box center [644, 281] width 10 height 10
click at [637, 279] on input "حتى نفاذ الكمية" at bounding box center [609, 286] width 55 height 22
checkbox input "true"
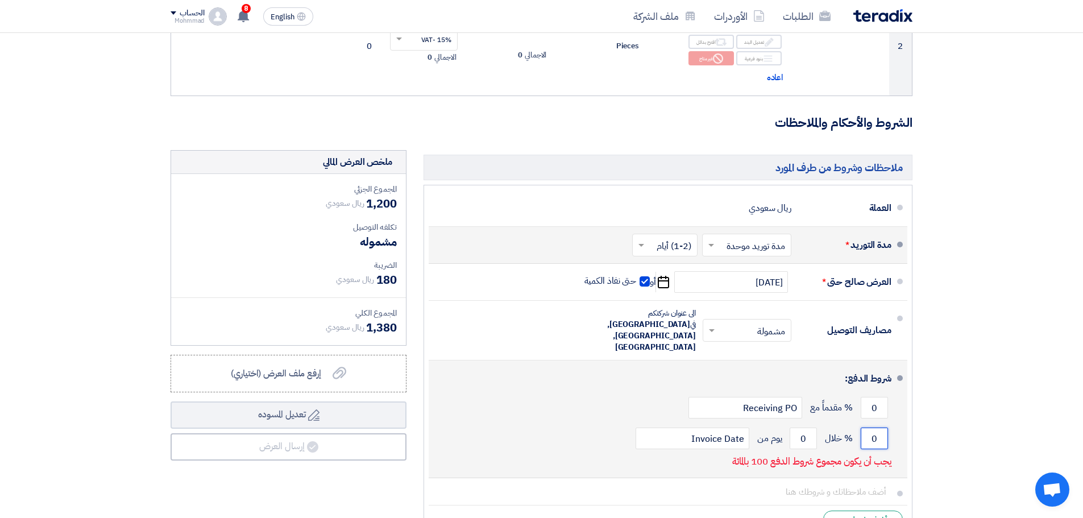
click at [865, 427] on input "0" at bounding box center [874, 438] width 27 height 22
click at [866, 427] on input "0" at bounding box center [874, 438] width 27 height 22
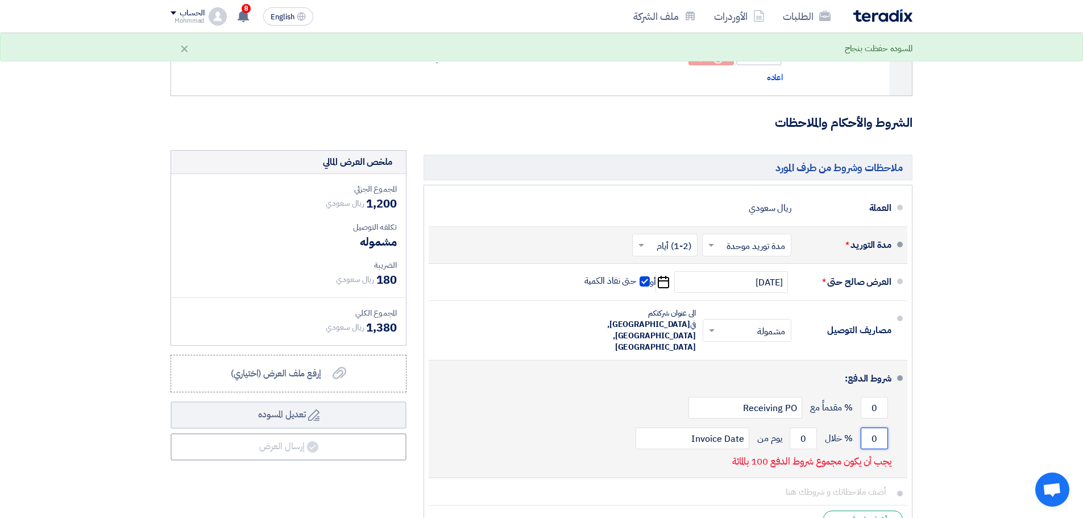
click at [867, 427] on input "0" at bounding box center [874, 438] width 27 height 22
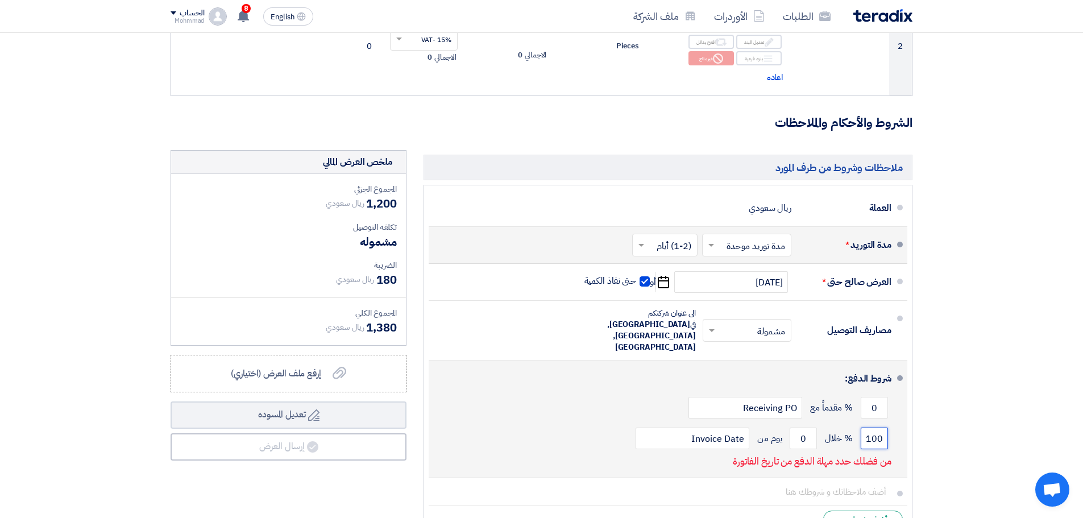
type input "100"
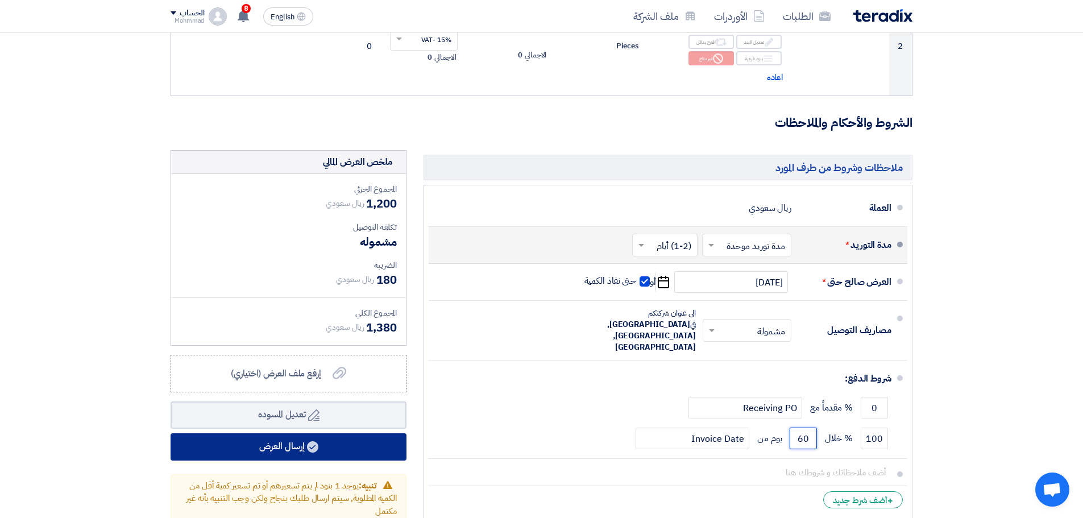
type input "60"
click at [293, 446] on button "إرسال العرض" at bounding box center [289, 446] width 236 height 27
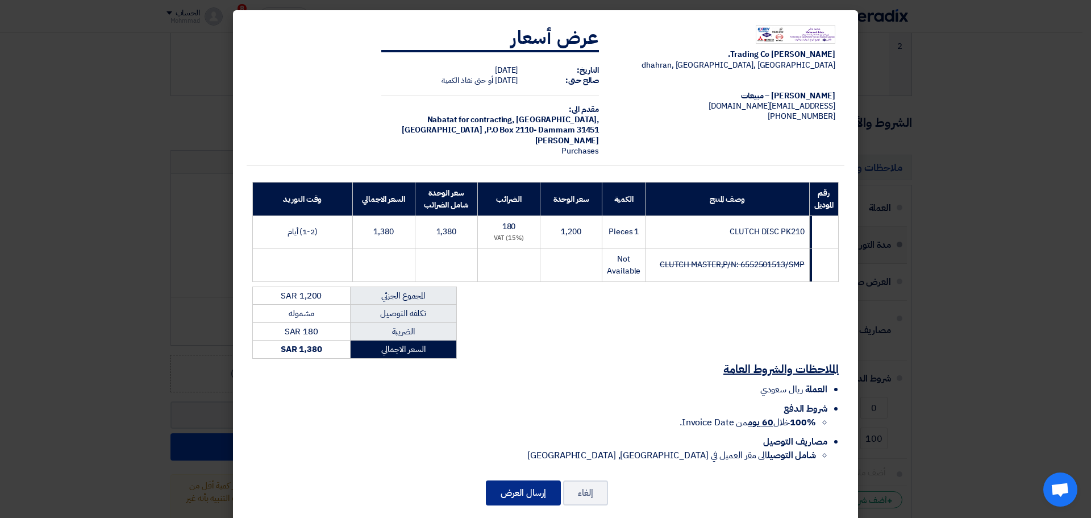
click at [510, 483] on button "إرسال العرض" at bounding box center [523, 492] width 75 height 25
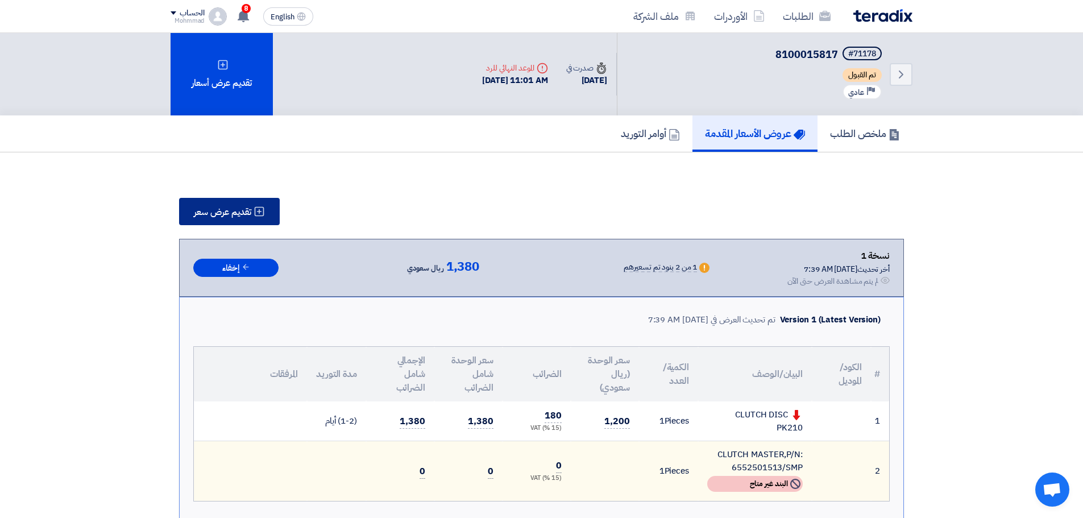
click at [236, 215] on span "تقديم عرض سعر" at bounding box center [222, 211] width 57 height 9
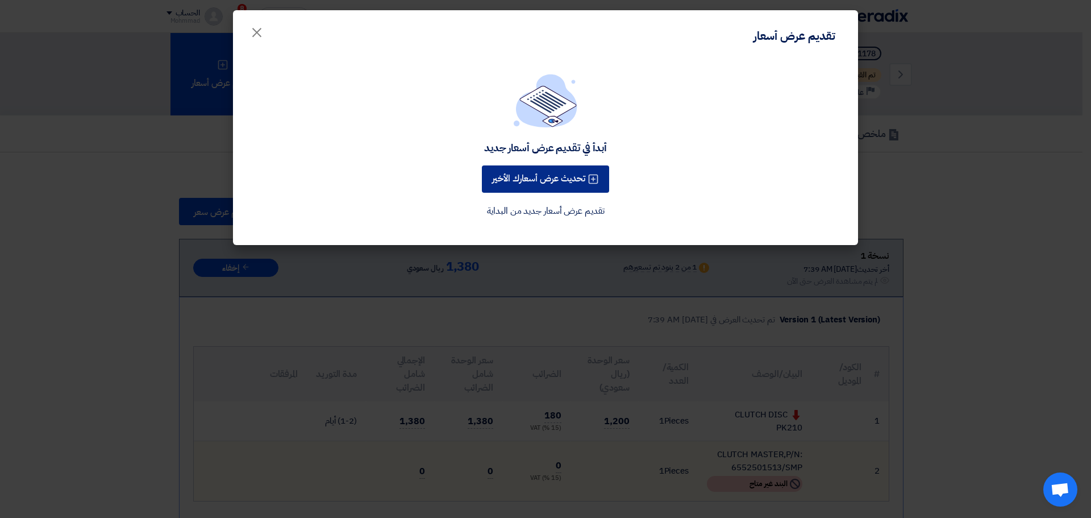
click at [574, 180] on button "تحديث عرض أسعارك الأخير" at bounding box center [545, 178] width 127 height 27
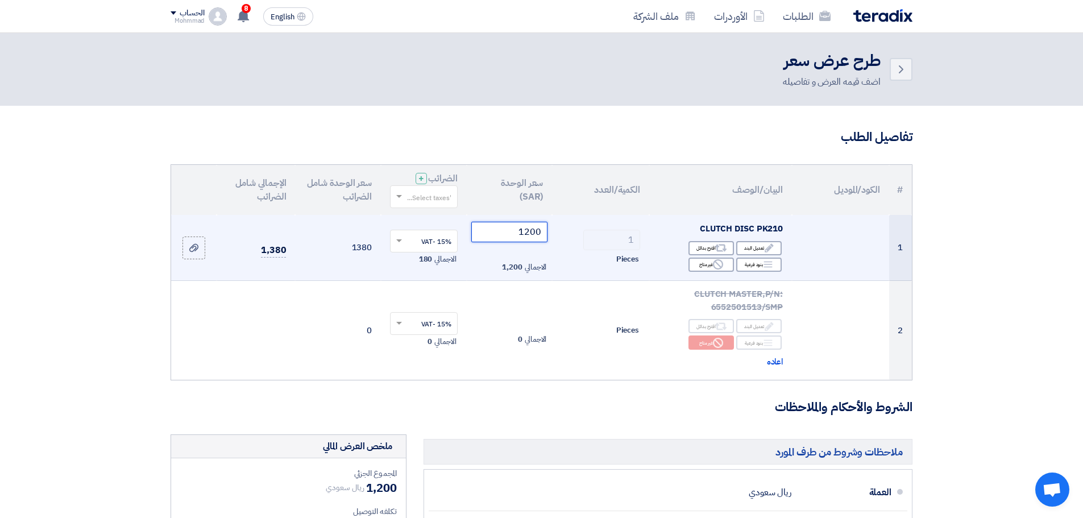
click at [542, 236] on input "1200" at bounding box center [509, 232] width 77 height 20
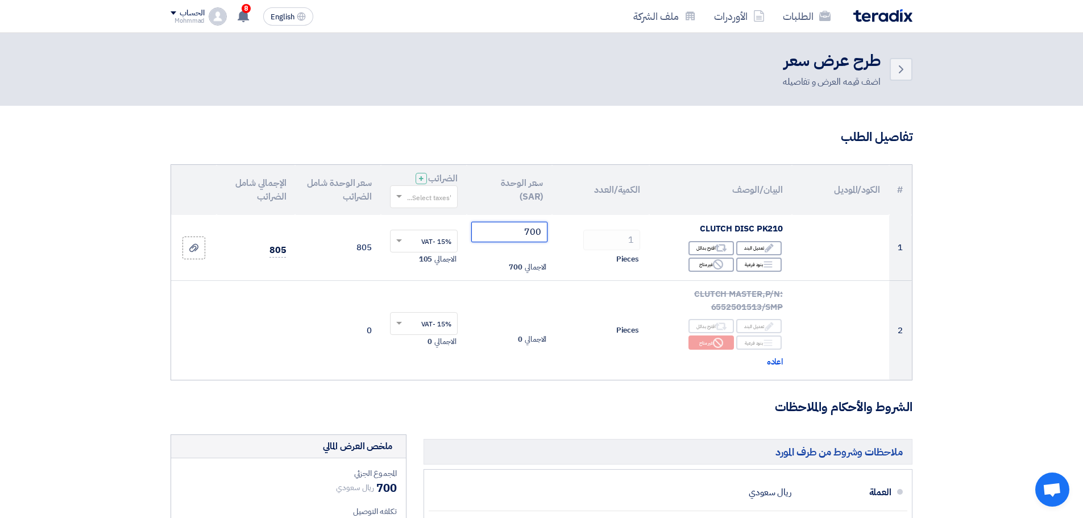
type input "700"
click at [990, 265] on section "تفاصيل الطلب # الكود/الموديل البيان/الوصف الكمية/العدد سعر الوحدة (SAR) الضرائب…" at bounding box center [541, 475] width 1083 height 739
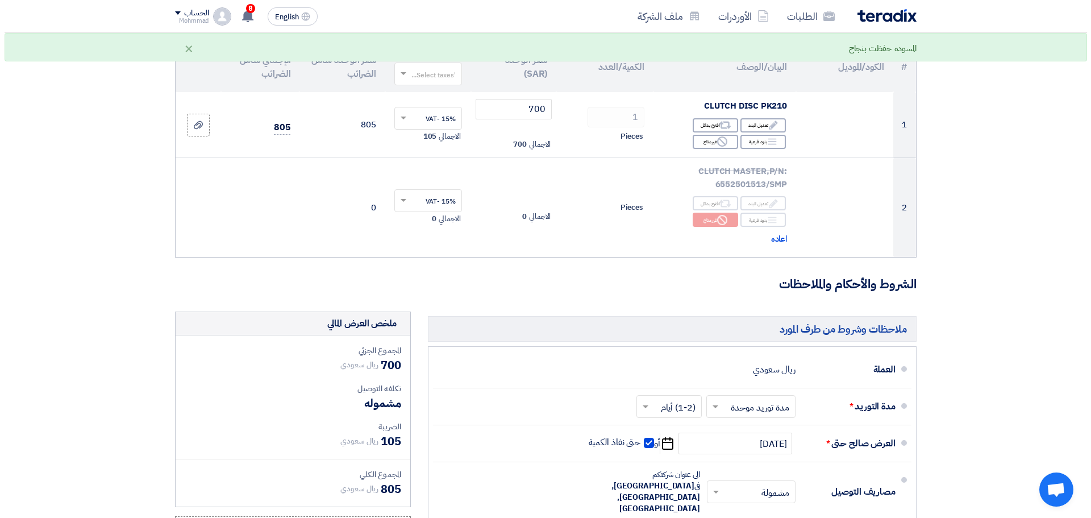
scroll to position [341, 0]
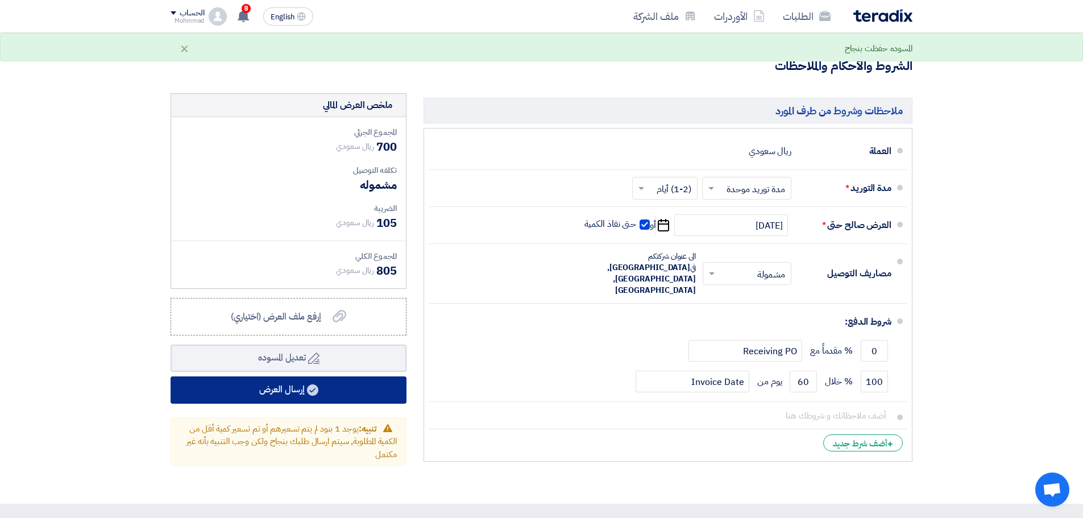
click at [299, 393] on button "إرسال العرض" at bounding box center [289, 389] width 236 height 27
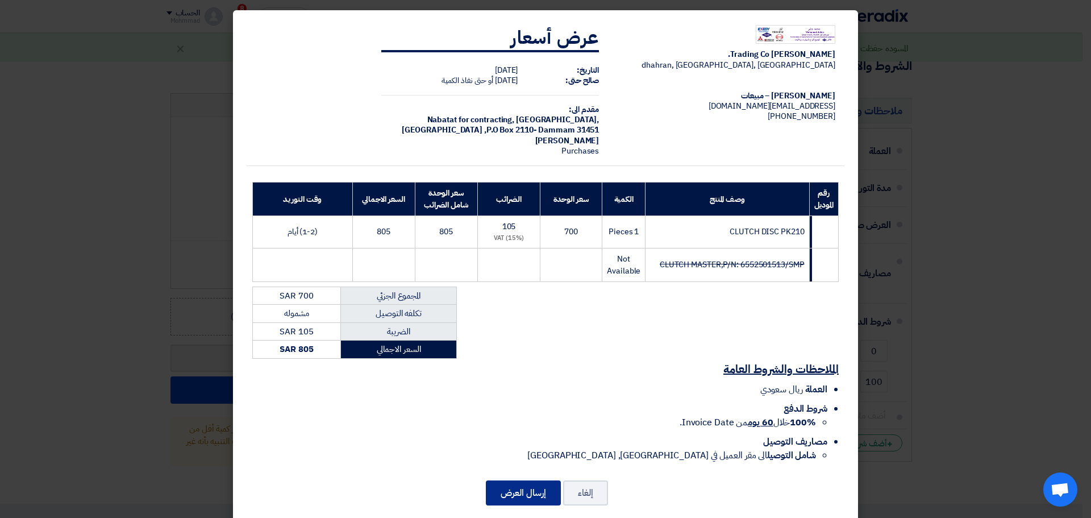
click at [510, 493] on button "إرسال العرض" at bounding box center [523, 492] width 75 height 25
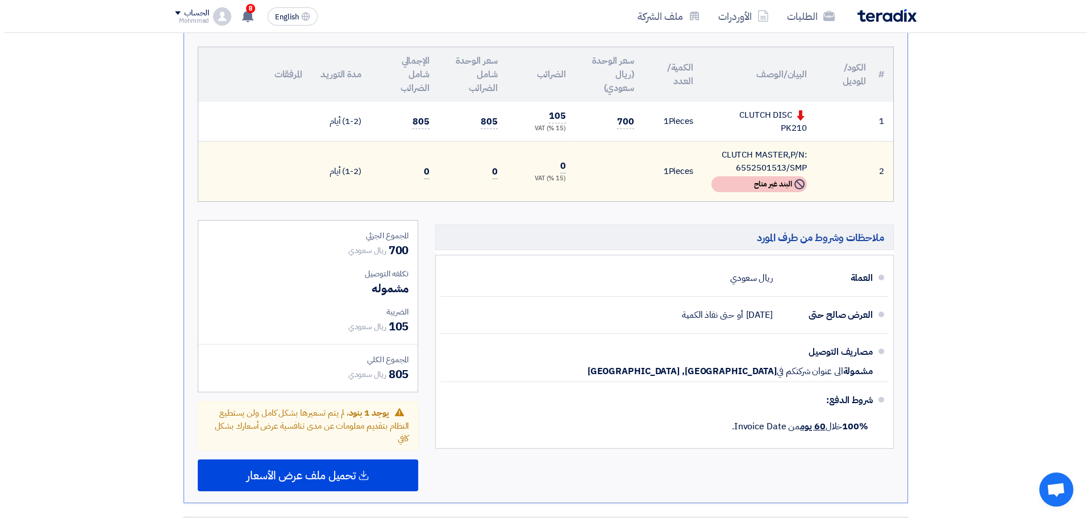
scroll to position [171, 0]
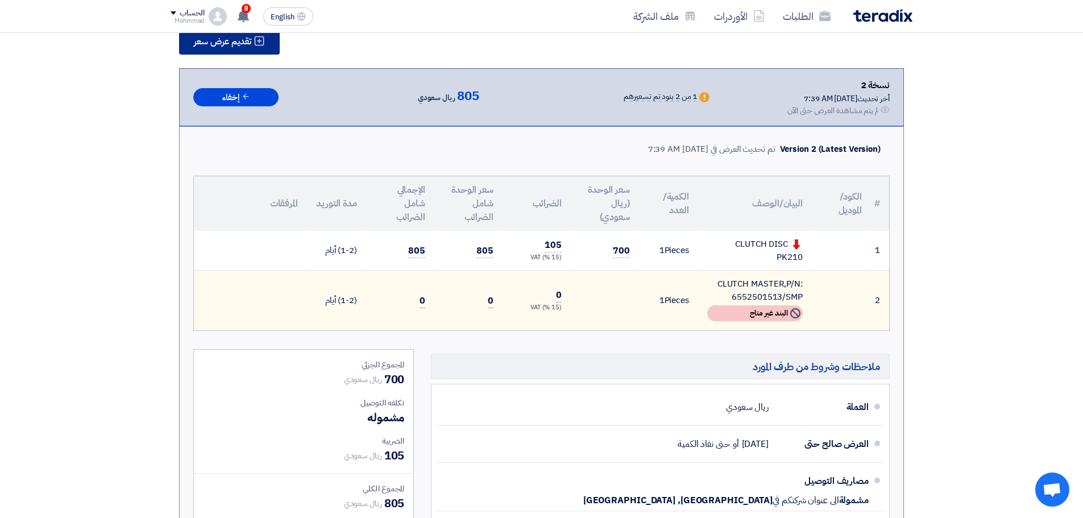
click at [254, 47] on button "تقديم عرض سعر" at bounding box center [229, 40] width 101 height 27
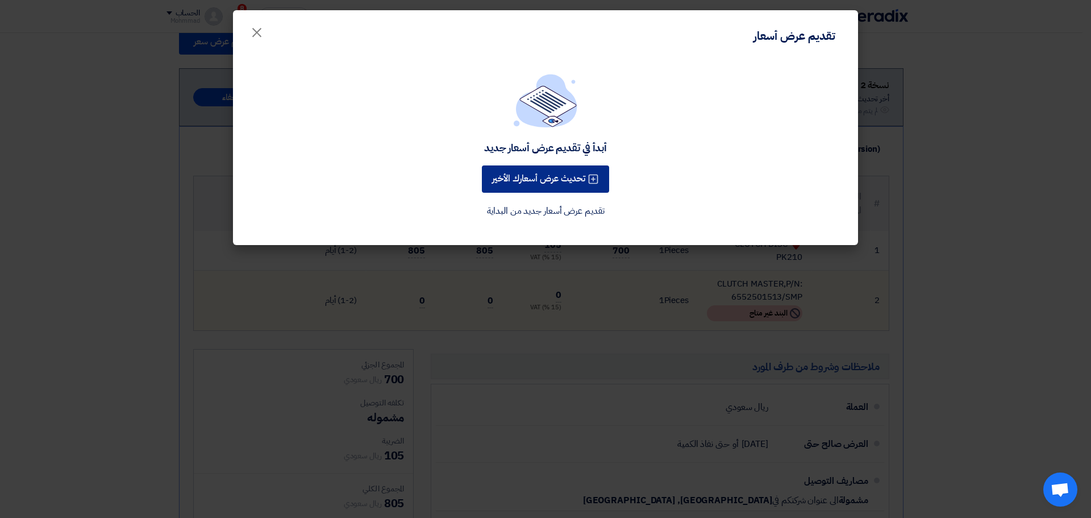
click at [542, 181] on button "تحديث عرض أسعارك الأخير" at bounding box center [545, 178] width 127 height 27
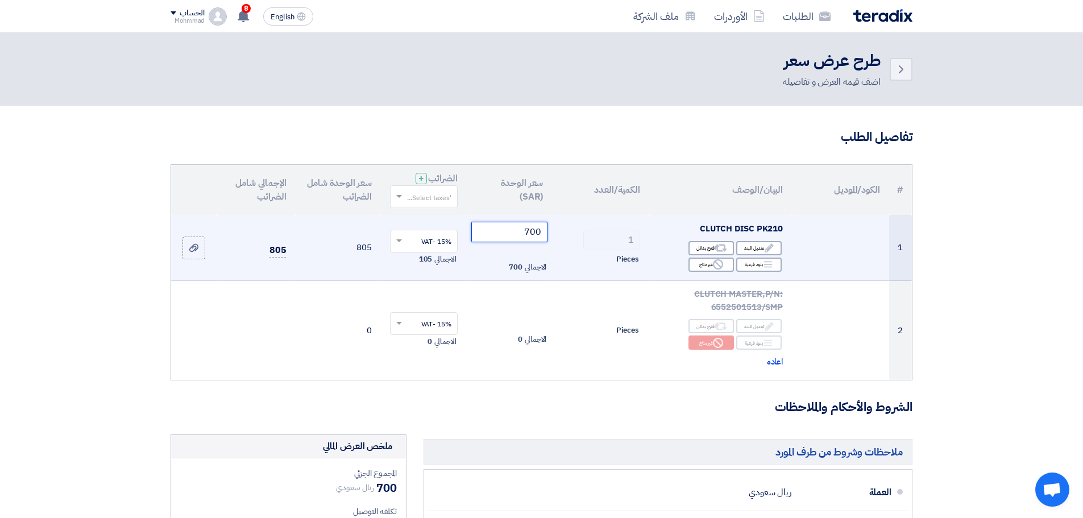
click at [538, 229] on input "700" at bounding box center [509, 232] width 77 height 20
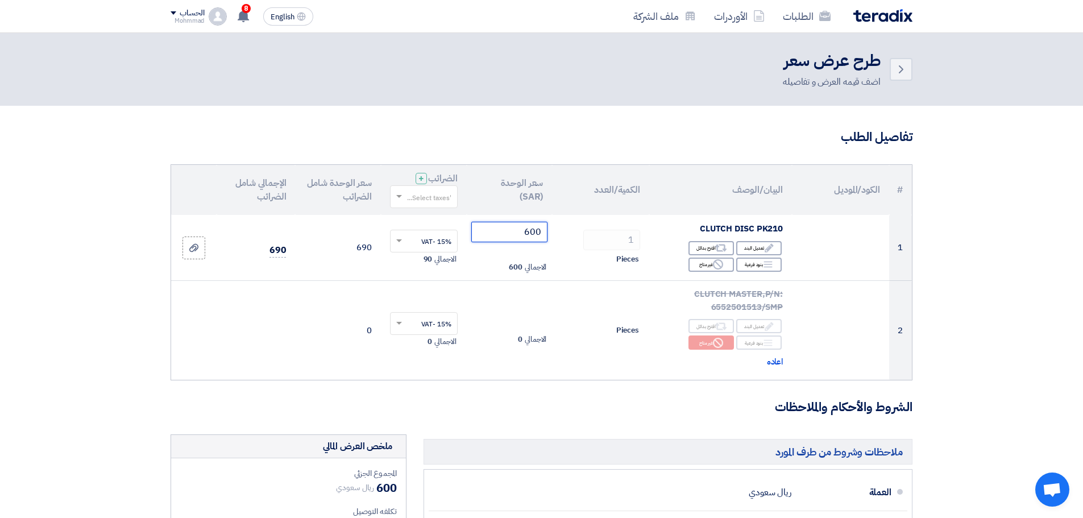
type input "600"
click at [1037, 280] on section "تفاصيل الطلب # الكود/الموديل البيان/الوصف الكمية/العدد سعر الوحدة (SAR) الضرائب…" at bounding box center [541, 475] width 1083 height 739
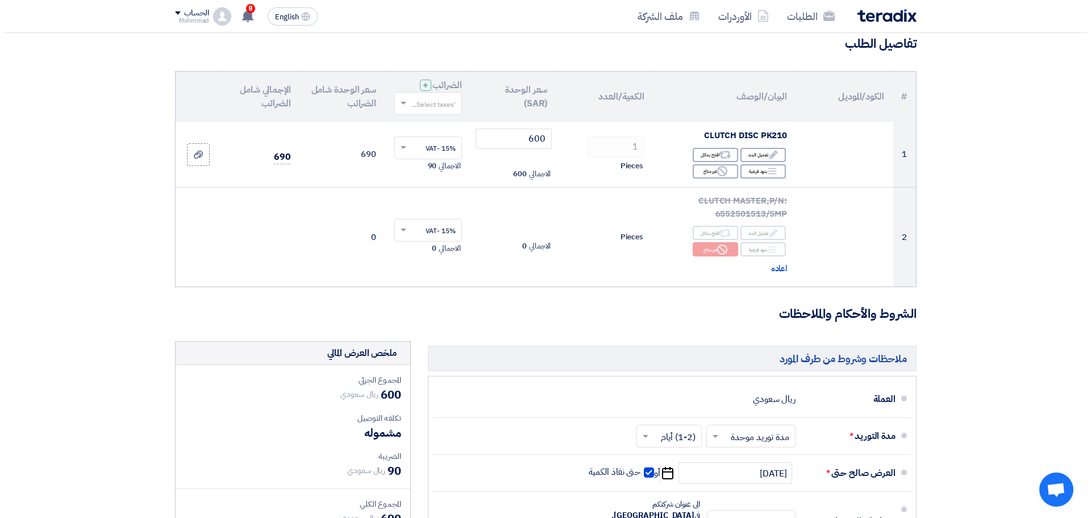
scroll to position [284, 0]
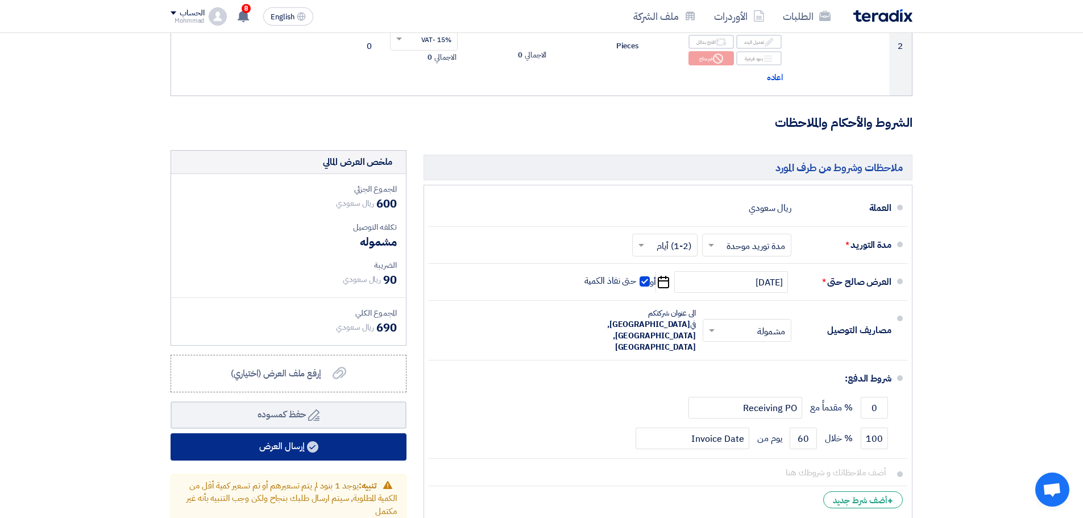
click at [319, 443] on button "إرسال العرض" at bounding box center [289, 446] width 236 height 27
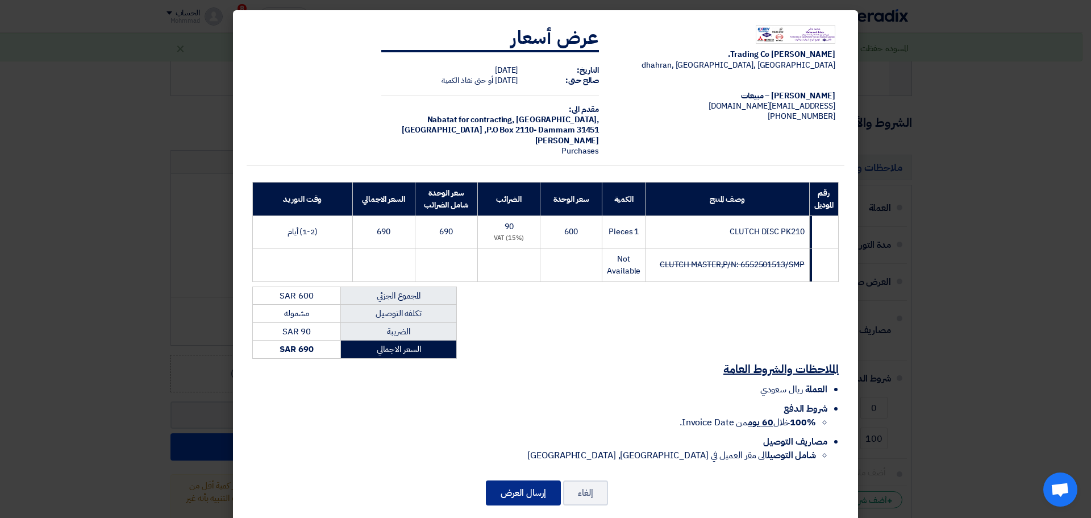
click at [534, 494] on button "إرسال العرض" at bounding box center [523, 492] width 75 height 25
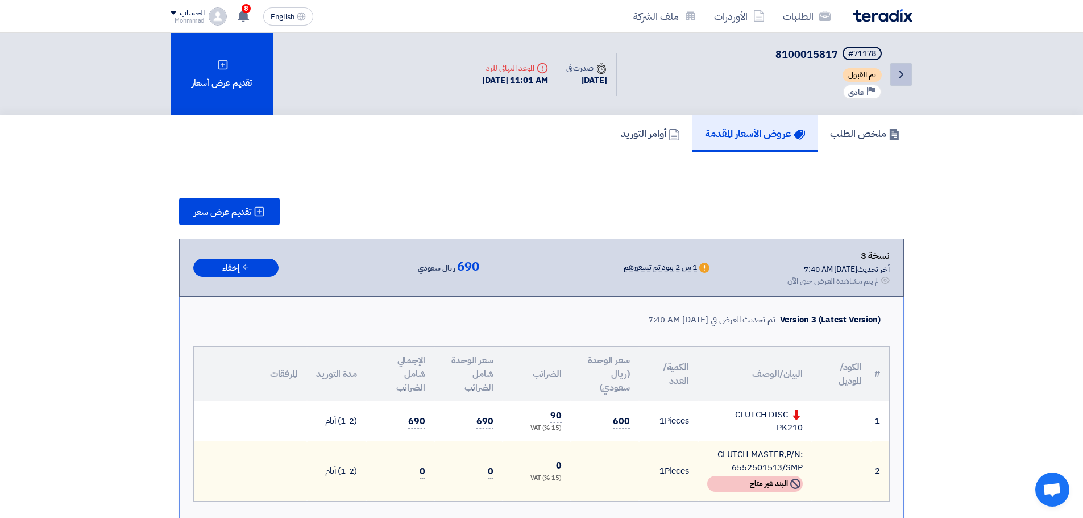
click at [904, 75] on icon "Back" at bounding box center [901, 75] width 14 height 14
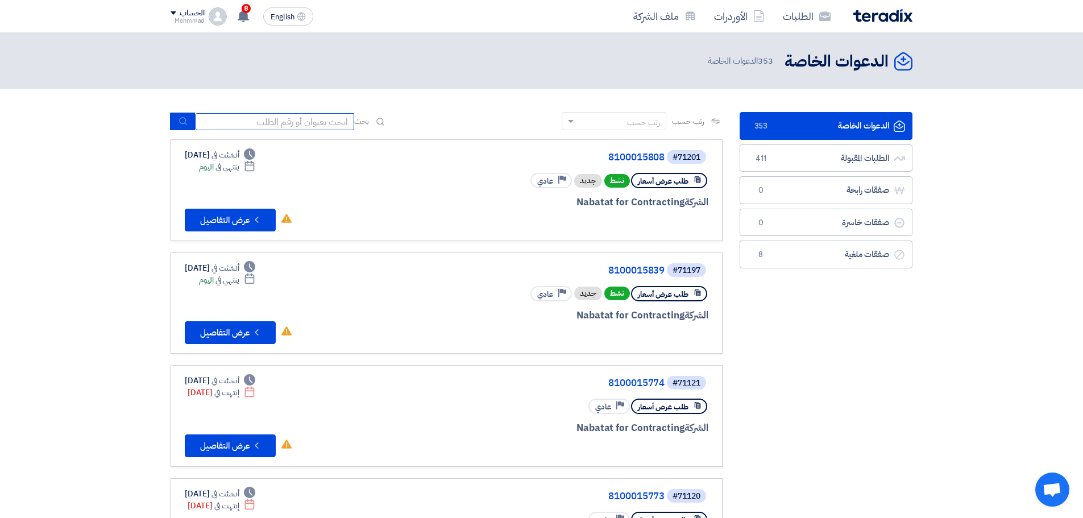
click at [261, 117] on input at bounding box center [274, 121] width 159 height 17
paste input "8100015817"
type input "8100015817"
click at [177, 114] on button "submit" at bounding box center [182, 122] width 25 height 18
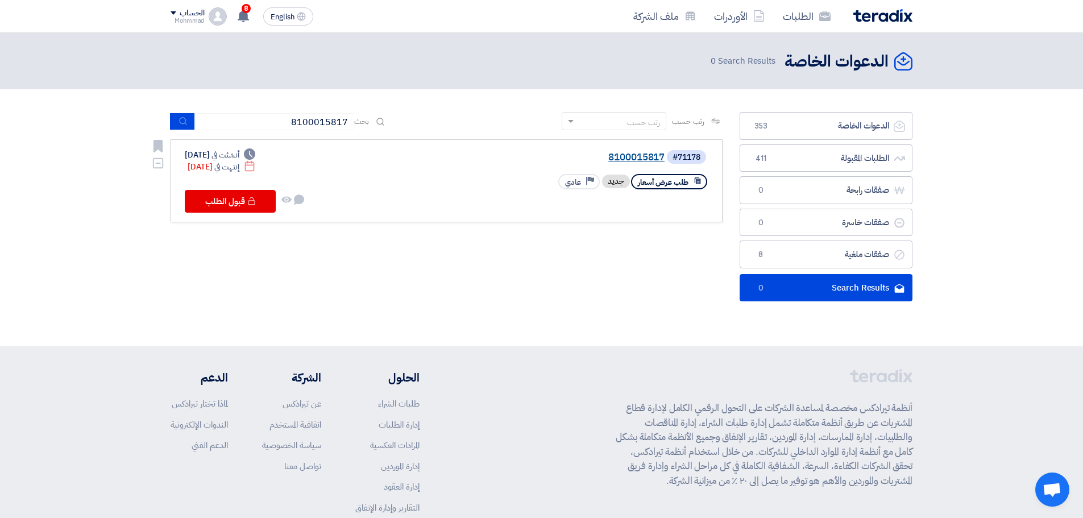
click at [655, 159] on link "8100015817" at bounding box center [550, 157] width 227 height 10
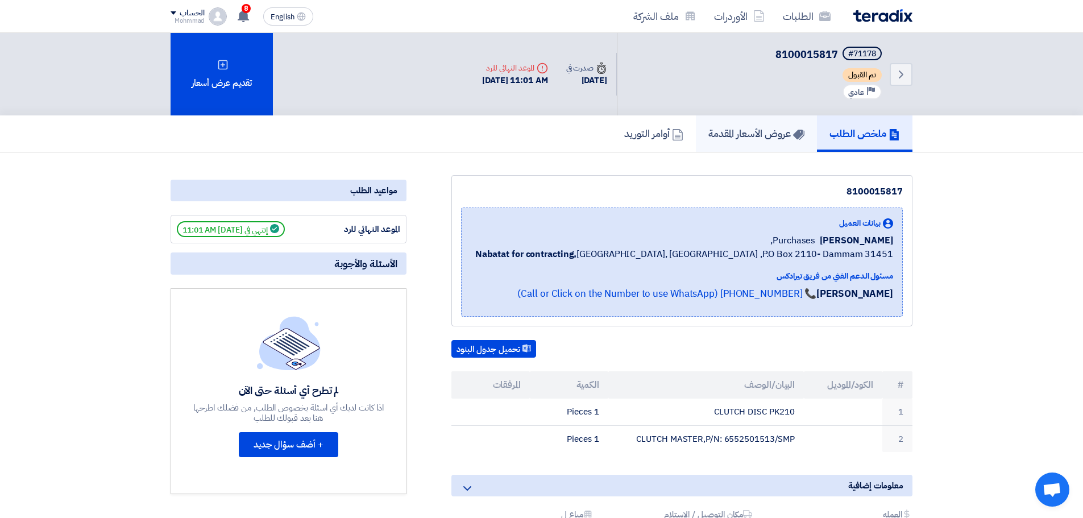
click at [766, 132] on h5 "عروض الأسعار المقدمة" at bounding box center [756, 133] width 96 height 13
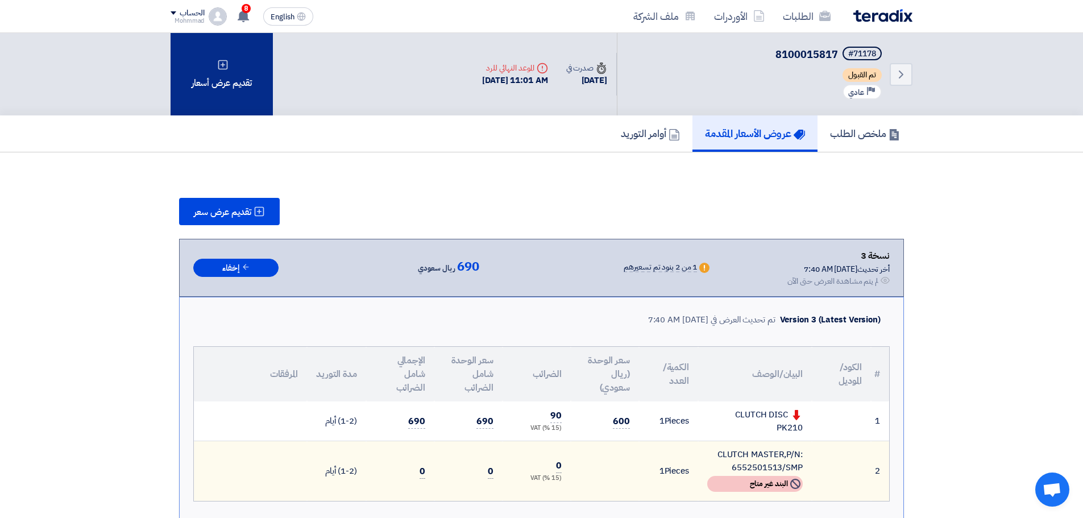
click at [221, 90] on div "تقديم عرض أسعار" at bounding box center [222, 74] width 102 height 82
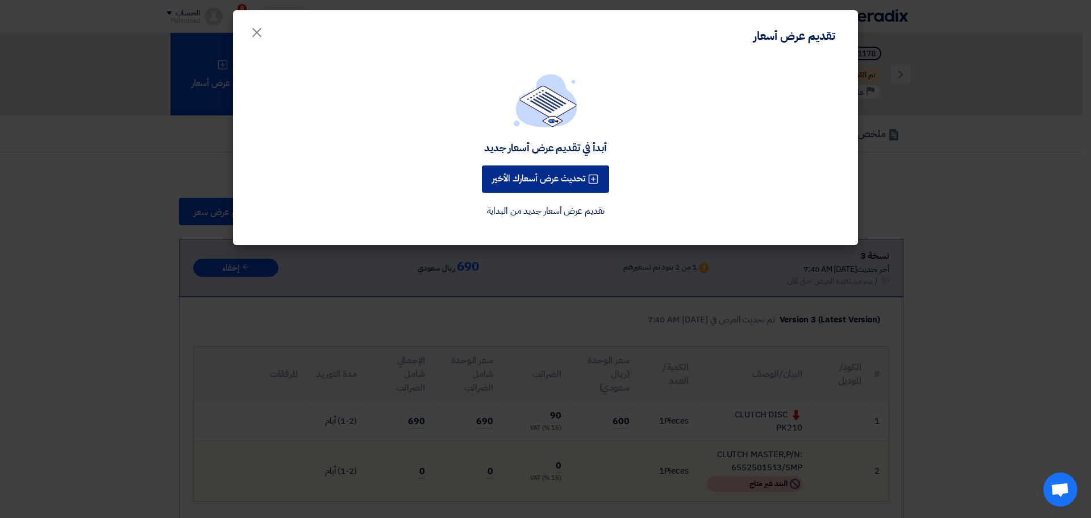
click at [566, 186] on button "تحديث عرض أسعارك الأخير" at bounding box center [545, 178] width 127 height 27
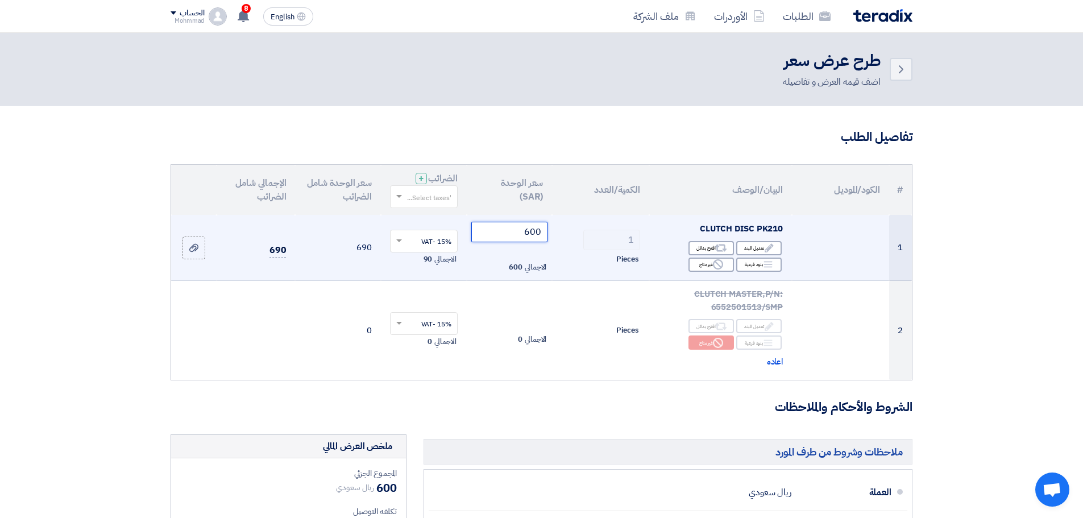
click at [531, 232] on input "600" at bounding box center [509, 232] width 77 height 20
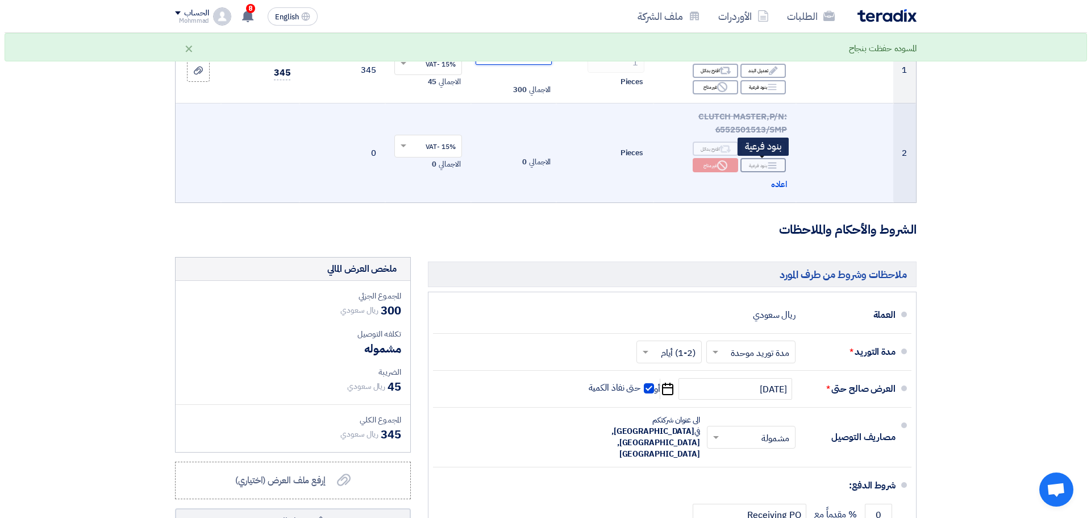
scroll to position [227, 0]
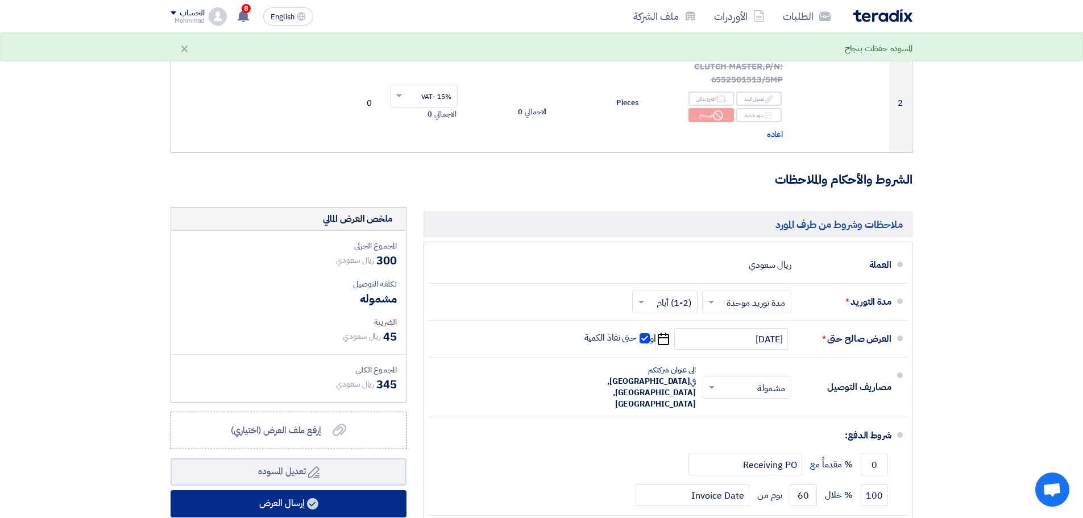
type input "300"
click at [281, 501] on button "إرسال العرض" at bounding box center [289, 503] width 236 height 27
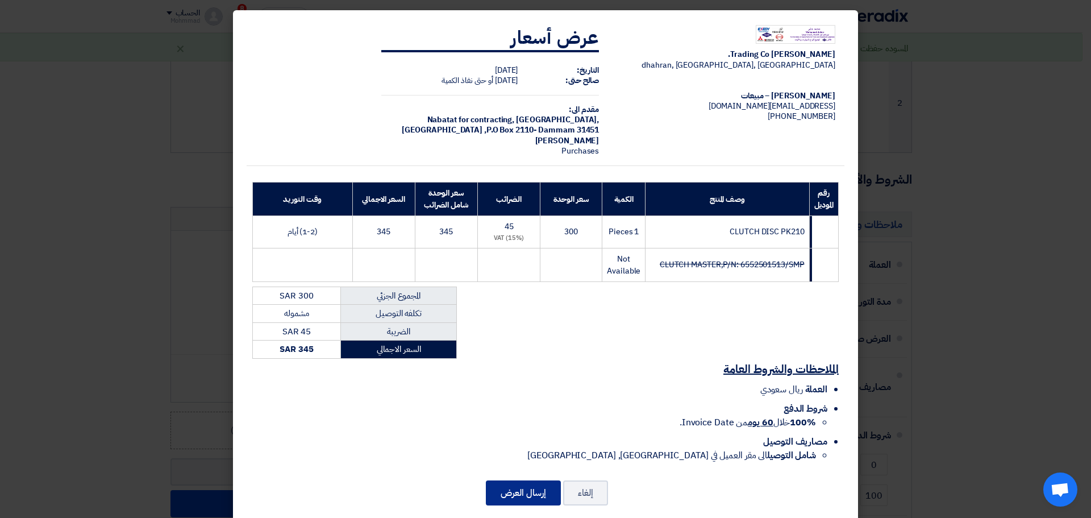
click at [524, 489] on button "إرسال العرض" at bounding box center [523, 492] width 75 height 25
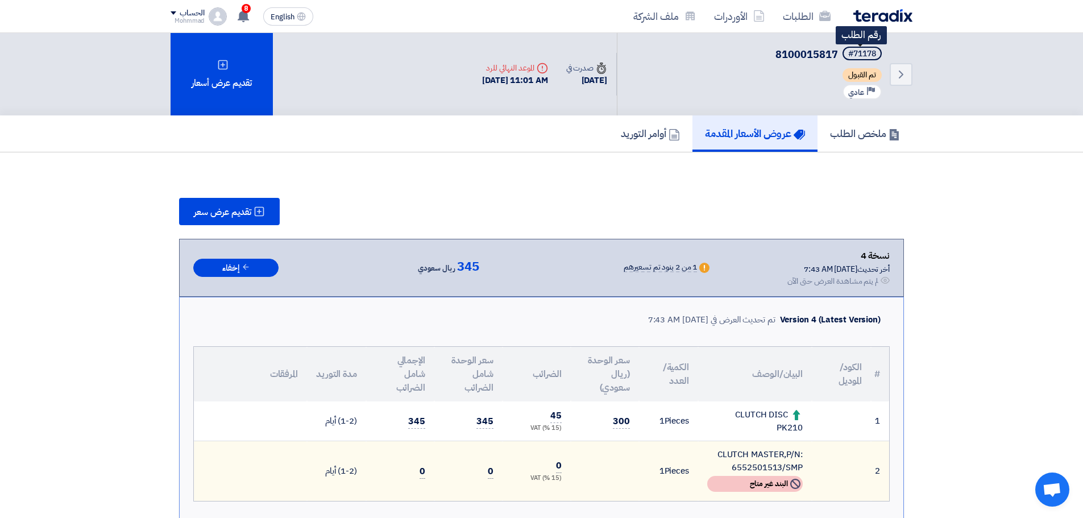
click at [864, 50] on div "#71178" at bounding box center [862, 54] width 28 height 8
copy div "71178"
click at [903, 73] on icon "Back" at bounding box center [901, 75] width 14 height 14
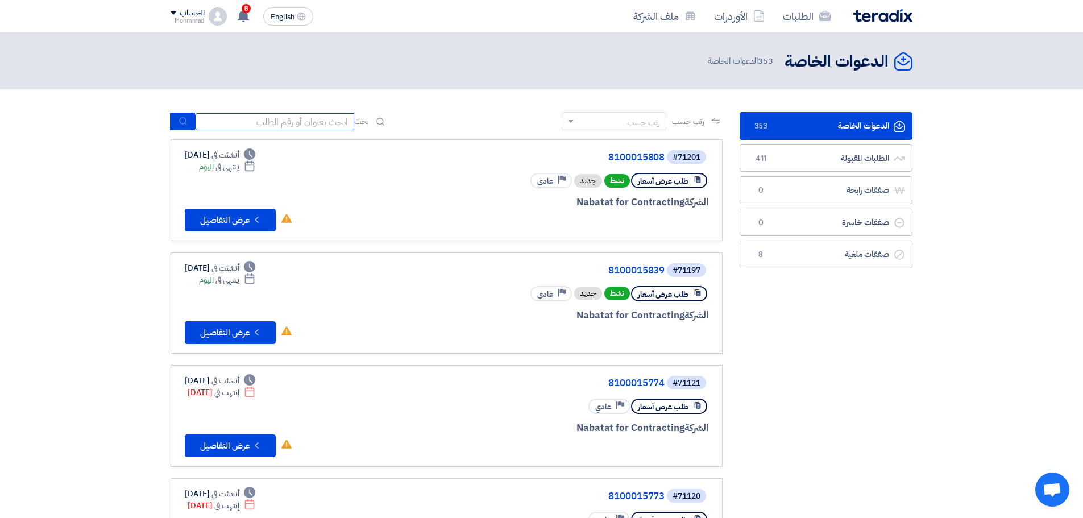
click at [294, 115] on input at bounding box center [274, 121] width 159 height 17
paste input "71178"
type input "71178"
click at [186, 126] on icon "submit" at bounding box center [182, 121] width 9 height 9
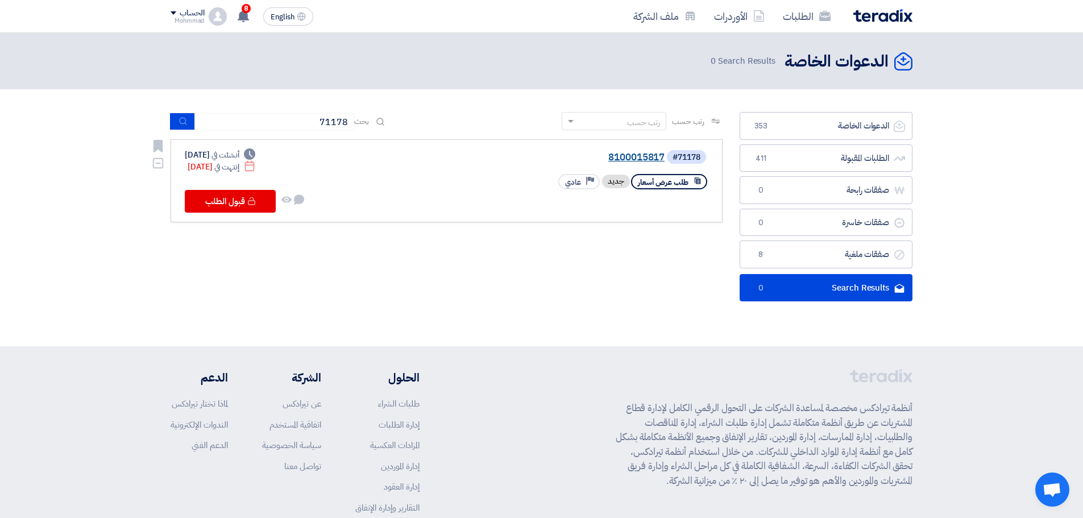
click at [647, 158] on link "8100015817" at bounding box center [550, 157] width 227 height 10
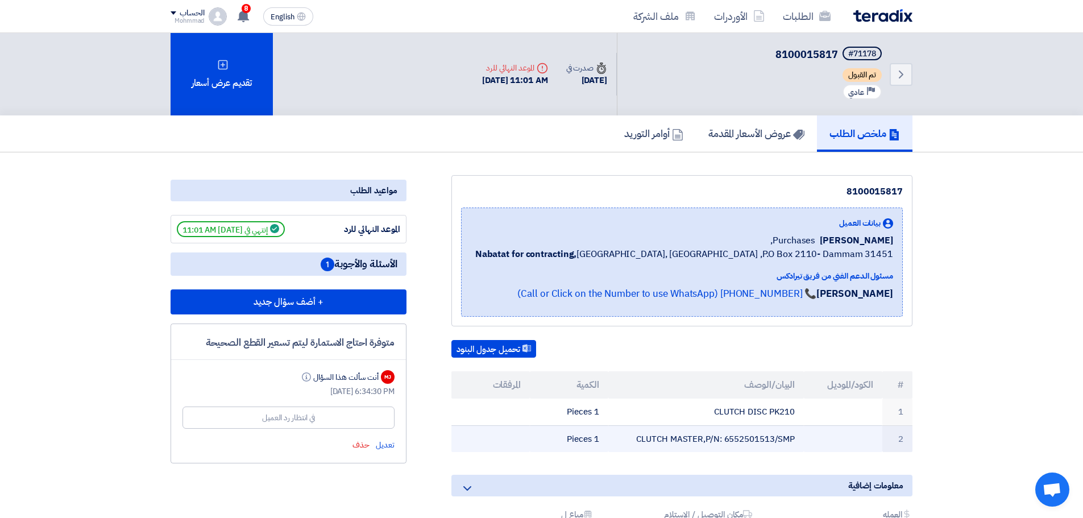
drag, startPoint x: 903, startPoint y: 383, endPoint x: 559, endPoint y: 441, distance: 348.7
click at [559, 441] on table "# الكود/الموديل البيان/الوصف الكمية المرفقات 1 CLUTCH DISC PK210 1 Pieces 2 CLU…" at bounding box center [681, 411] width 461 height 81
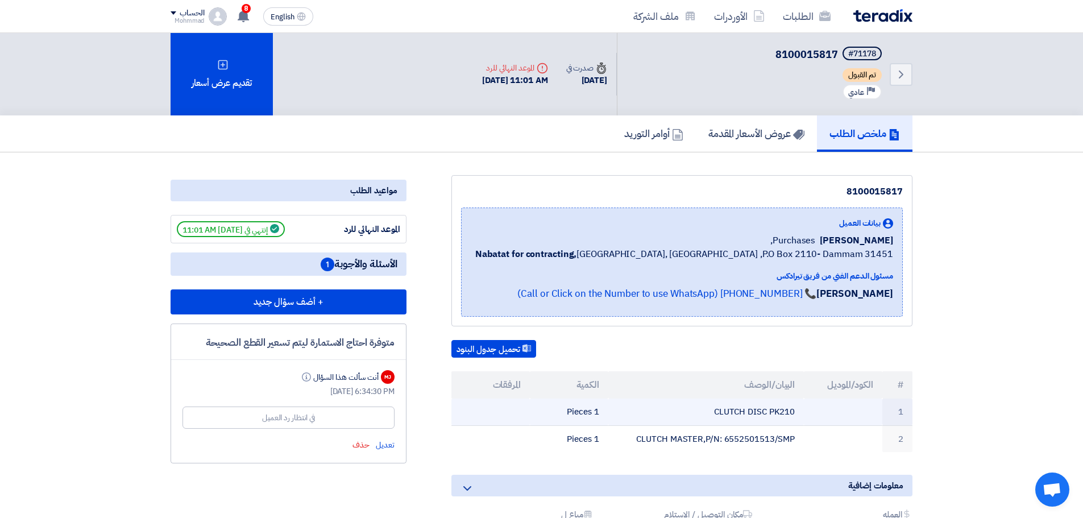
copy table "# الكود/الموديل البيان/الوصف الكمية المرفقات 1 CLUTCH DISC PK210 1 Pieces 2 CLU…"
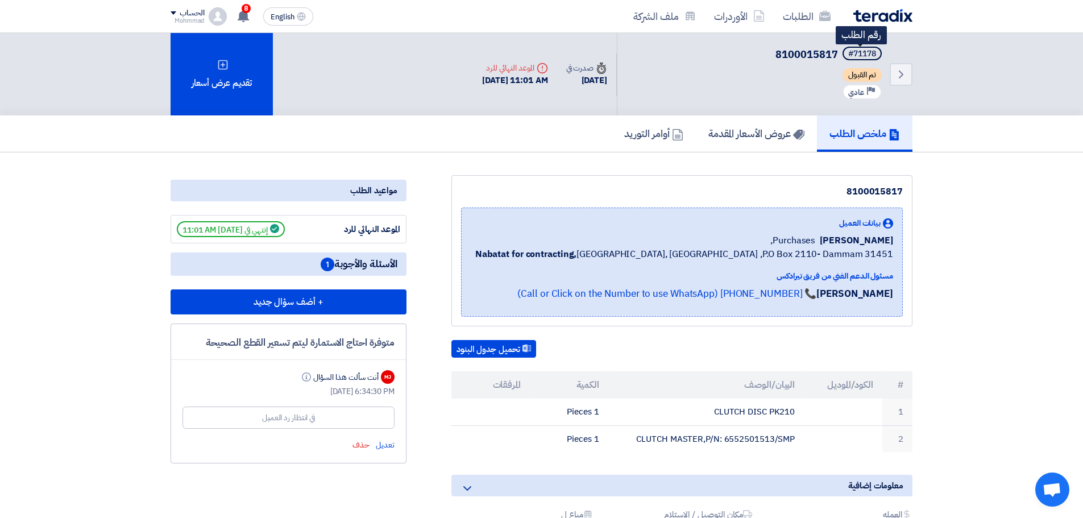
click at [866, 53] on div "#71178" at bounding box center [862, 54] width 28 height 8
copy div "71178"
click at [746, 134] on h5 "عروض الأسعار المقدمة" at bounding box center [756, 133] width 96 height 13
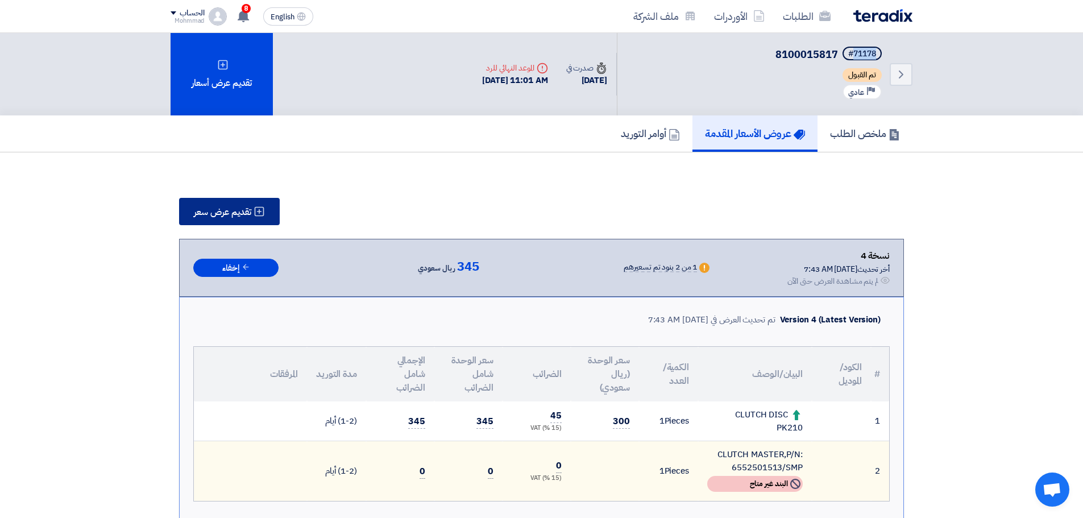
click at [219, 220] on button "تقديم عرض سعر" at bounding box center [229, 211] width 101 height 27
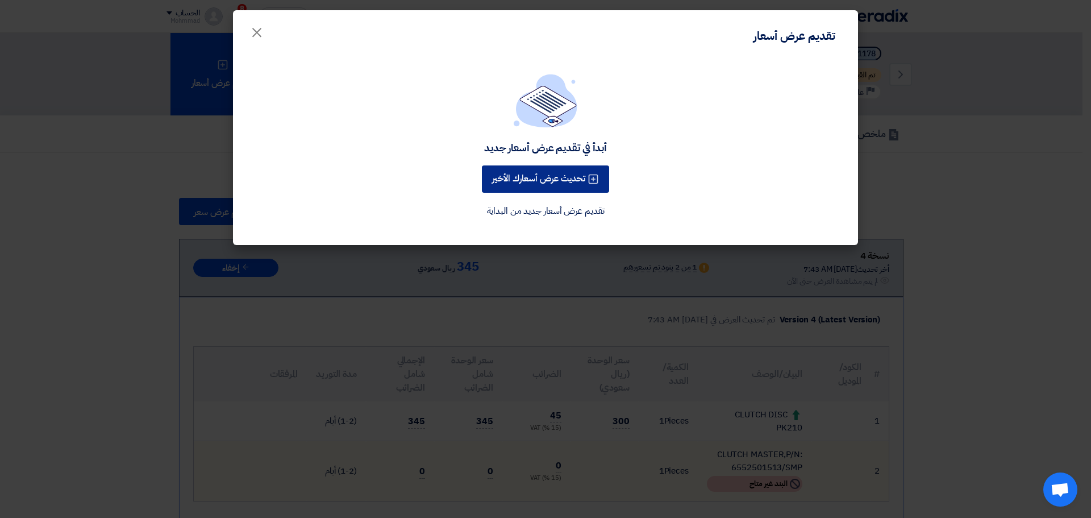
click at [560, 174] on button "تحديث عرض أسعارك الأخير" at bounding box center [545, 178] width 127 height 27
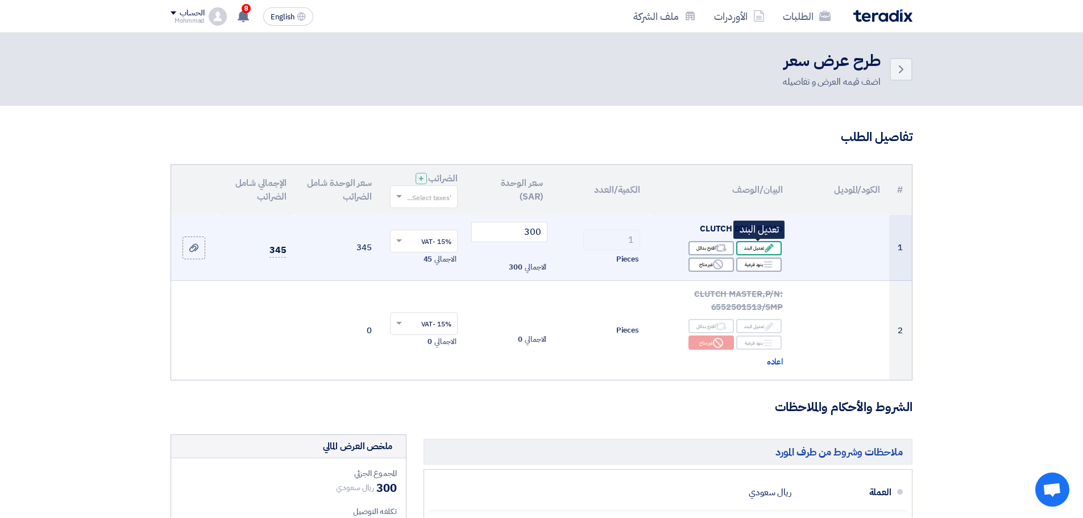
click at [750, 243] on div "Edit تعديل البند" at bounding box center [758, 248] width 45 height 14
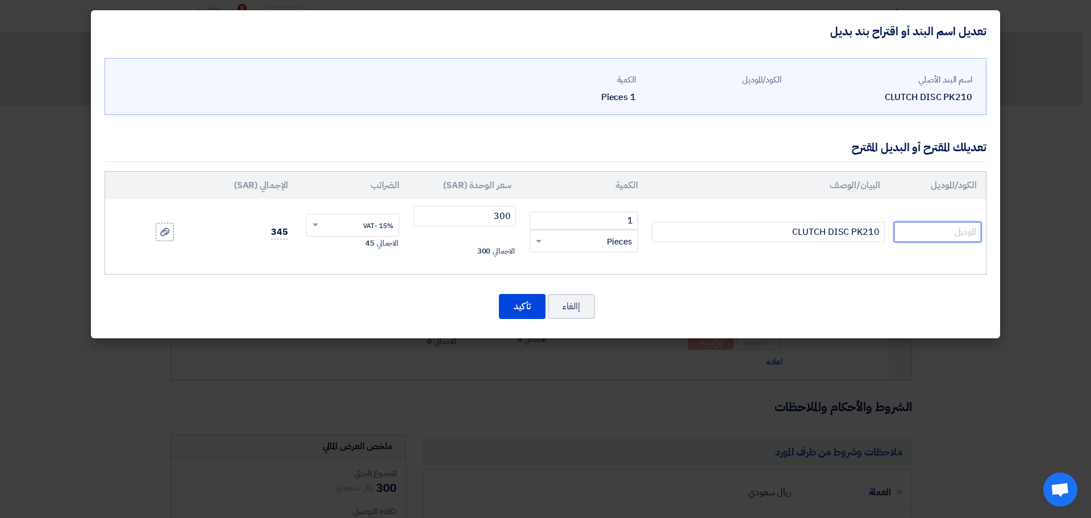
click at [928, 227] on input "text" at bounding box center [938, 232] width 88 height 20
paste input "IC31250-3200"
type input "IC31250-3200"
click at [533, 299] on button "تأكيد" at bounding box center [522, 306] width 47 height 25
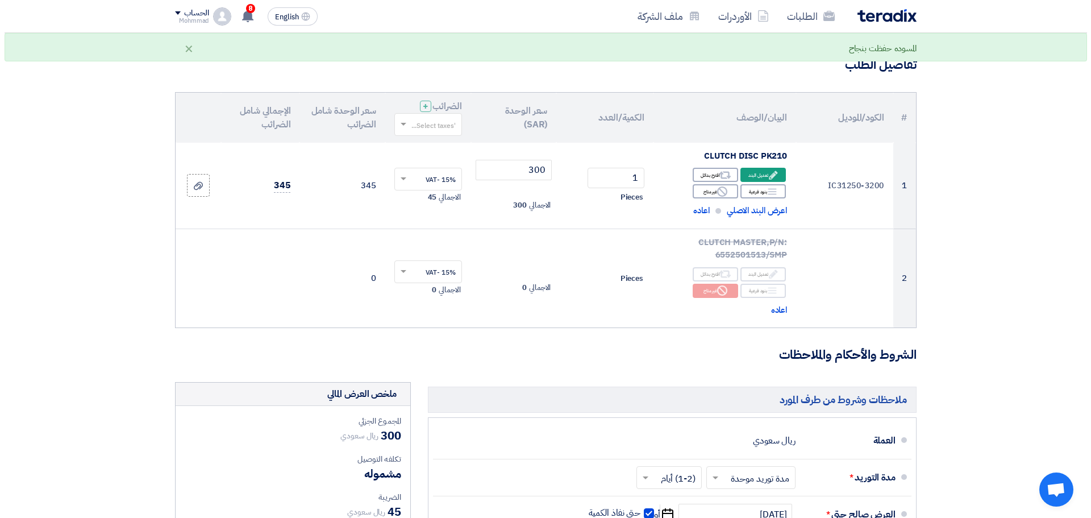
scroll to position [284, 0]
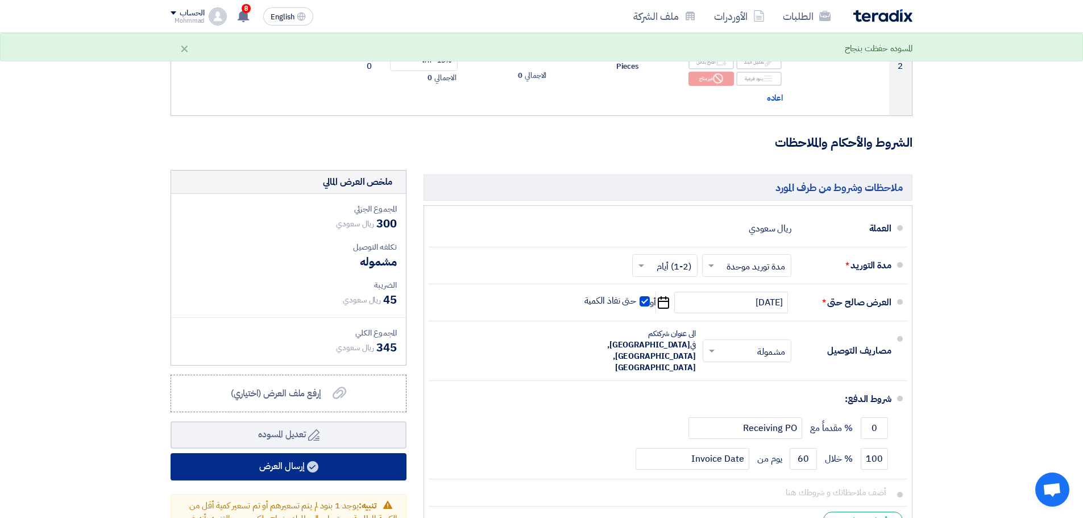
click at [301, 466] on button "إرسال العرض" at bounding box center [289, 466] width 236 height 27
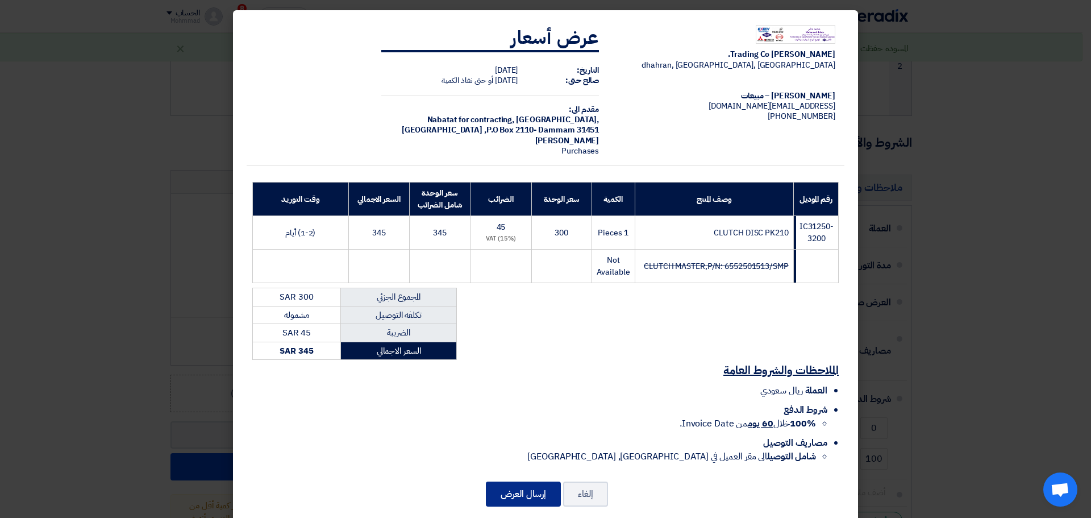
click at [537, 487] on button "إرسال العرض" at bounding box center [523, 493] width 75 height 25
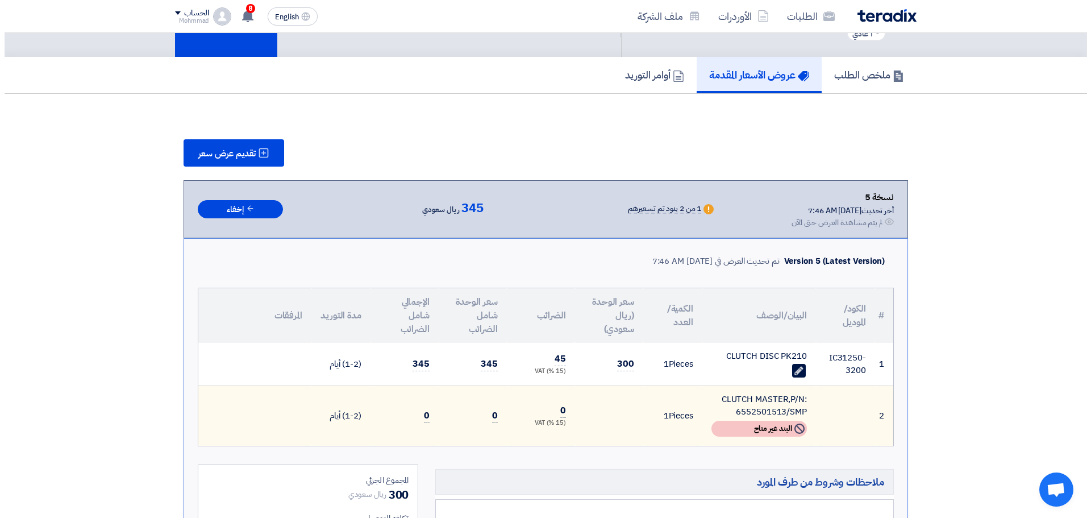
scroll to position [57, 0]
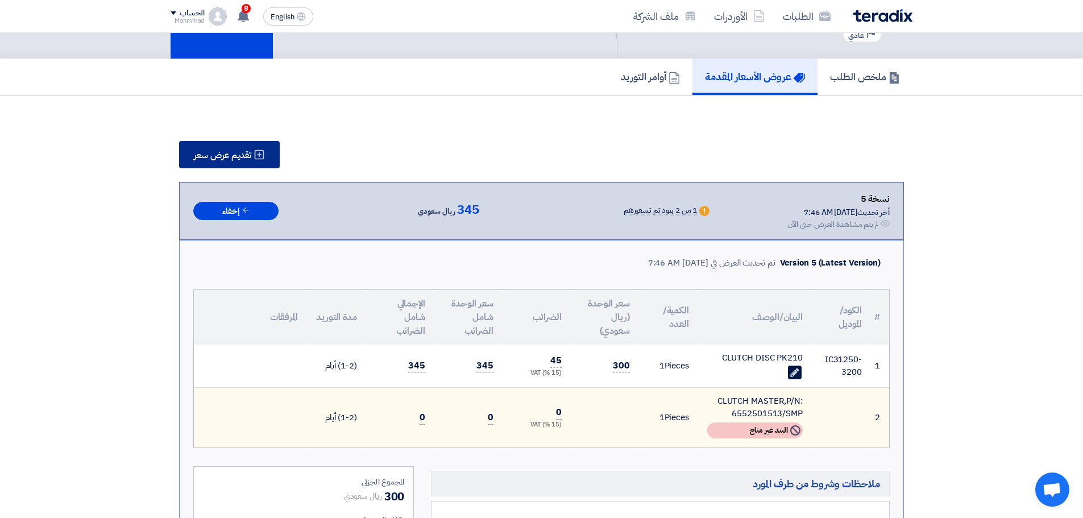
click at [226, 152] on span "تقديم عرض سعر" at bounding box center [222, 155] width 57 height 9
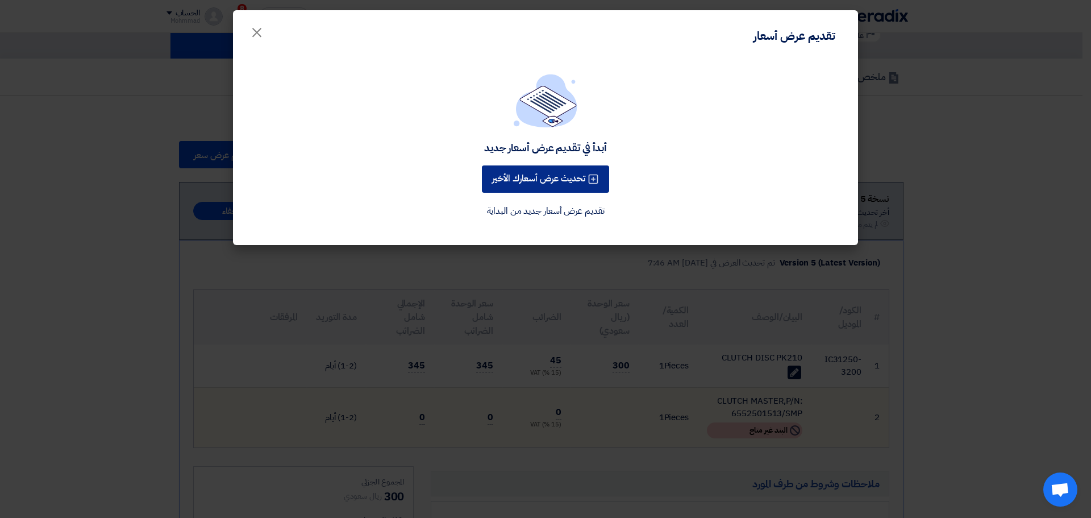
click at [580, 176] on button "تحديث عرض أسعارك الأخير" at bounding box center [545, 178] width 127 height 27
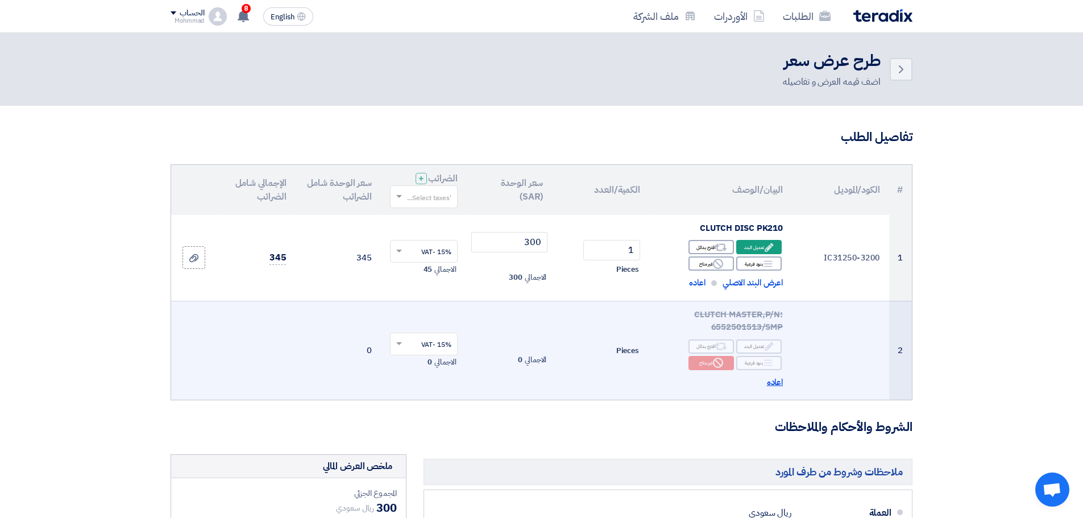
click at [775, 379] on span "اعاده" at bounding box center [775, 382] width 16 height 13
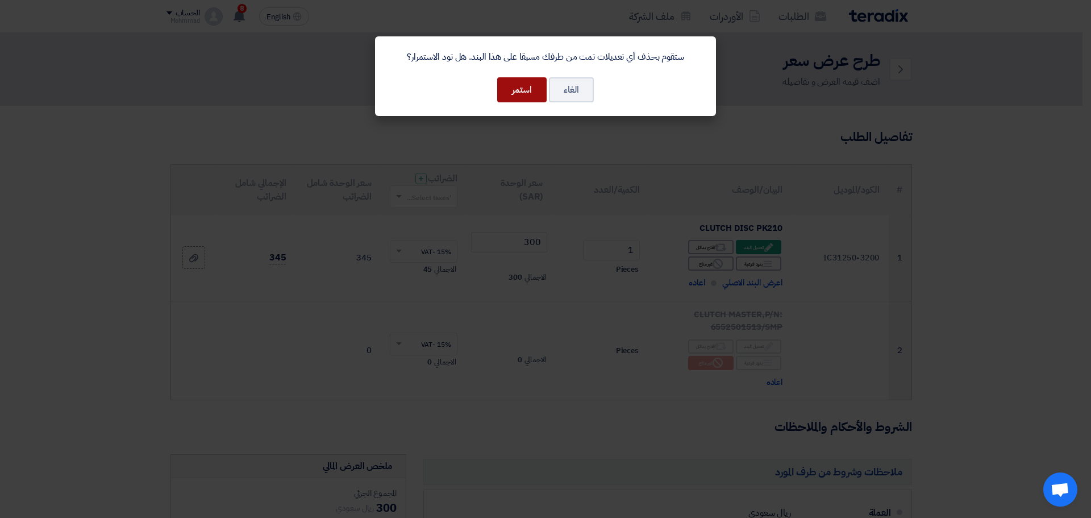
click at [524, 92] on button "استمر" at bounding box center [521, 89] width 49 height 25
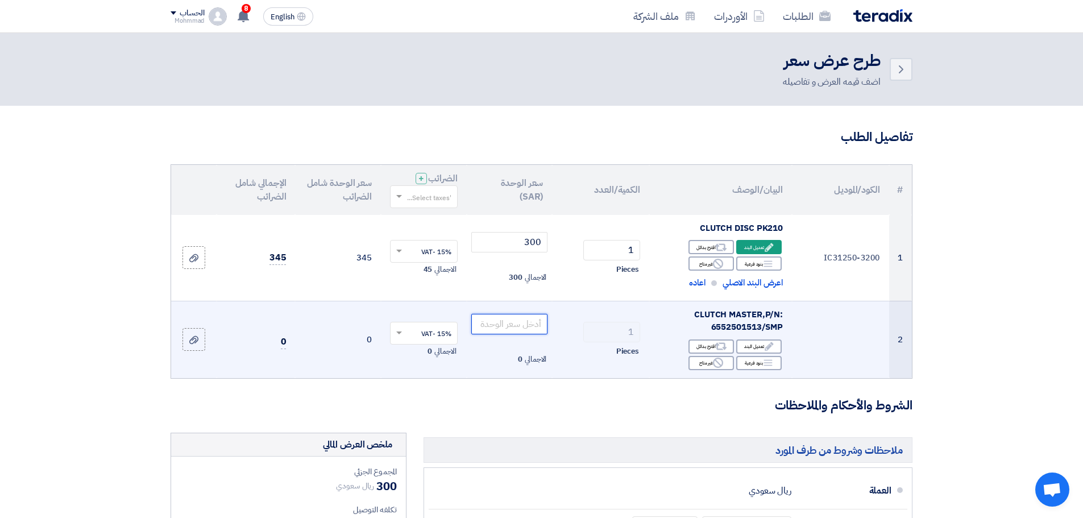
click at [516, 323] on input "number" at bounding box center [509, 324] width 77 height 20
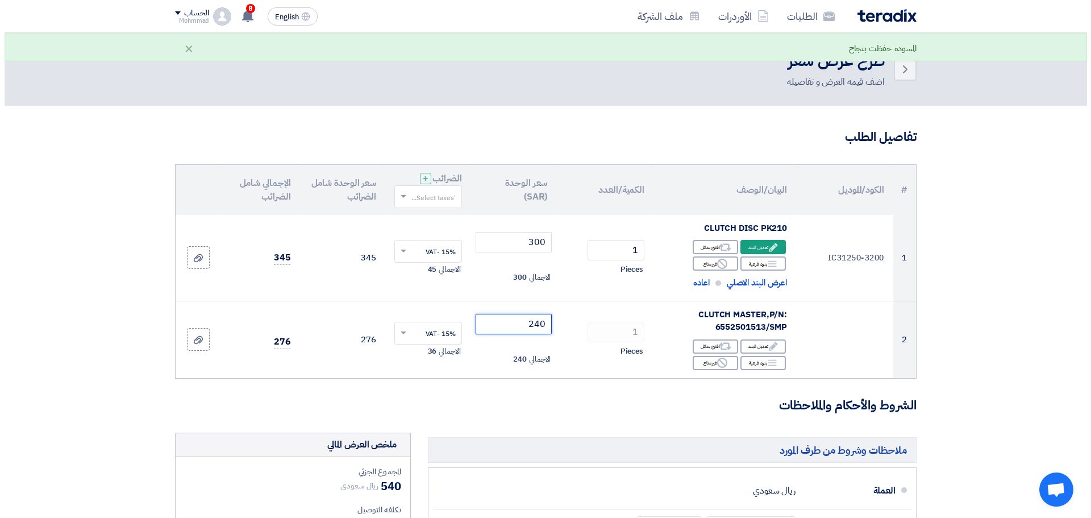
scroll to position [453, 0]
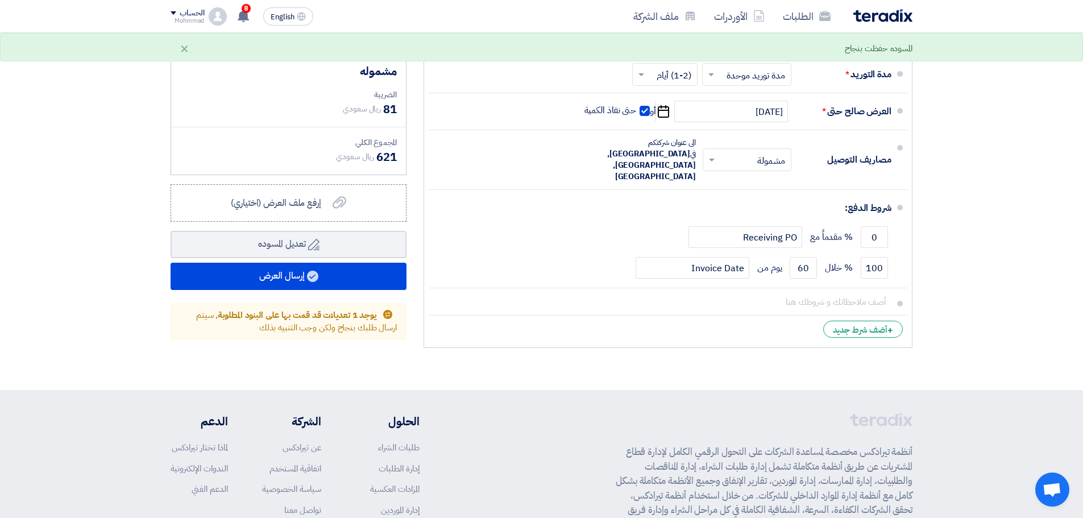
type input "240"
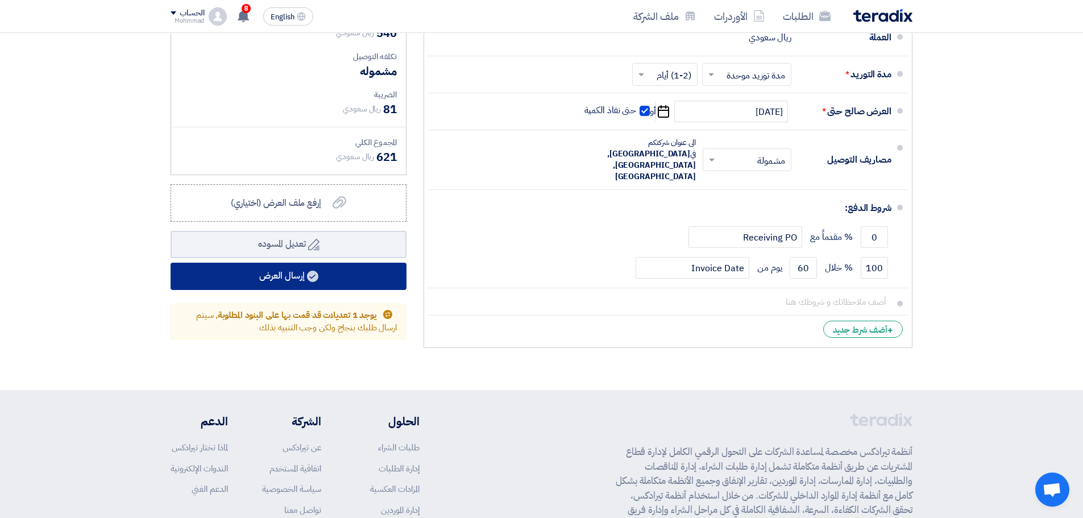
click at [329, 279] on button "إرسال العرض" at bounding box center [289, 276] width 236 height 27
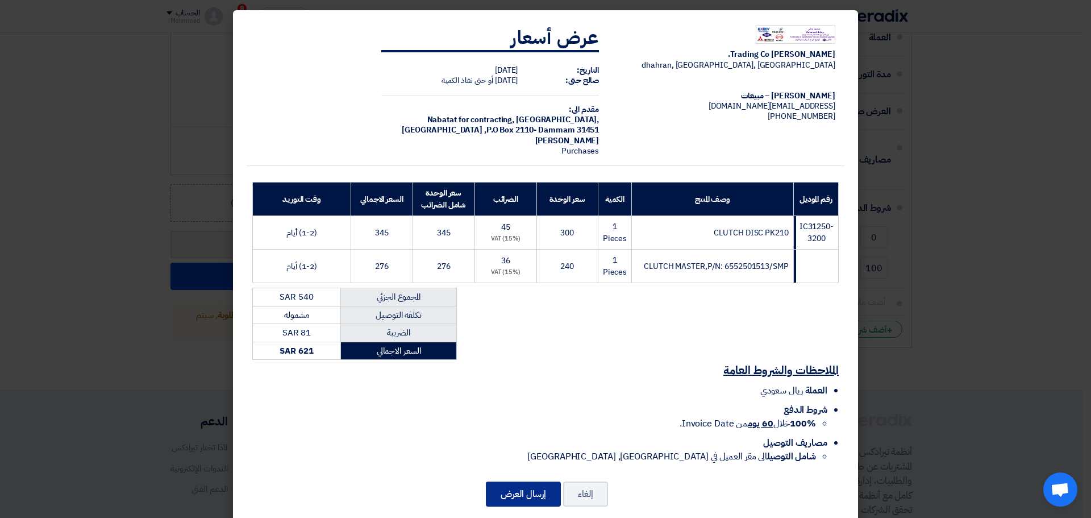
click at [517, 497] on button "إرسال العرض" at bounding box center [523, 493] width 75 height 25
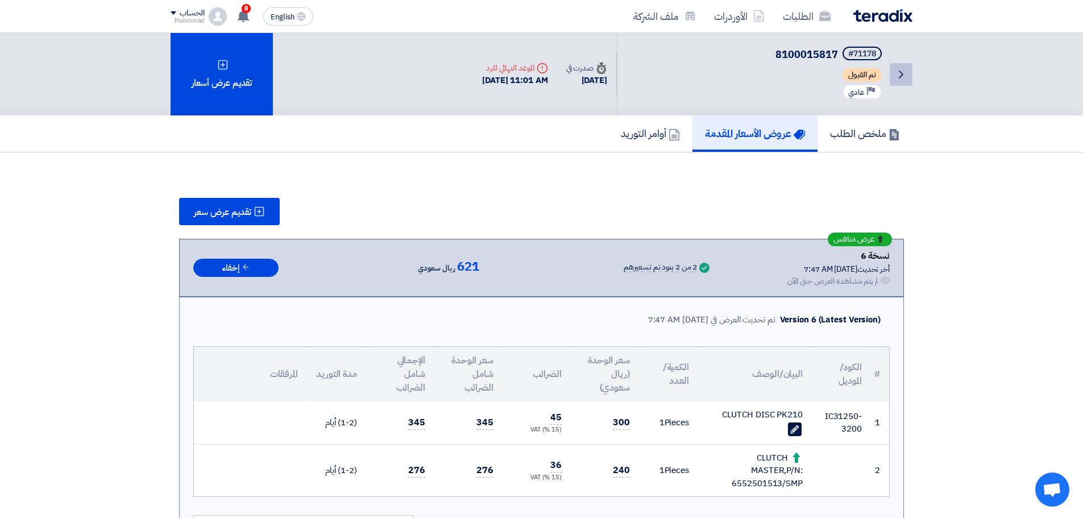
click at [898, 83] on link "Back" at bounding box center [901, 74] width 23 height 23
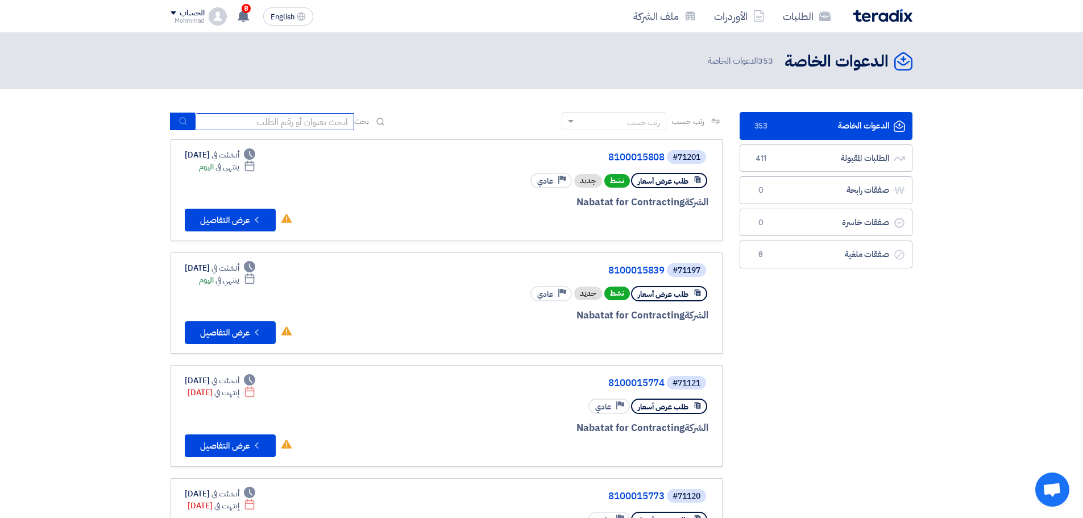
click at [301, 126] on input at bounding box center [274, 121] width 159 height 17
paste input "8100015809"
type input "8100015809"
click at [184, 117] on icon "submit" at bounding box center [182, 121] width 9 height 9
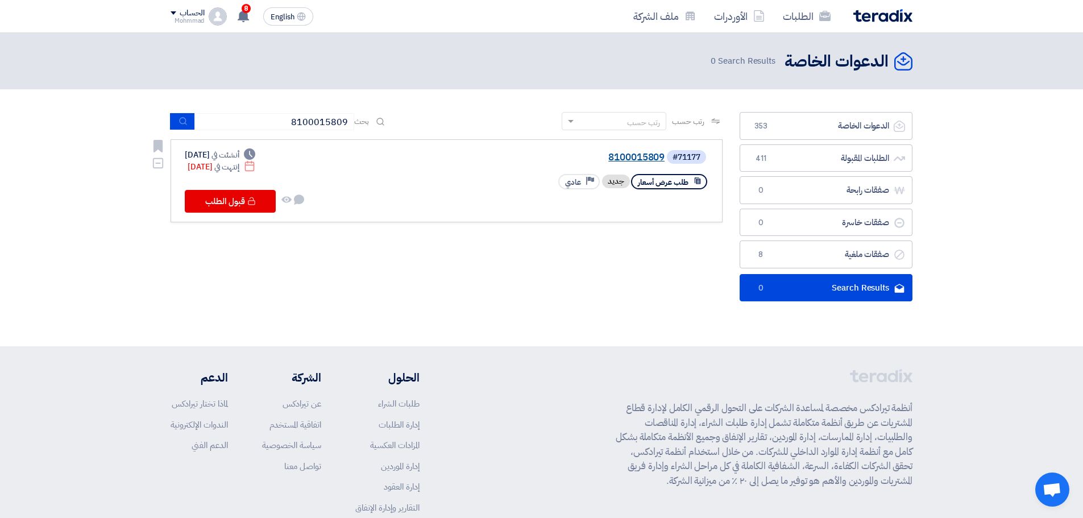
click at [641, 159] on link "8100015809" at bounding box center [550, 157] width 227 height 10
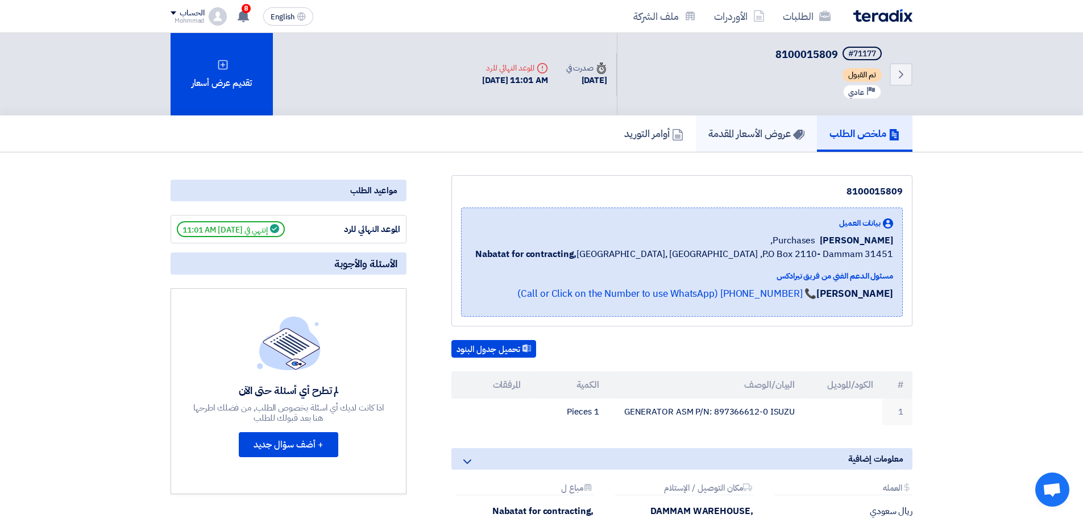
click at [761, 122] on link "عروض الأسعار المقدمة" at bounding box center [756, 133] width 121 height 36
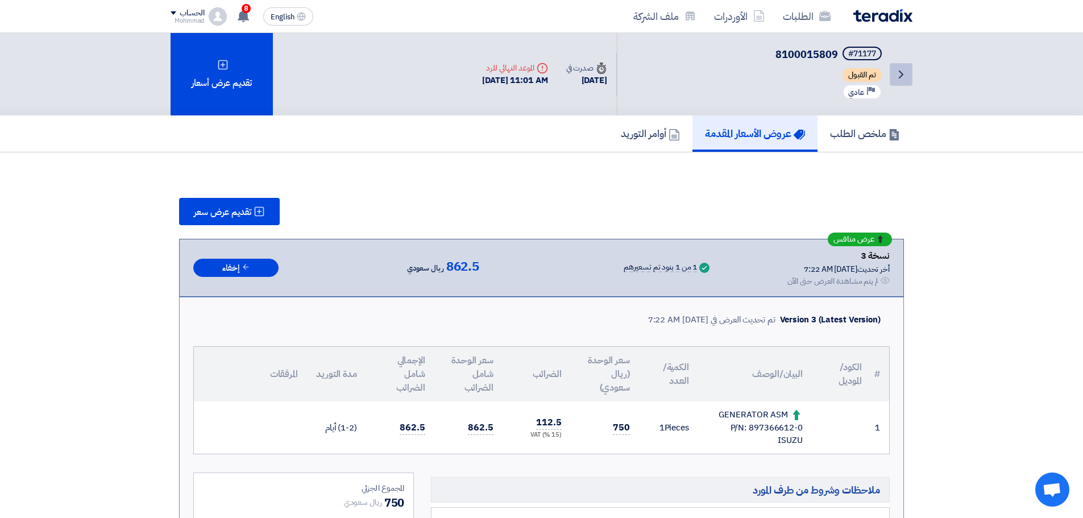
click at [909, 71] on link "Back" at bounding box center [901, 74] width 23 height 23
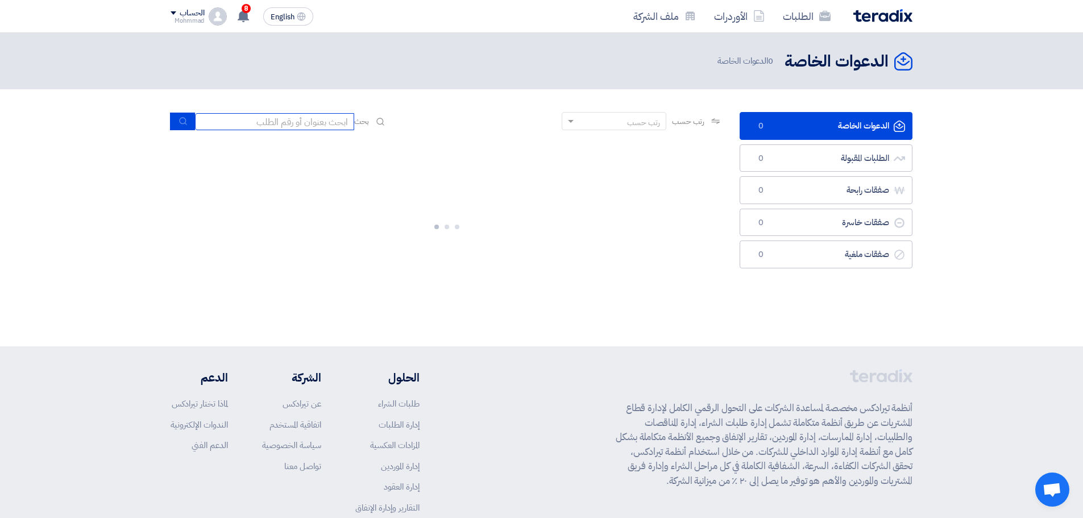
click at [311, 121] on input at bounding box center [274, 121] width 159 height 17
paste input "8100015813"
type input "8100015813"
click at [177, 122] on button "submit" at bounding box center [182, 122] width 25 height 18
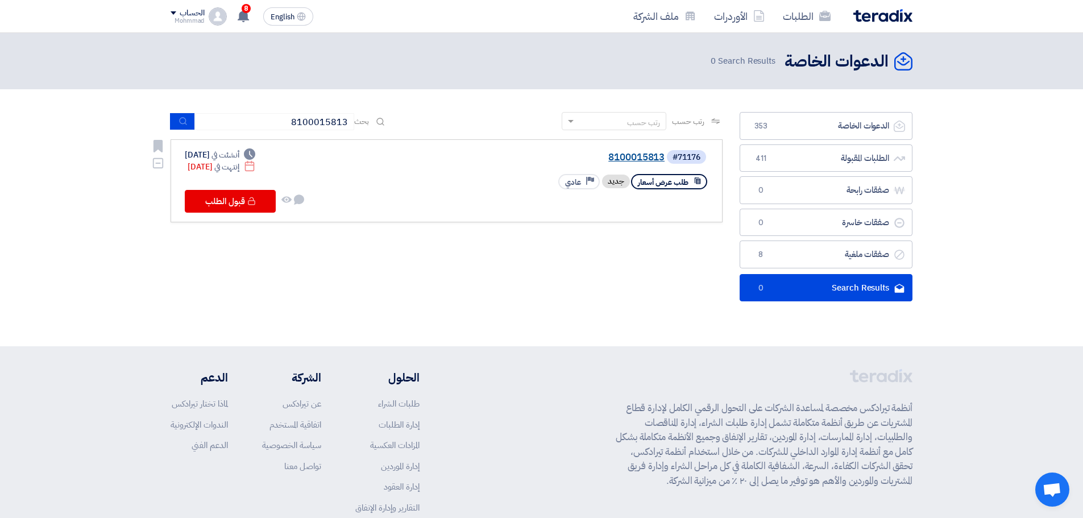
click at [642, 158] on link "8100015813" at bounding box center [550, 157] width 227 height 10
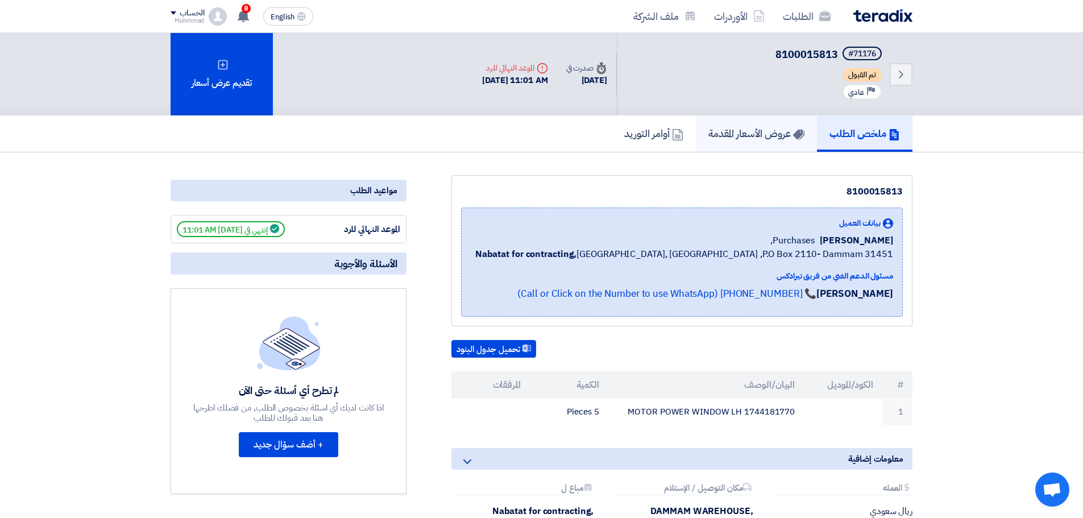
click at [742, 138] on h5 "عروض الأسعار المقدمة" at bounding box center [756, 133] width 96 height 13
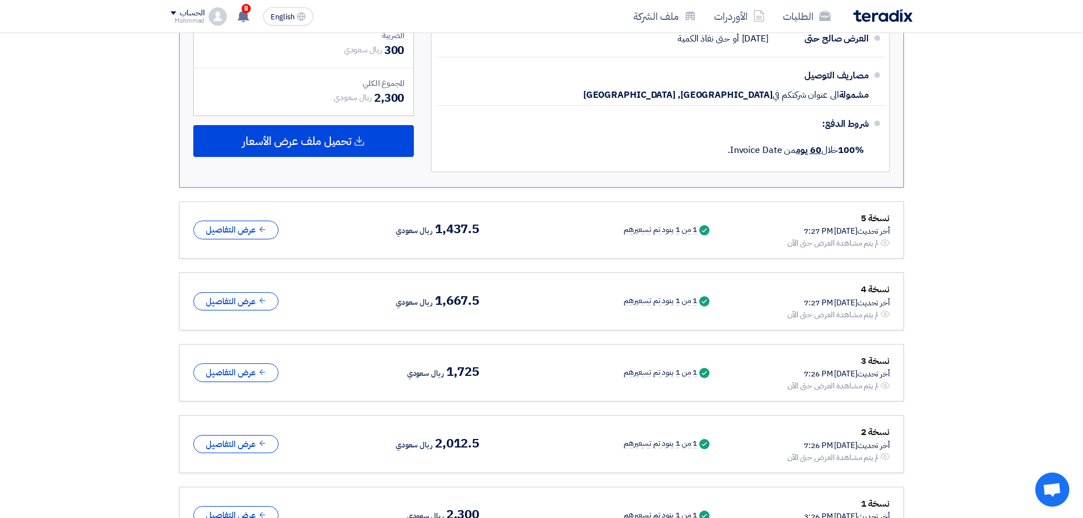
scroll to position [520, 0]
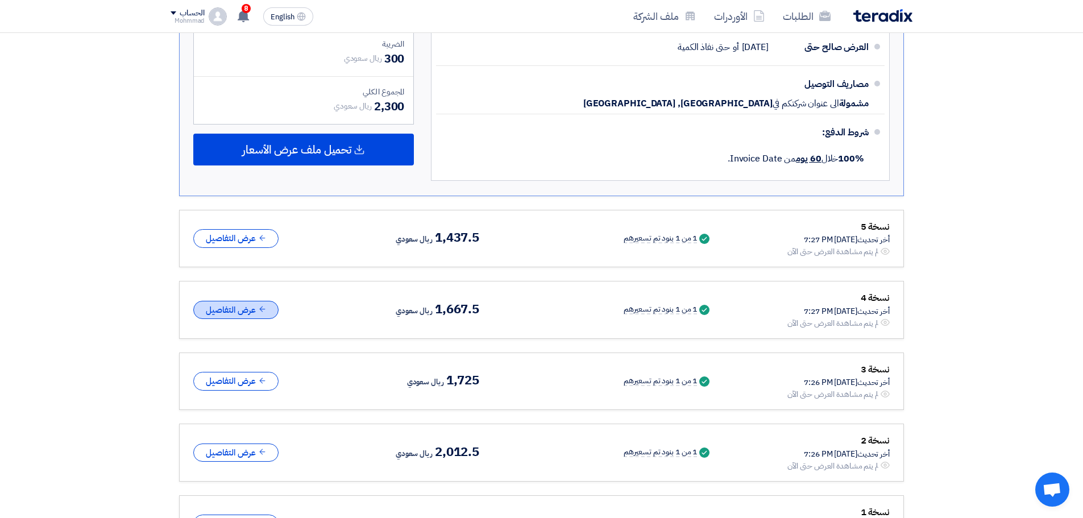
click at [235, 304] on button "عرض التفاصيل" at bounding box center [235, 310] width 85 height 19
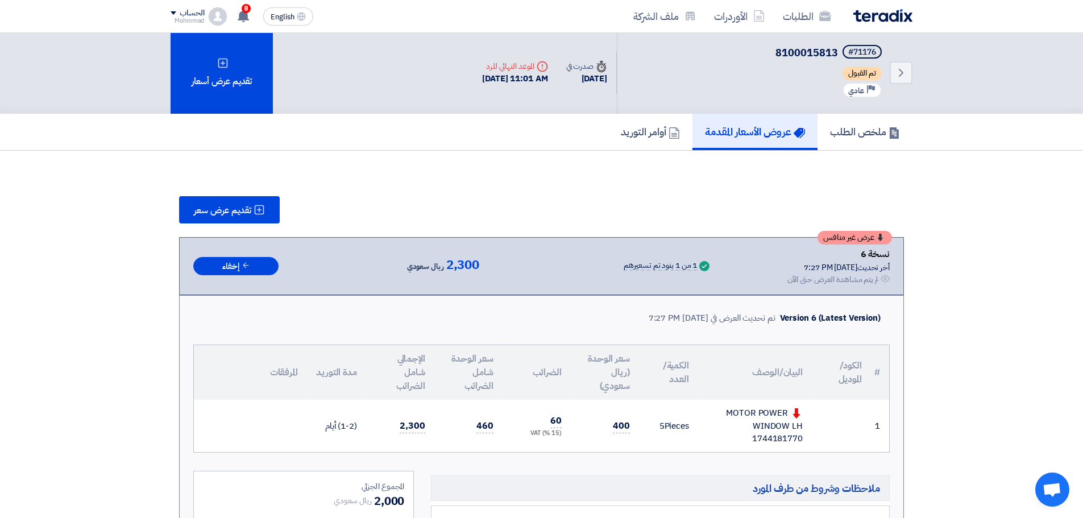
scroll to position [0, 0]
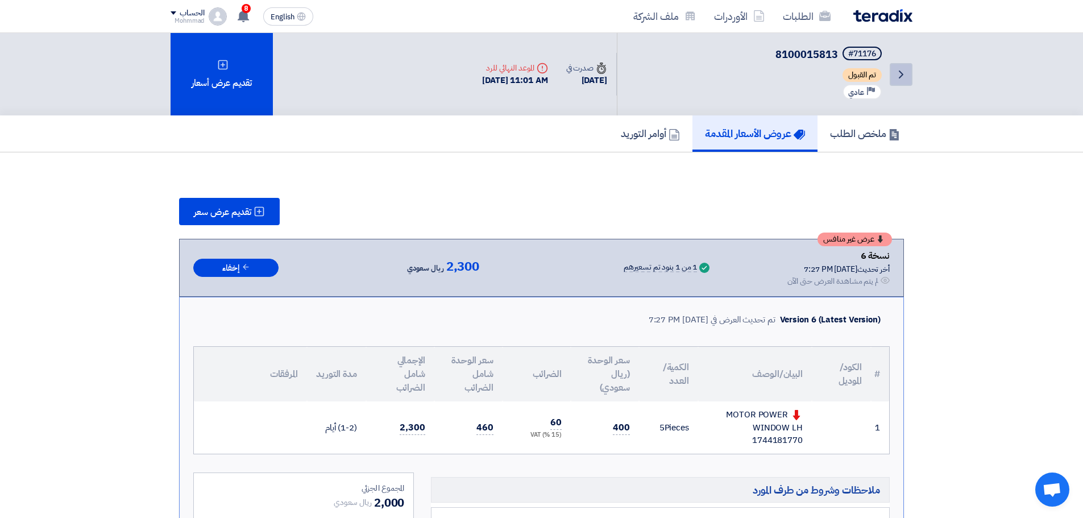
click at [898, 73] on icon "Back" at bounding box center [901, 75] width 14 height 14
